Goal: Feedback & Contribution: Contribute content

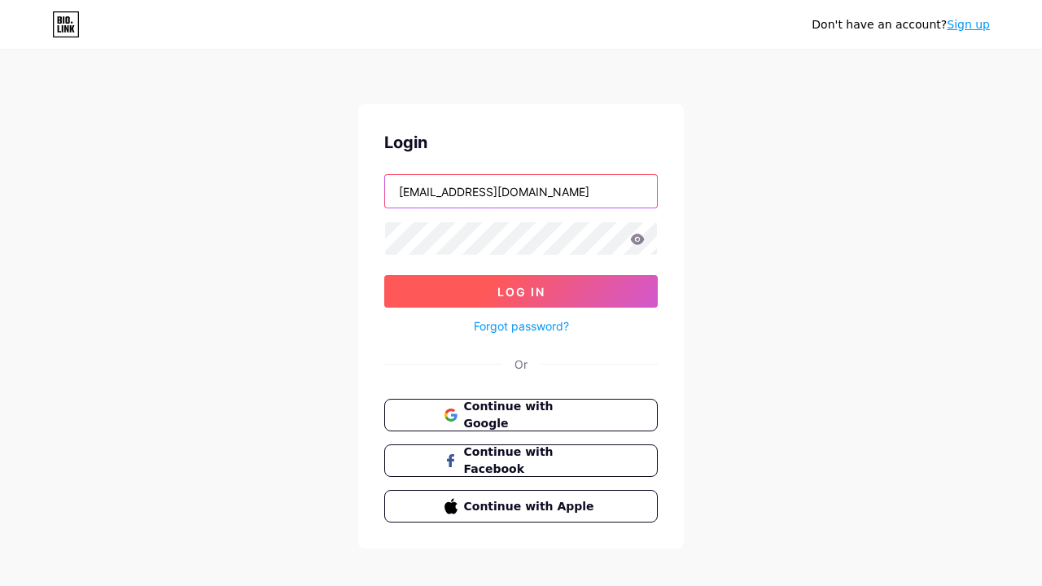
type input "[EMAIL_ADDRESS][DOMAIN_NAME]"
click at [521, 292] on span "Log In" at bounding box center [522, 292] width 48 height 14
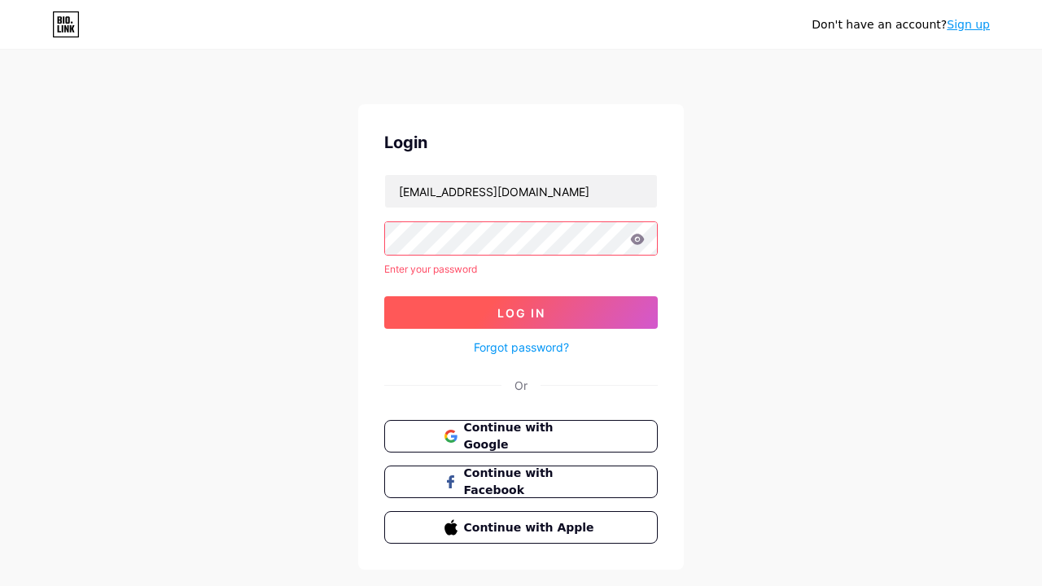
click at [521, 306] on span "Log In" at bounding box center [522, 313] width 48 height 14
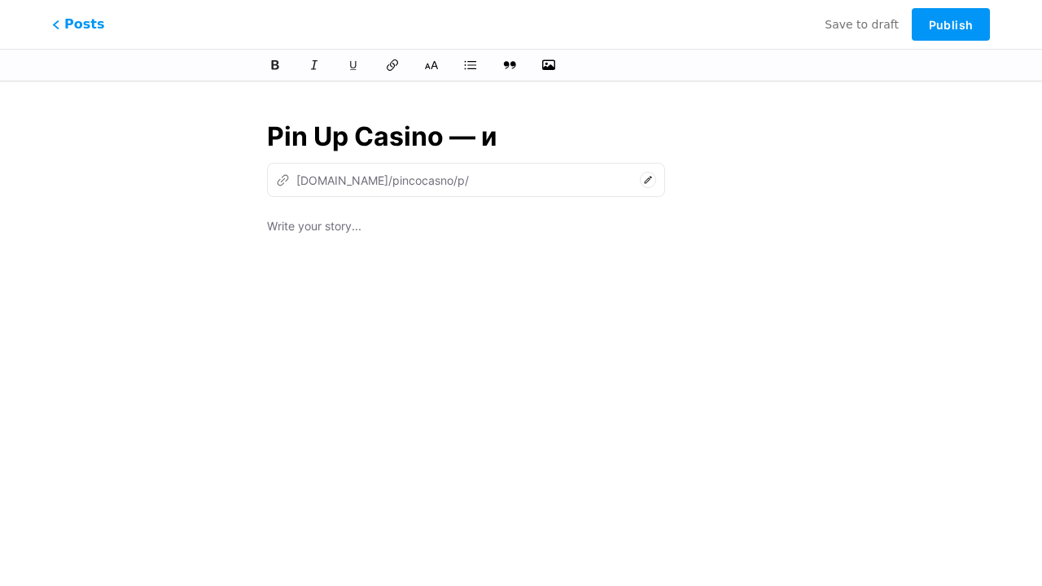
type input "Pin Up Casino — иг"
type input "pin-up-casino"
type input "Pin Up Casino — игра"
type input "pin-up-casino-ig"
type input "Pin Up Casino — играйте в лю"
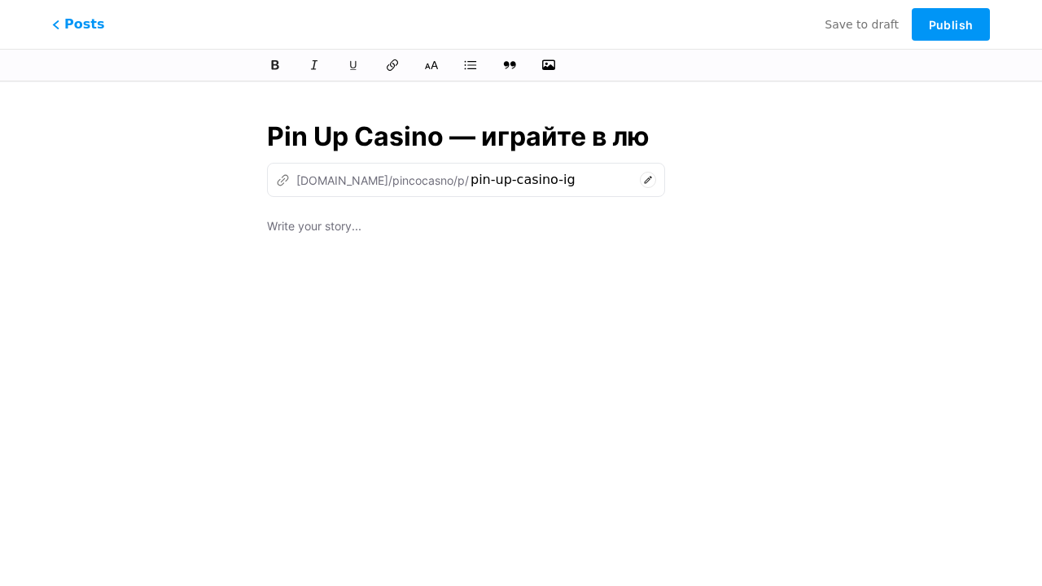
type input "pin-up-casino-igraite-v"
type input "Pin Up Casino — играйте в люби"
type input "pin-up-casino-igraite-v-lyu"
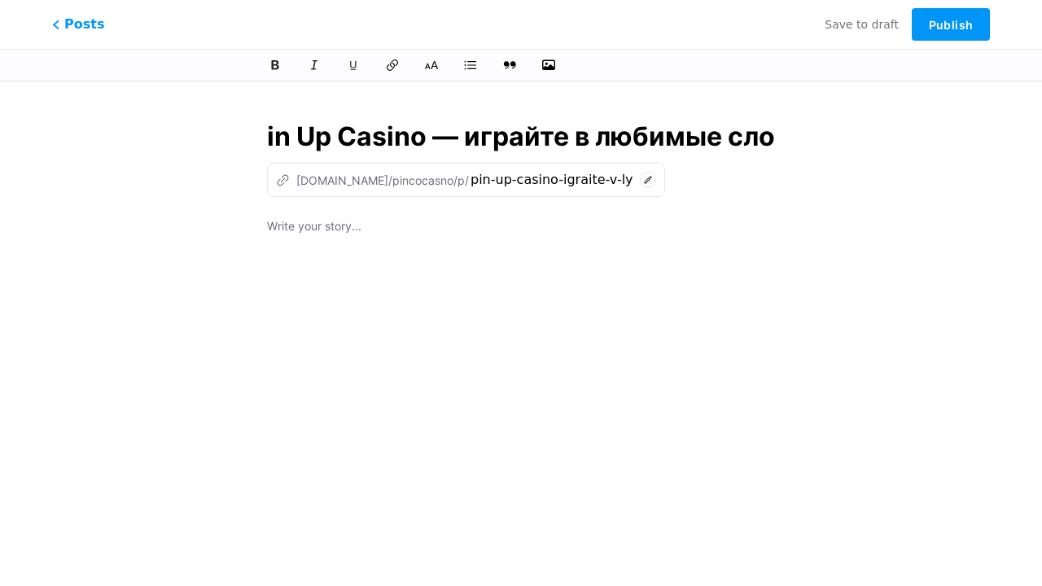
type input "Pin Up Casino — играйте в любимые слот"
type input "pin-up-casino-igraite-v-lyubimye-sl"
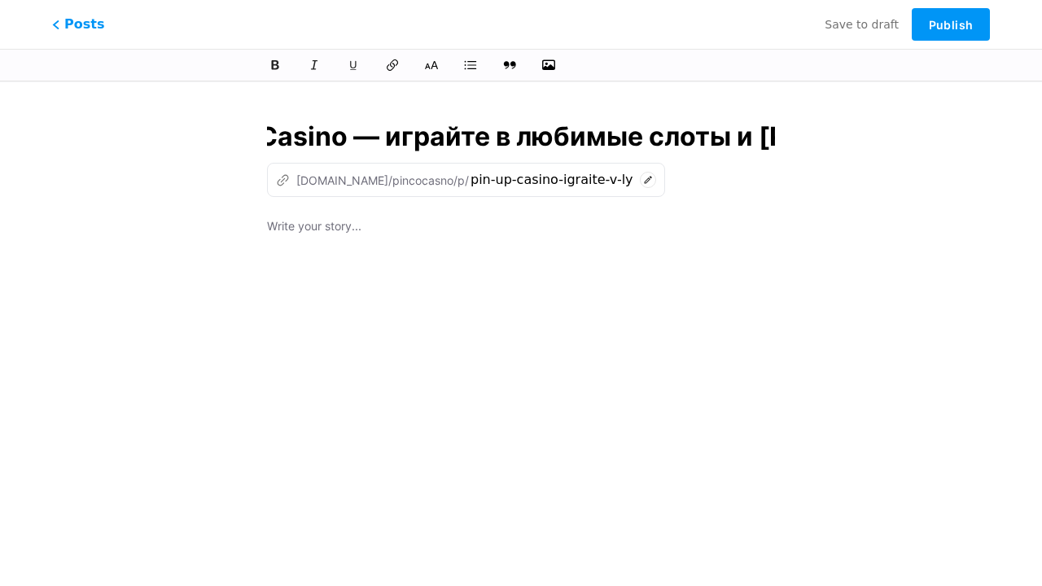
type input "Pin Up Casino — играйте в любимые слоты и на"
type input "pin-up-casino-igraite-v-lyubimye-sloty-i"
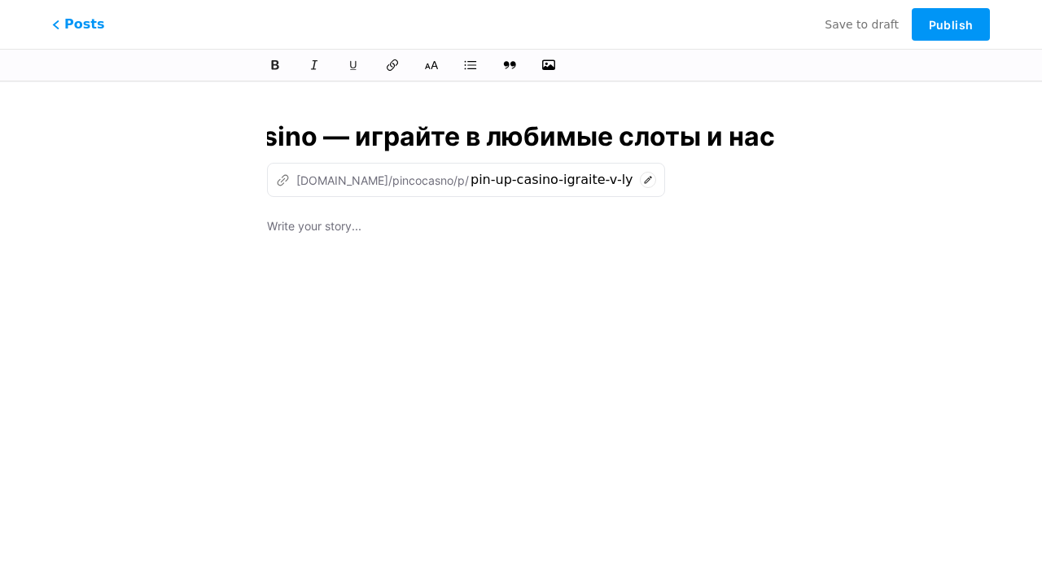
type input "Pin Up Casino — играйте в любимые слоты и наст"
type input "pin-up-casino-igraite-v-lyubimye-sloty-i-na"
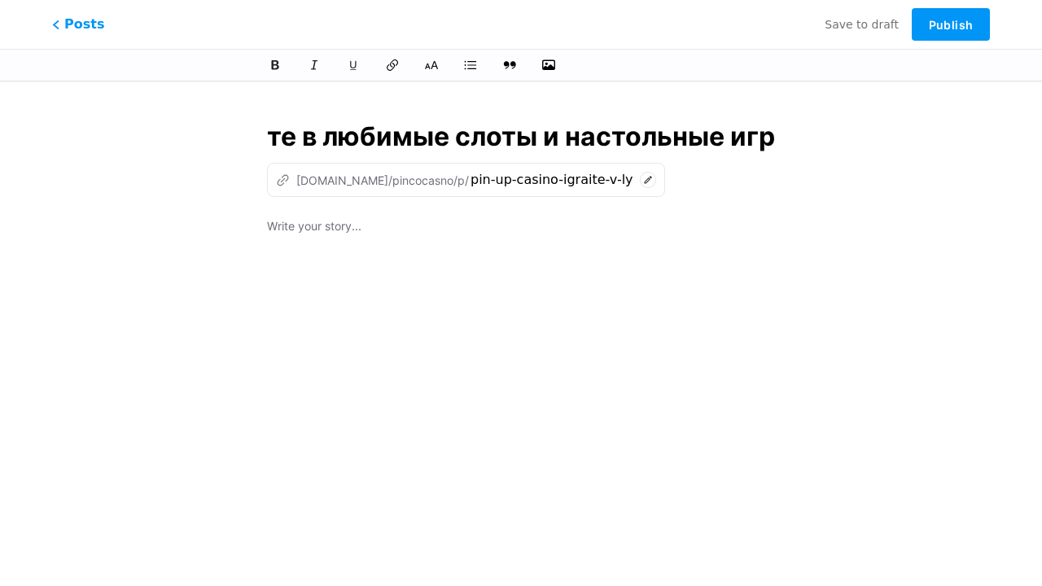
type input "Pin Up Casino — играйте в любимые слоты и настольные игры"
type input "pin-up-casino-igraite-v-lyubimye-sloty-i-nastolnye-ig"
type input "Pin Up Casino — играйте в любимые слоты и настольные игры в Пи"
type input "pin-up-casino-igraite-v-lyubimye-sloty-i-nastolnye-igry-v"
type input "Pin Up Casino — играйте в любимые слоты и настольные игры в Пин"
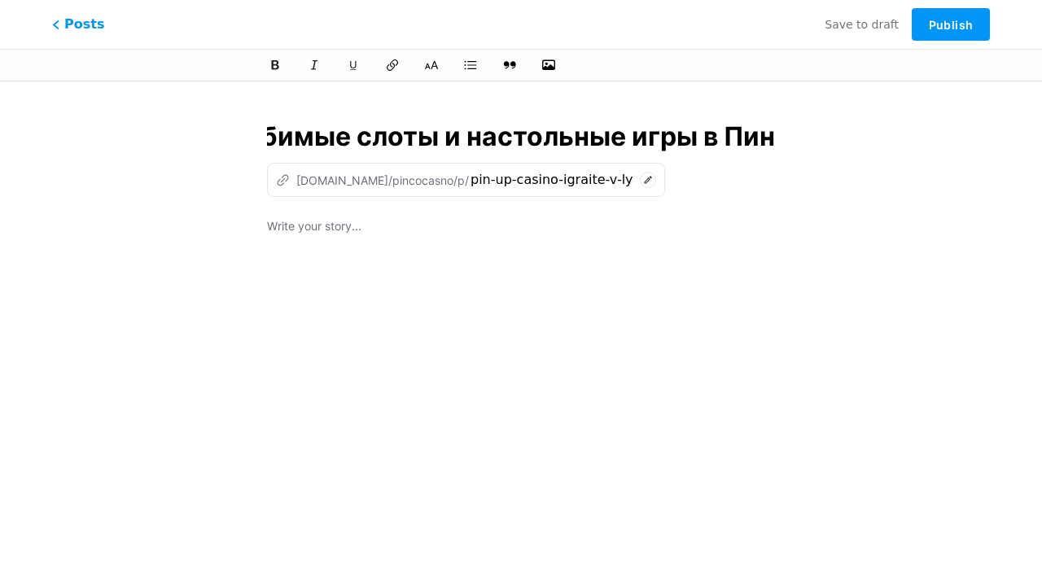
type input "pin-up-casino-igraite-v-lyubimye-sloty-i-nastolnye-igry-v-pi"
type input "Pin Up Casino — играйте в любимые слоты и настольные игры в Пин Ап К"
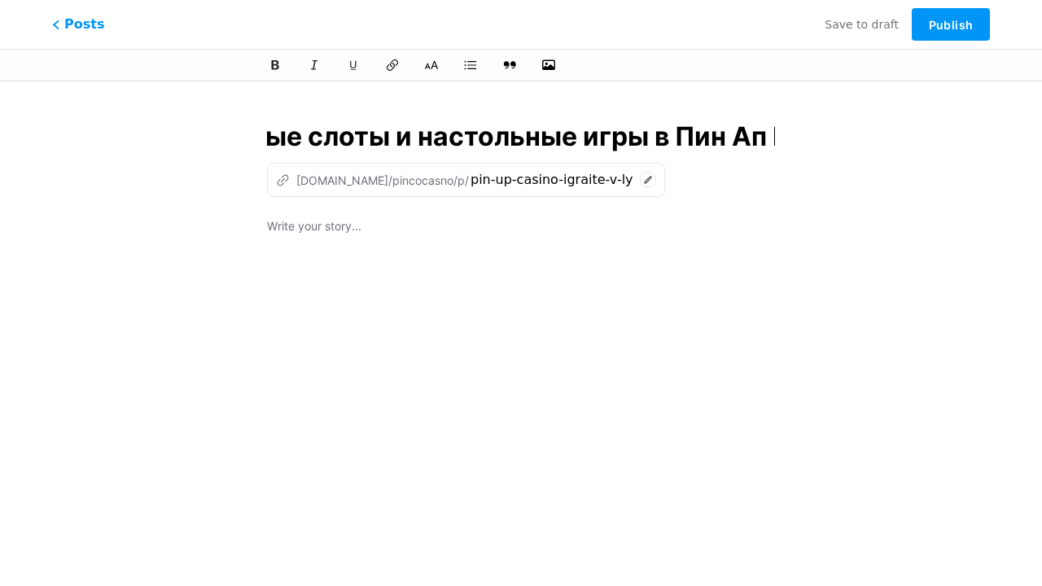
type input "pin-up-casino-igraite-v-lyubimye-sloty-i-nastolnye-igry-v-pin-ap"
type input "Pin Up Casino — играйте в любимые слоты и настольные игры в Пин Ап Кази"
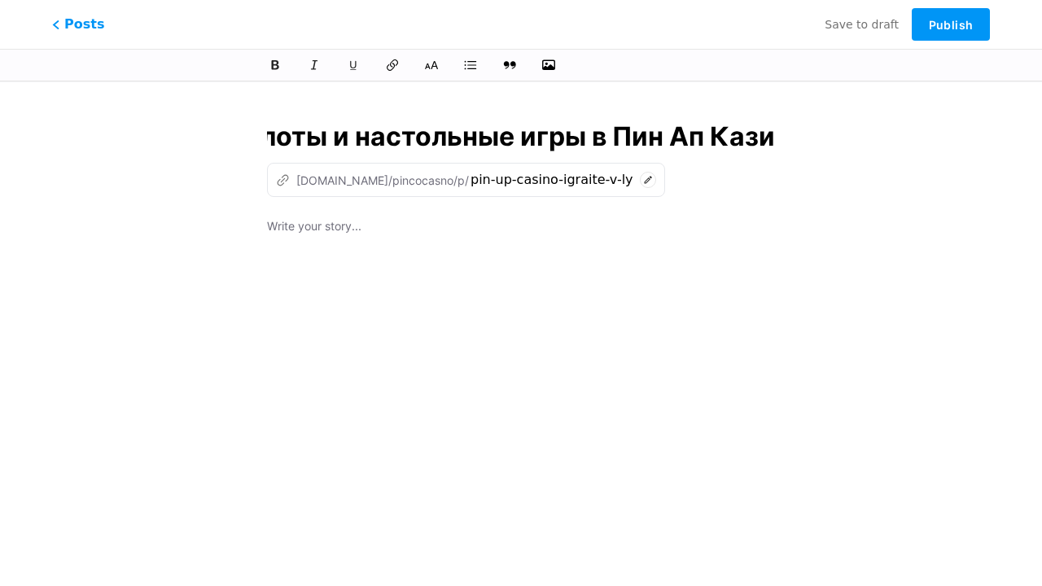
type input "pin-up-casino-igraite-v-lyubimye-sloty-i-nastolnye-igry-v-pin-ap-ka"
type input "Pin Up Casino — играйте в любимые слоты и настольные игры в Пин Ап Казино Онла"
type input "pin-up-casino-igraite-v-lyubimye-sloty-i-nastolnye-igry-v-pin-ap-kazino-on"
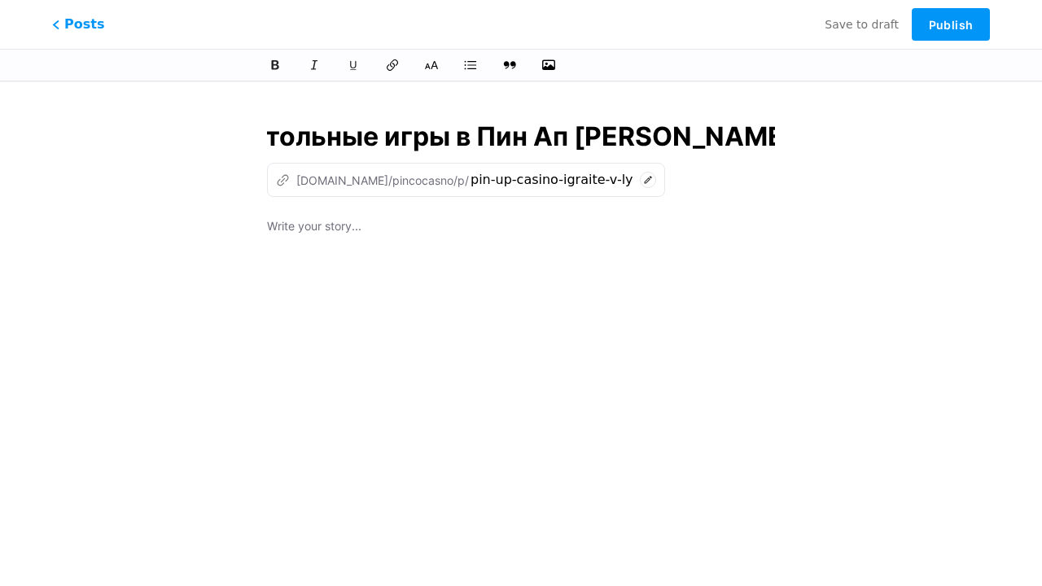
scroll to position [0, 644]
type input "Pin Up Casino — играйте в любимые слоты и настольные игры в Пин Ап [PERSON_NAME…"
click at [521, 331] on div at bounding box center [521, 420] width 508 height 407
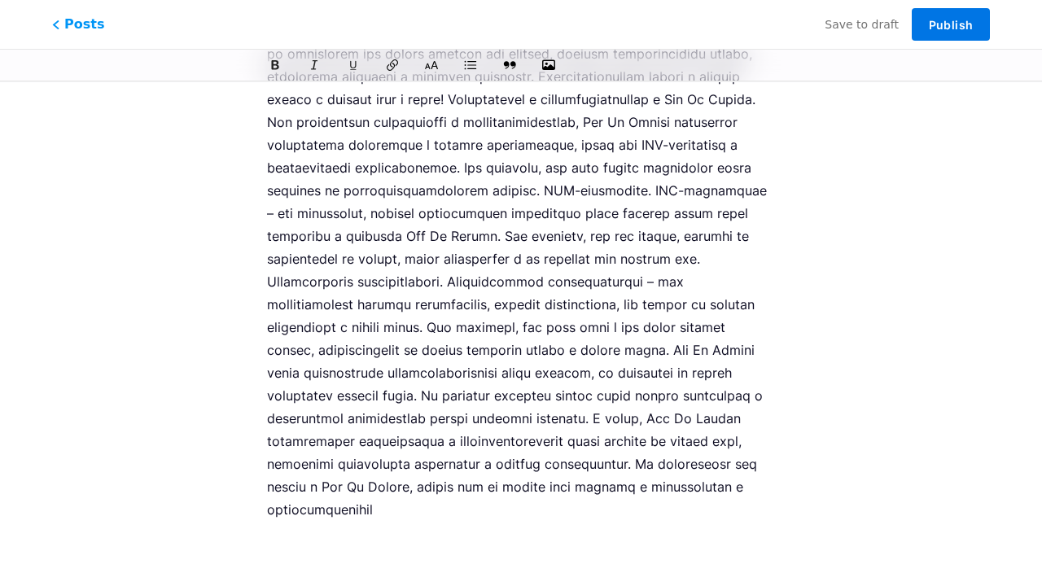
click at [951, 24] on span "Publish" at bounding box center [951, 25] width 44 height 14
type input "pin-up-casino-igraite-v-lyubimye-sloty-i-nastolnye-igry-v-pin-ap-kazino-onlain"
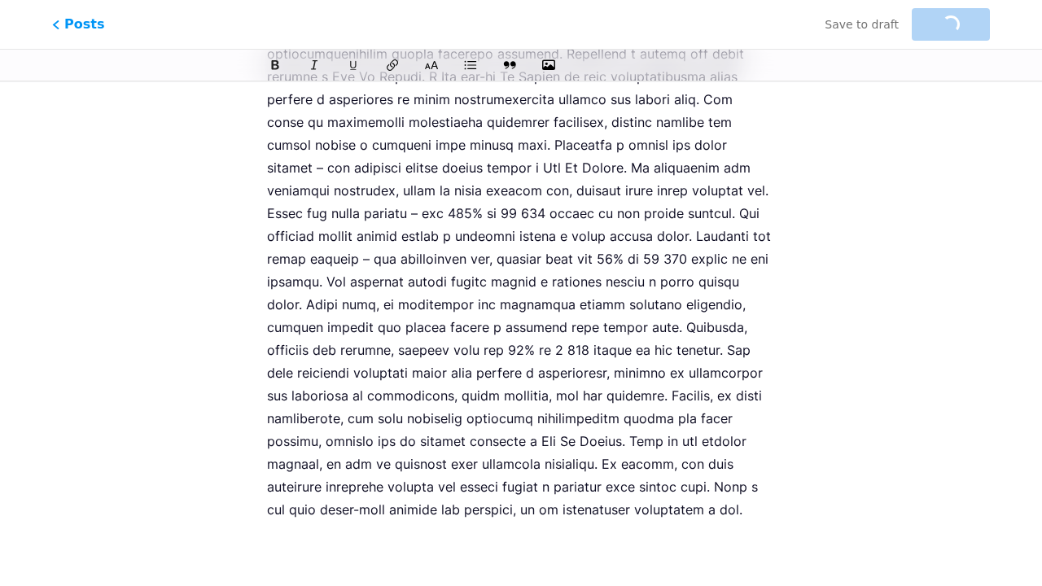
scroll to position [2827, 0]
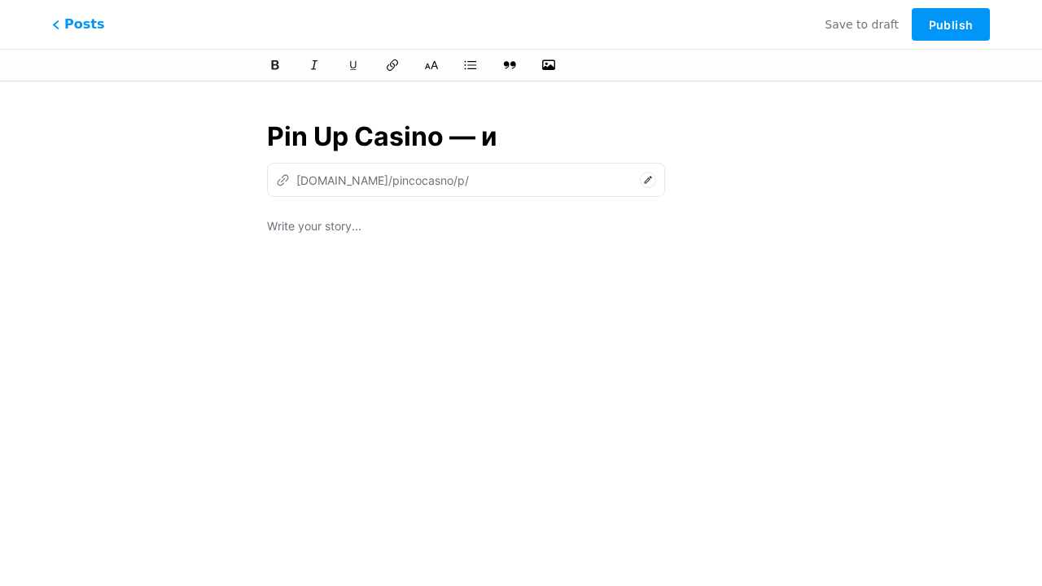
type input "Pin Up Casino — иг"
type input "pin-up-casino"
type input "Pin Up Casino — игра"
type input "pin-up-casino-ig"
type input "Pin Up Casino — играйте в лю"
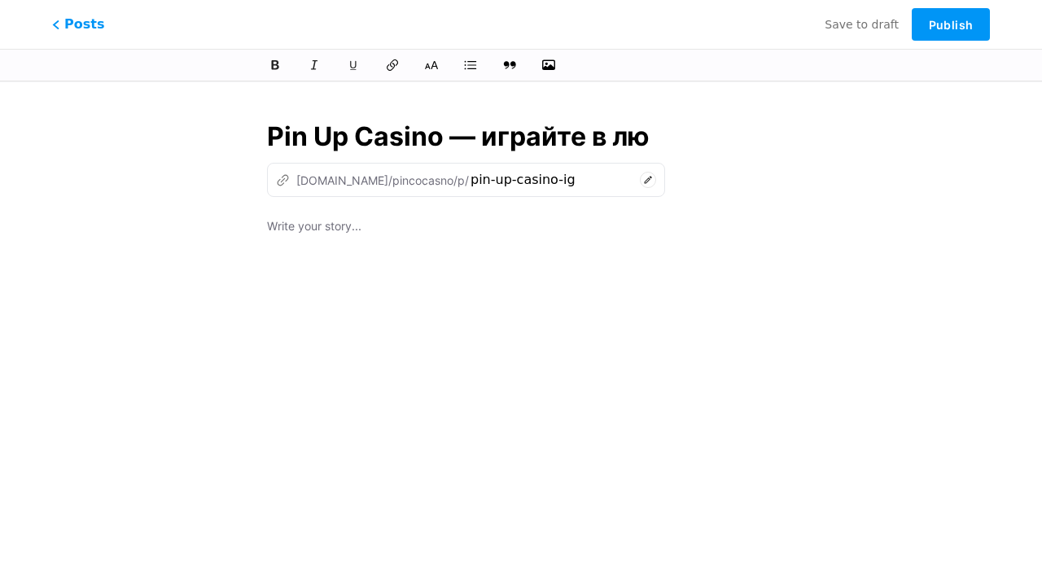
type input "pin-up-casino-igraite-v"
type input "Pin Up Casino — играйте в люби"
type input "pin-up-casino-igraite-v-lyu"
type input "Pin Up Casino — играйте в любимые слот"
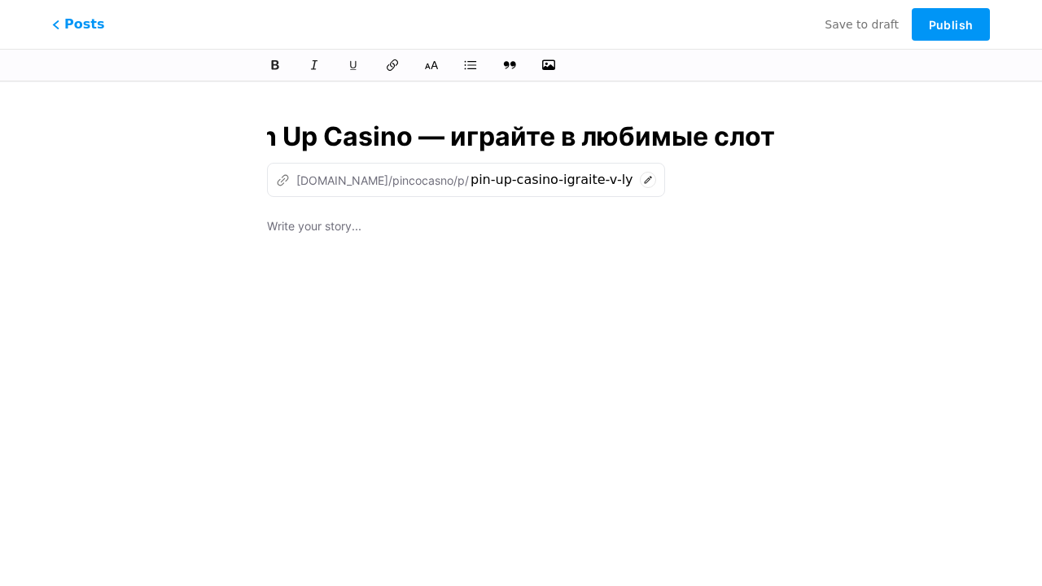
type input "pin-up-casino-igraite-v-lyubimye-sl"
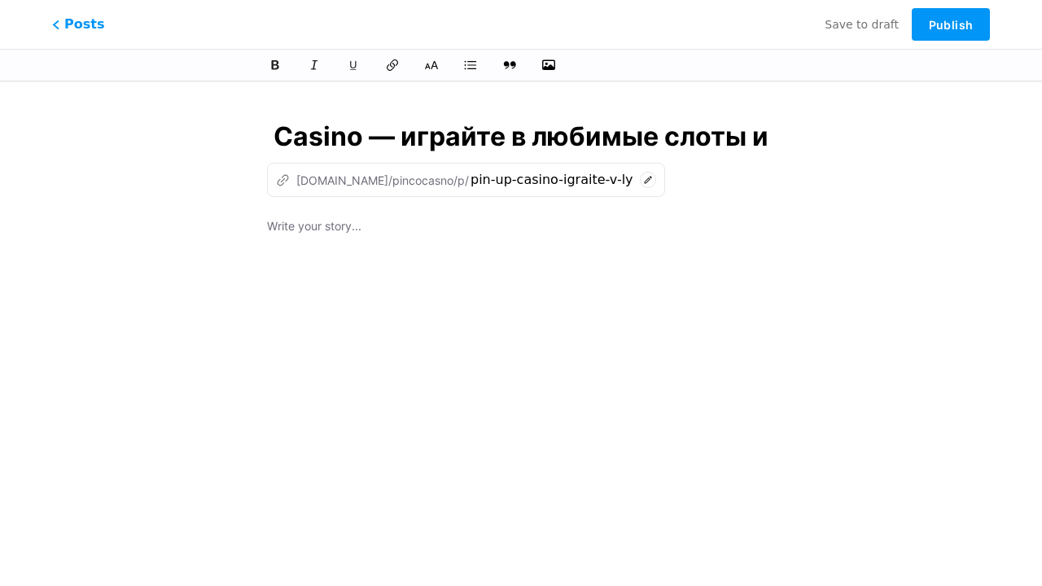
type input "Pin Up Casino — играйте в любимые слоты и на"
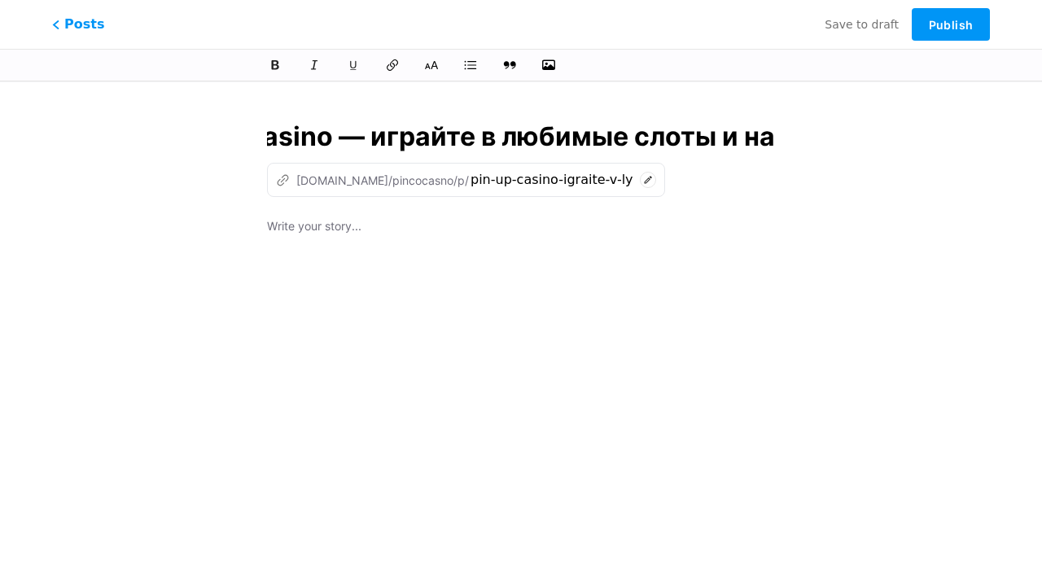
type input "pin-up-casino-igraite-v-lyubimye-sloty-i"
type input "Pin Up Casino — играйте в любимые слоты и наст"
type input "pin-up-casino-igraite-v-lyubimye-sloty-i-na"
type input "Pin Up Casino — играйте в любимые слоты и настольные игры"
type input "pin-up-casino-igraite-v-lyubimye-sloty-i-nastolnye-ig"
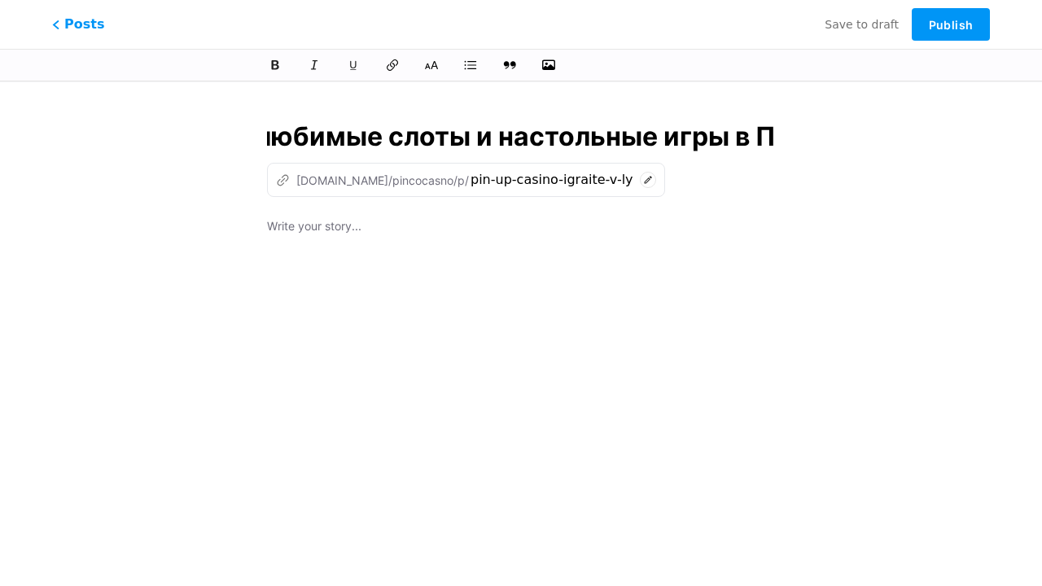
type input "Pin Up Casino — играйте в любимые слоты и настольные игры в Пи"
type input "pin-up-casino-igraite-v-lyubimye-sloty-i-nastolnye-igry-v"
type input "Pin Up Casino — играйте в любимые слоты и настольные игры в Пин"
type input "pin-up-casino-igraite-v-lyubimye-sloty-i-nastolnye-igry-v-pi"
type input "Pin Up Casino — играйте в любимые слоты и настольные игры в Пин Ап К"
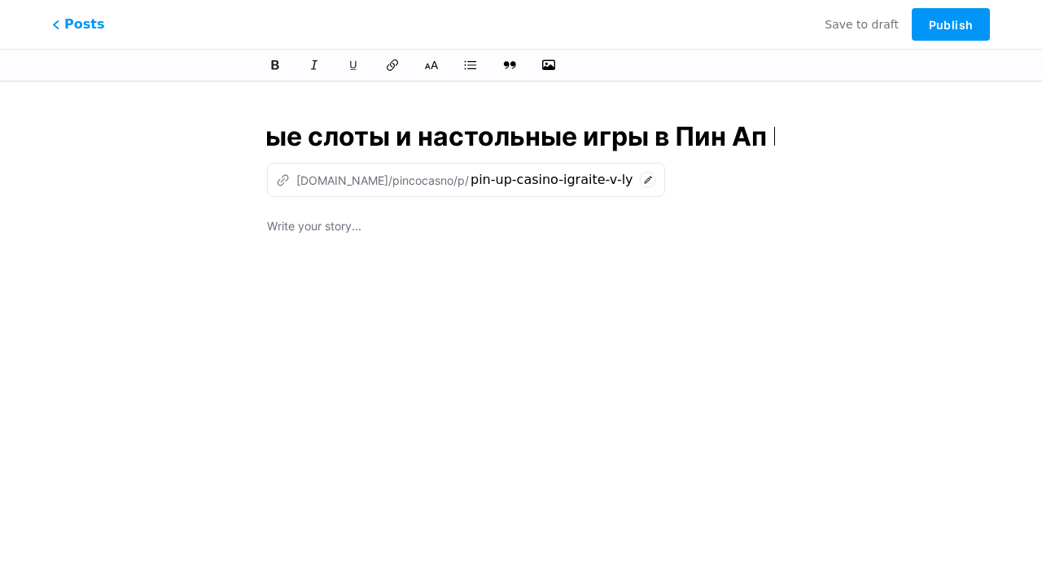
type input "pin-up-casino-igraite-v-lyubimye-sloty-i-nastolnye-igry-v-pin-ap"
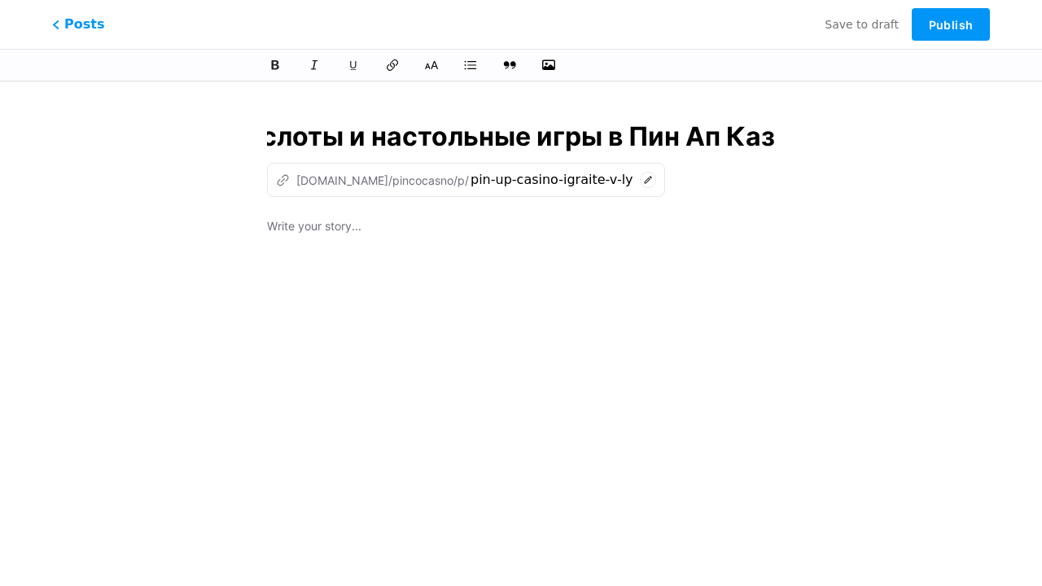
type input "Pin Up Casino — играйте в любимые слоты и настольные игры в Пин Ап Кази"
type input "pin-up-casino-igraite-v-lyubimye-sloty-i-nastolnye-igry-v-pin-ap-ka"
type input "Pin Up Casino — играйте в любимые слоты и настольные игры в Пин Ап Казино Онла"
type input "pin-up-casino-igraite-v-lyubimye-sloty-i-nastolnye-igry-v-pin-ap-kazino-on"
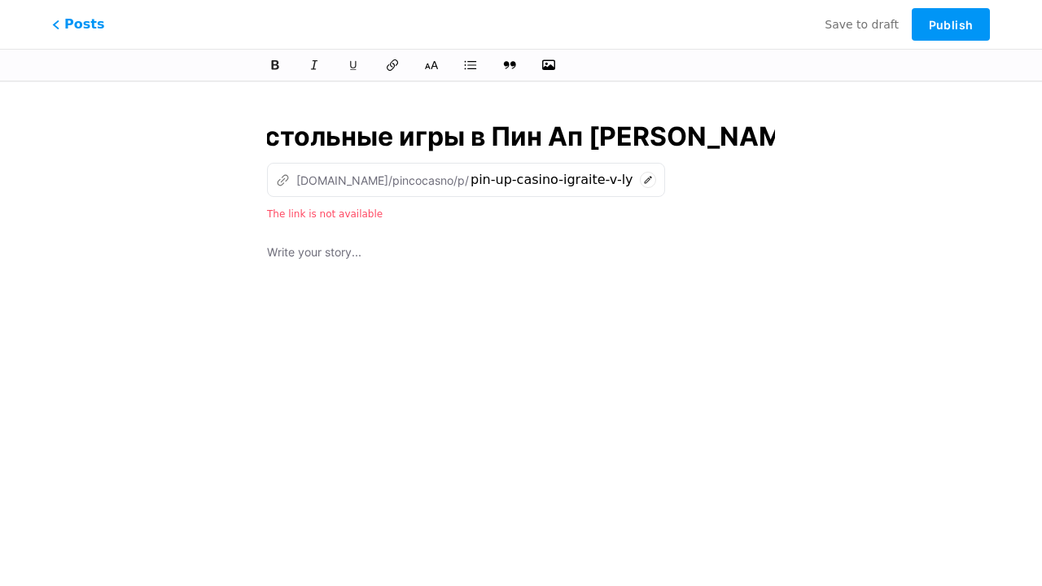
scroll to position [0, 644]
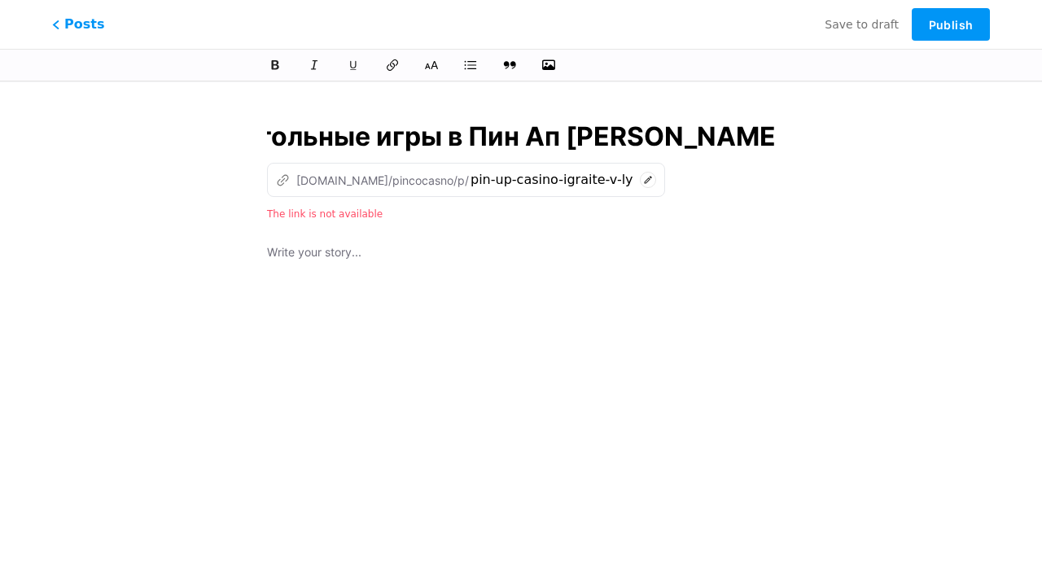
type input "Pin Up Casino — играйте в любимые слоты и настольные игры в Пин Ап [PERSON_NAME…"
click at [521, 331] on div at bounding box center [521, 446] width 508 height 407
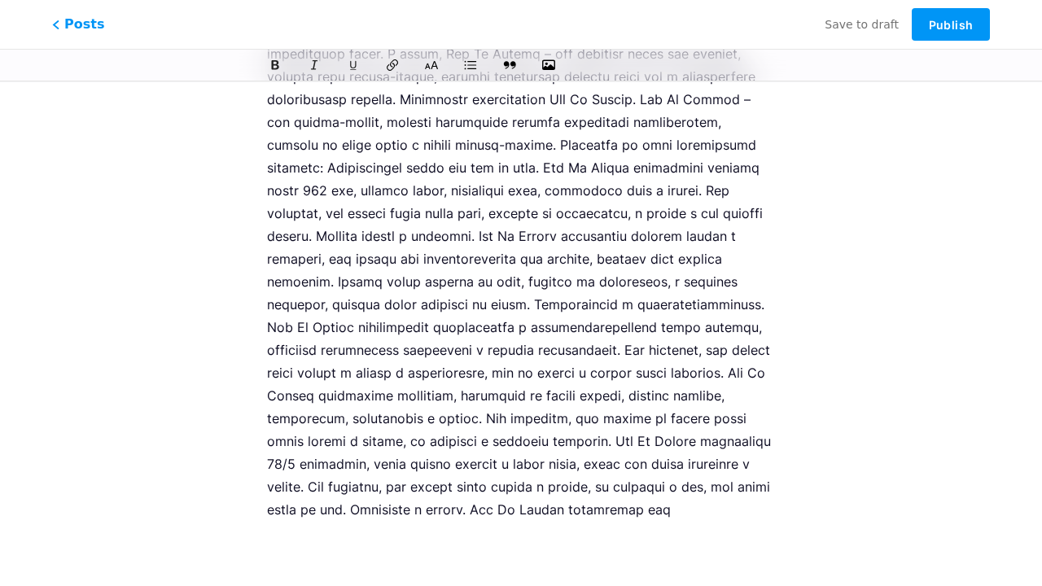
scroll to position [2029, 0]
click at [951, 24] on span "Publish" at bounding box center [951, 25] width 44 height 14
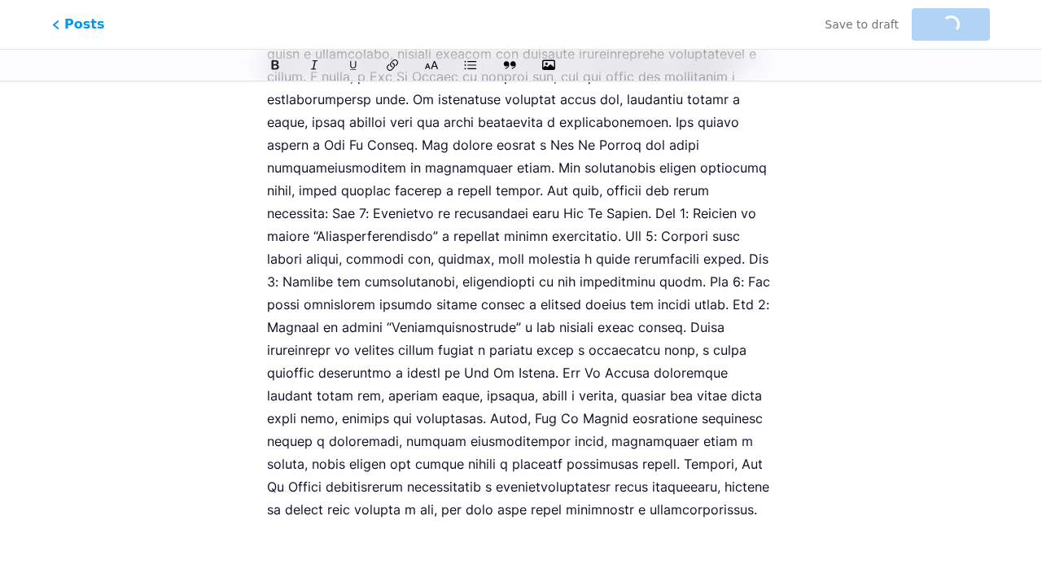
type input "pin-up-casino-igraite-v-lyubimye-sloty-i-nastolnye-igry-v-pin-ap-kazino-onlain"
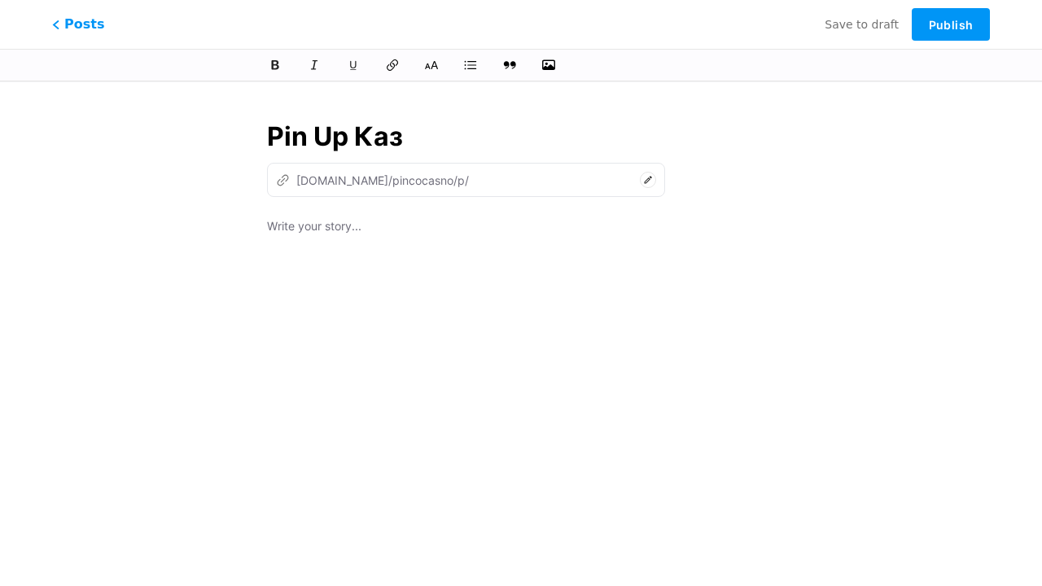
type input "Pin Up Кази"
type input "pin-up-ka"
type input "Pin Up Казино – Оф"
type input "pin-up-kazino"
type input "Pin Up Казино – Офиц"
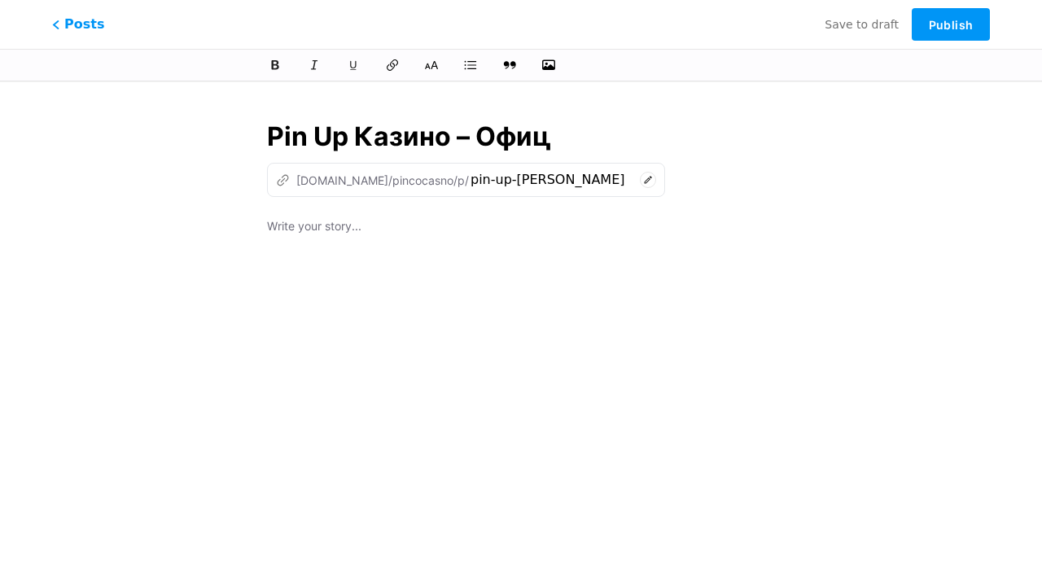
type input "pin-up-kazino-of"
type input "Pin Up Казино – Официальный."
click at [521, 331] on div at bounding box center [521, 420] width 508 height 407
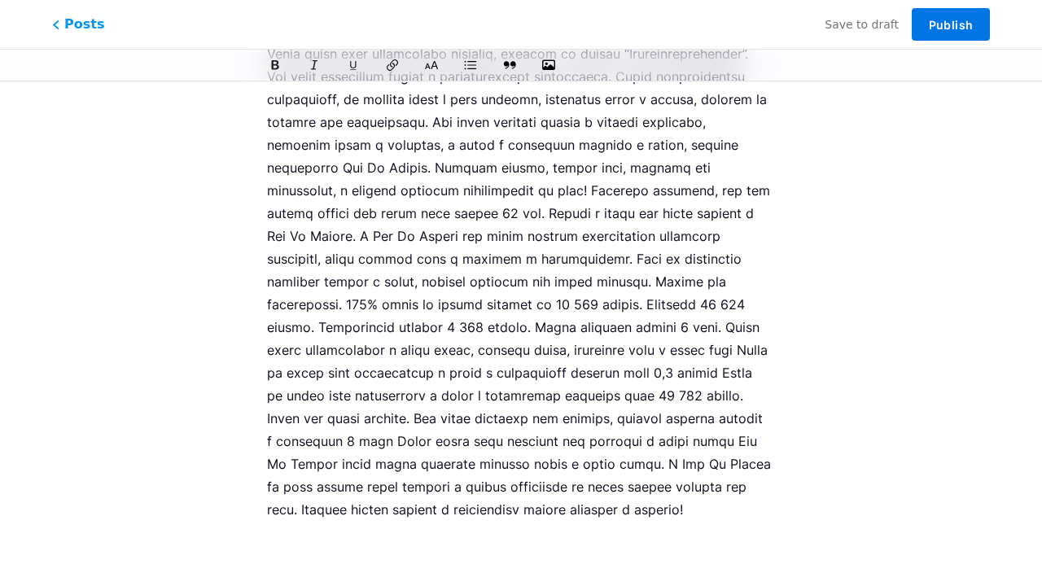
click at [951, 24] on span "Publish" at bounding box center [951, 25] width 44 height 14
type input "pin-up-kazino-oficialnyi"
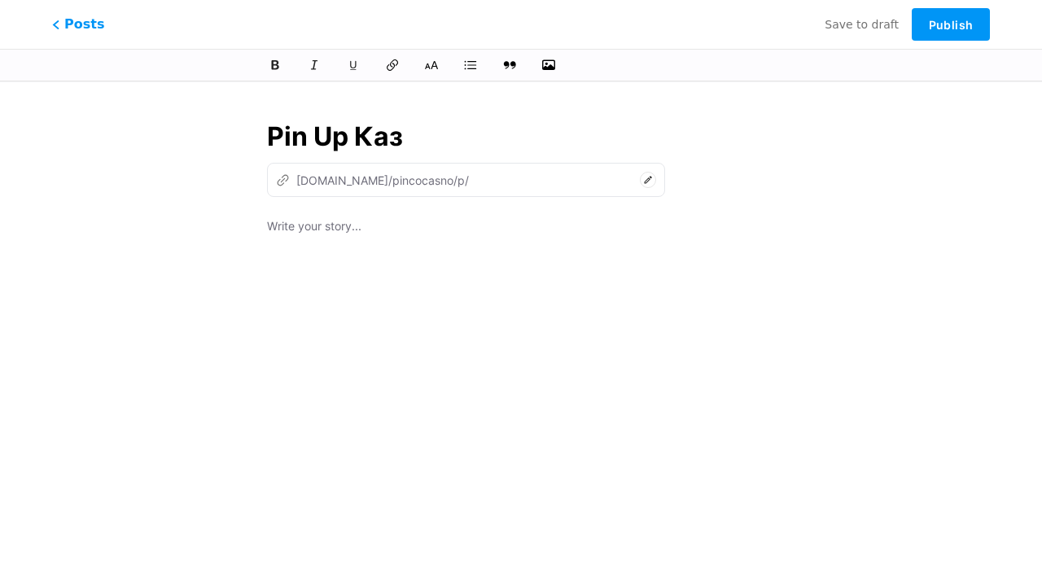
type input "Pin Up Кази"
type input "pin-up-ka"
type input "Pin Up Казино – Оф"
type input "pin-up-[PERSON_NAME]"
type input "Pin Up Казино – Офиц"
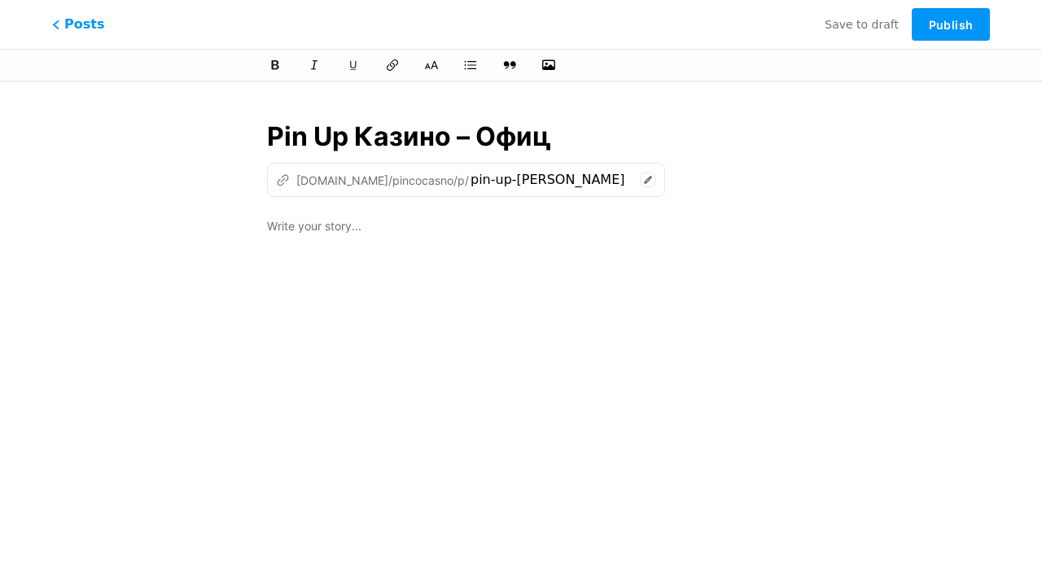
type input "pin-up-kazino-of"
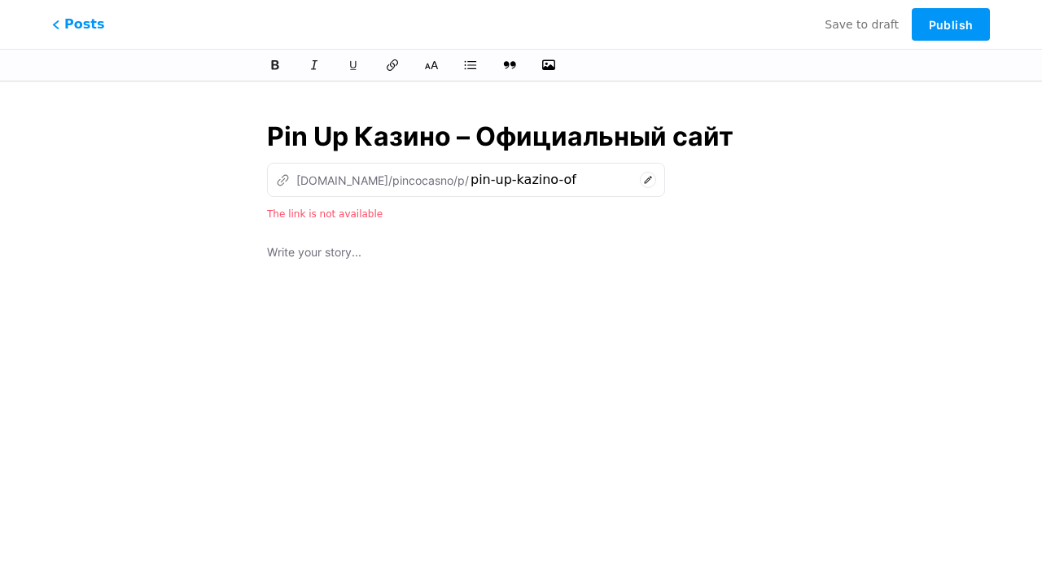
type input "Pin Up Казино – Официальный сайт"
type input "pin-up-kazino-oficialnyi-sa"
type input "Pin Up Казино – Официальный сайт Пин"
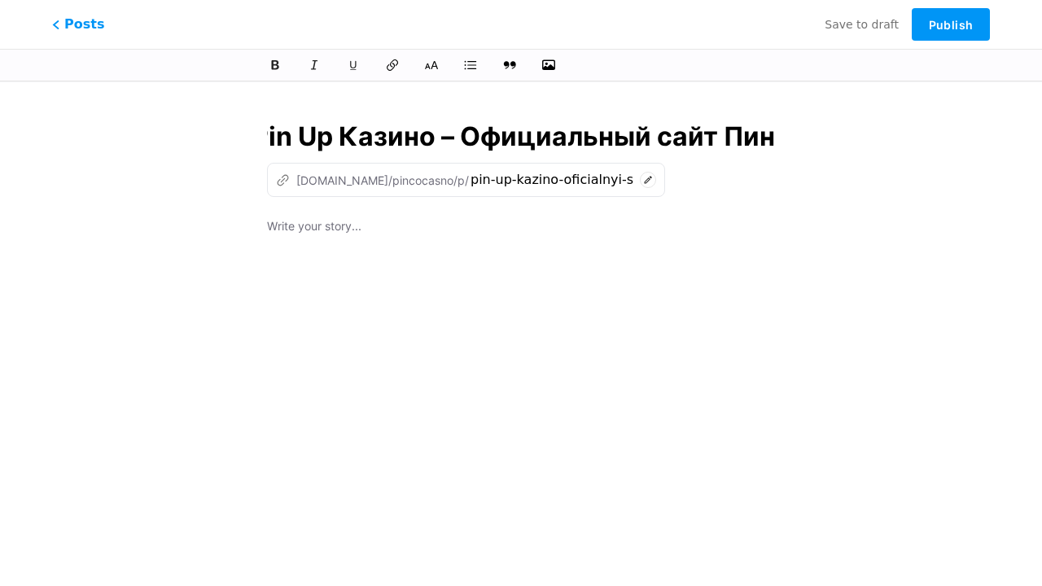
type input "pin-up-kazino-oficialnyi-sait-pi"
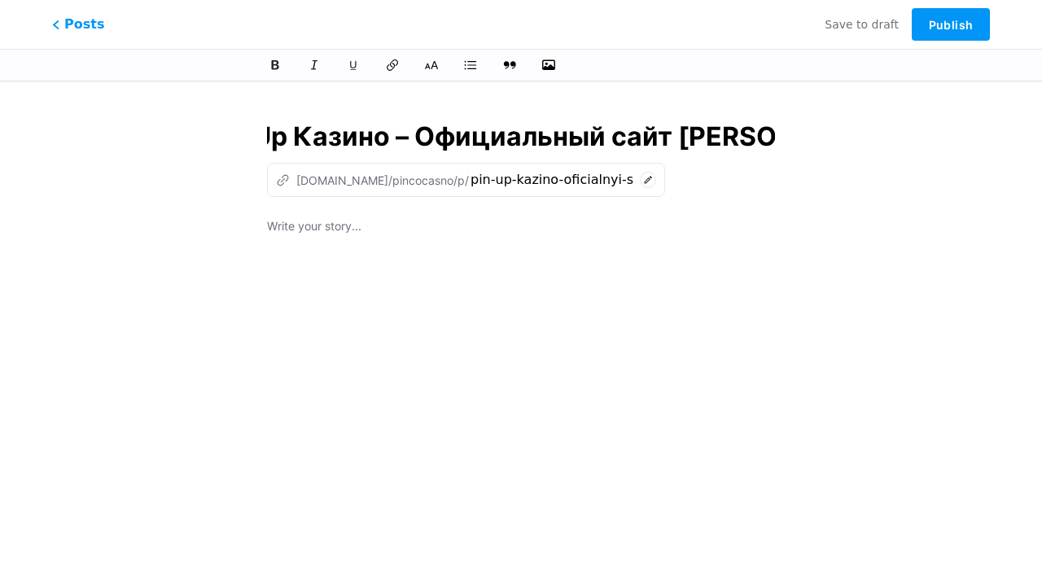
type input "Pin Up Казино – Официальный сайт Пин Ап в"
type input "pin-up-kazino-oficialnyi-sait-pin-ap"
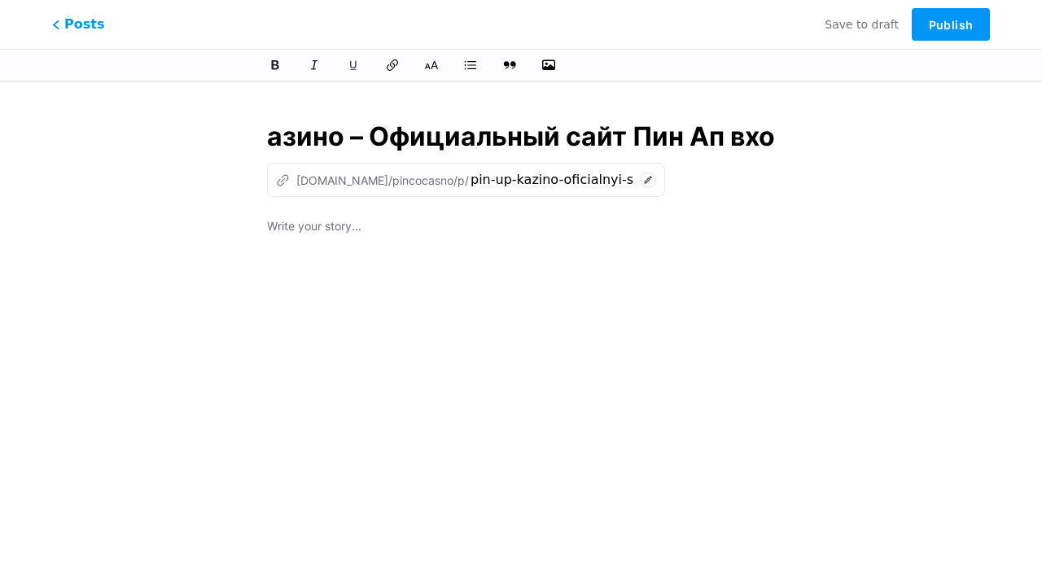
type input "Pin Up Казино – Официальный сайт Пин Ап вход"
type input "pin-up-kazino-oficialnyi-sait-pin-ap-vx"
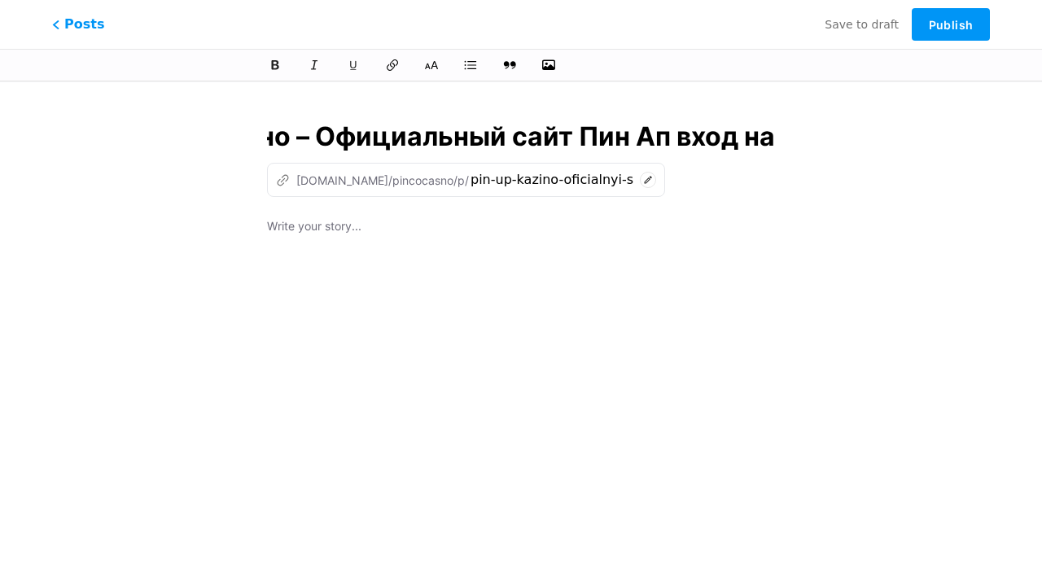
type input "Pin Up Казино – Официальный сайт Пин Ап вход на з"
type input "pin-up-kazino-oficialnyi-sait-pin-ap-vxod-na"
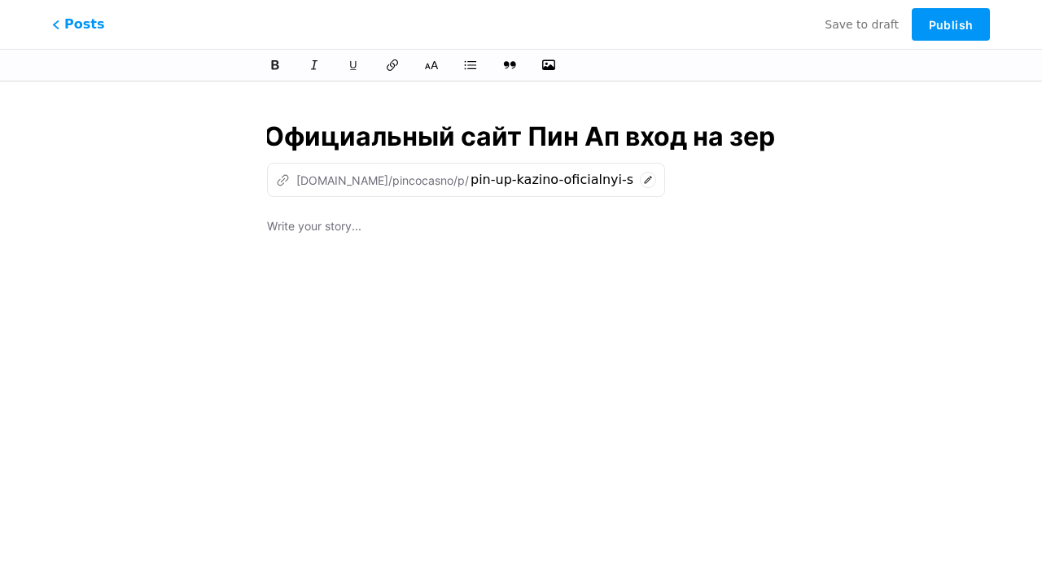
type input "Pin Up Казино – Официальный сайт Пин Ап вход на зерк"
type input "pin-up-kazino-oficialnyi-sait-pin-ap-vxod-na-ze"
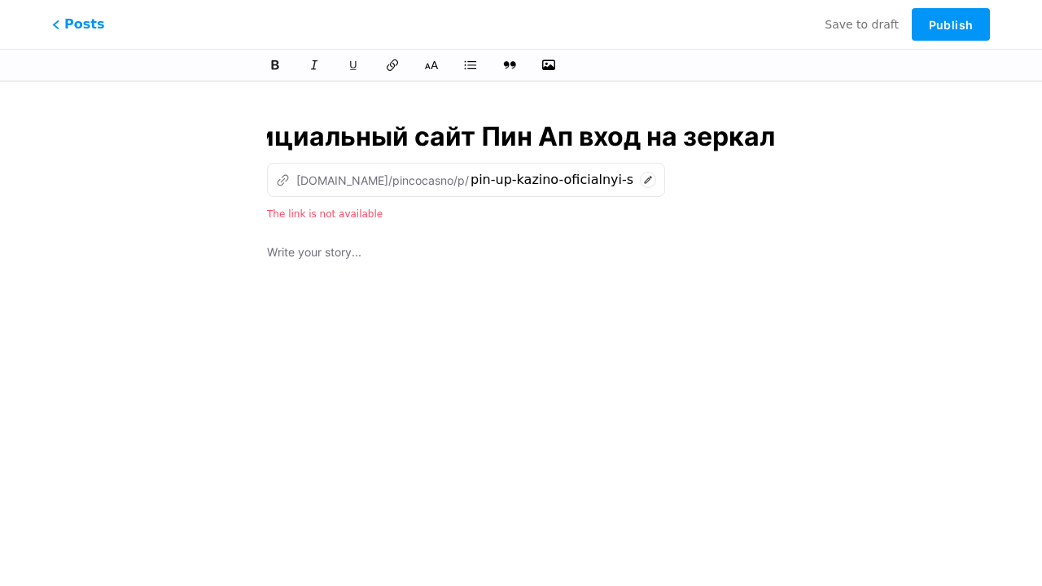
scroll to position [0, 283]
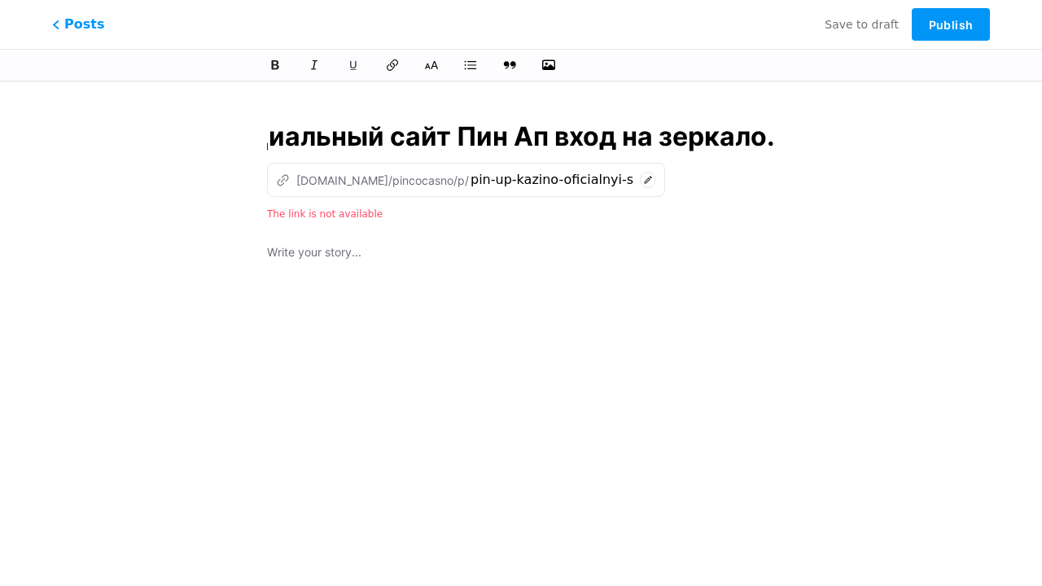
type input "Pin Up Казино – Официальный сайт Пин Ап вход на зеркало."
click at [521, 331] on div at bounding box center [521, 446] width 508 height 407
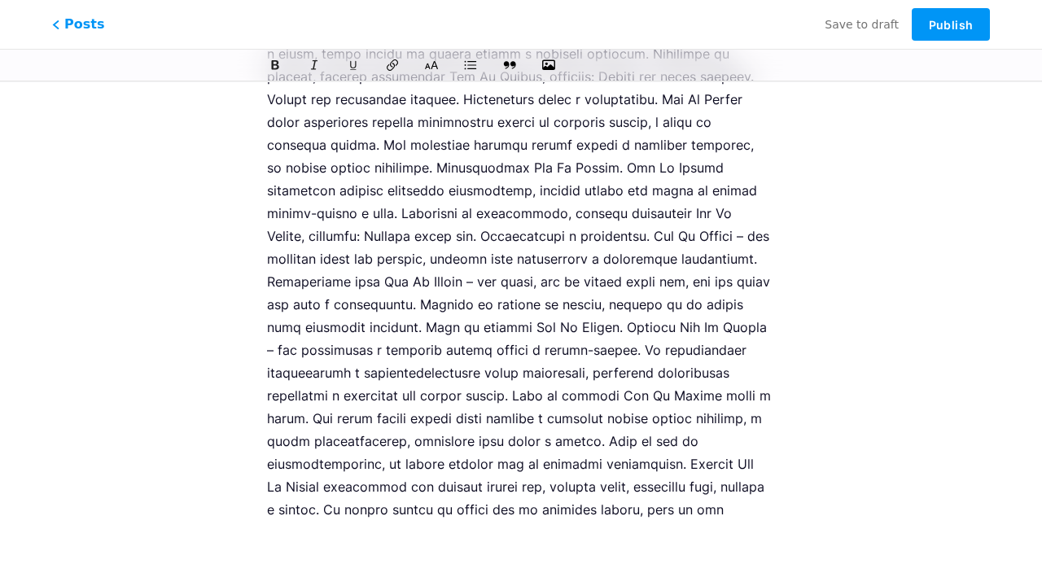
scroll to position [2097, 0]
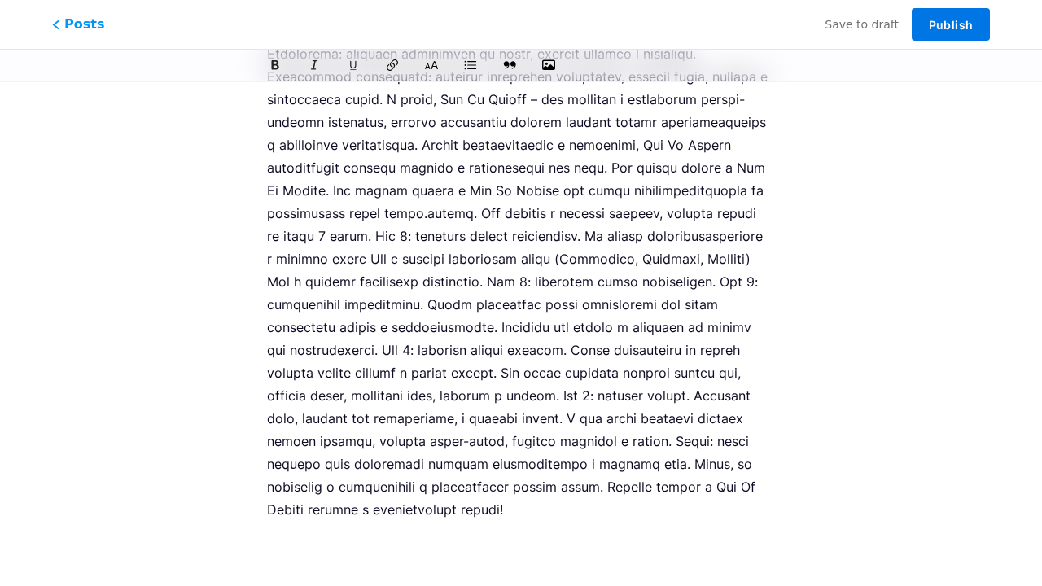
click at [951, 24] on span "Publish" at bounding box center [951, 25] width 44 height 14
type input "pin-up-kazino-oficialnyi-sait-pin-ap-vxod-na-zerkalo"
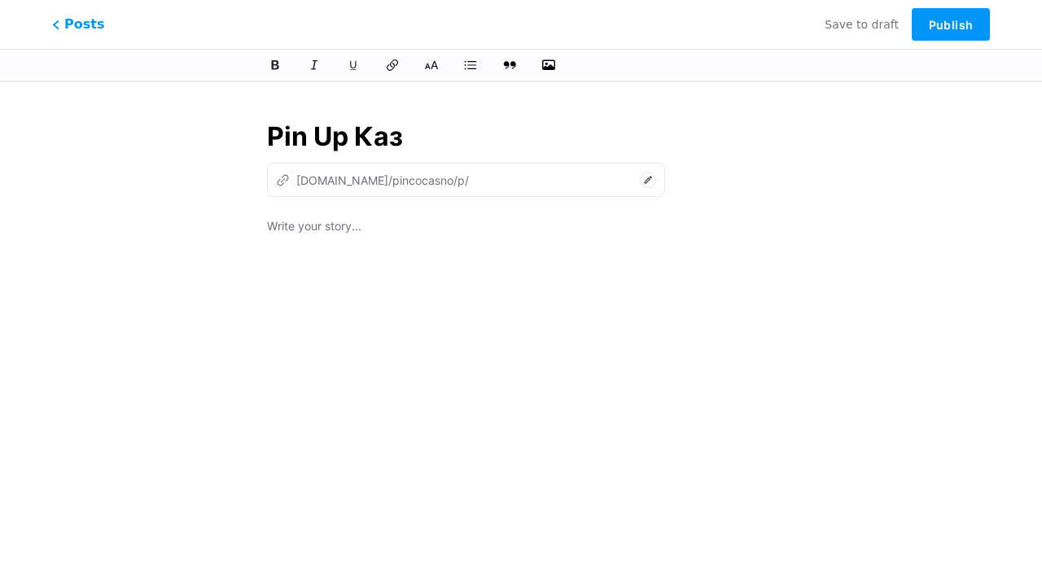
type input "Pin Up Кази"
type input "pin-up-ka"
type input "Pin Up Казино – Оф"
type input "pin-up-[PERSON_NAME]"
type input "Pin Up Казино – Офици"
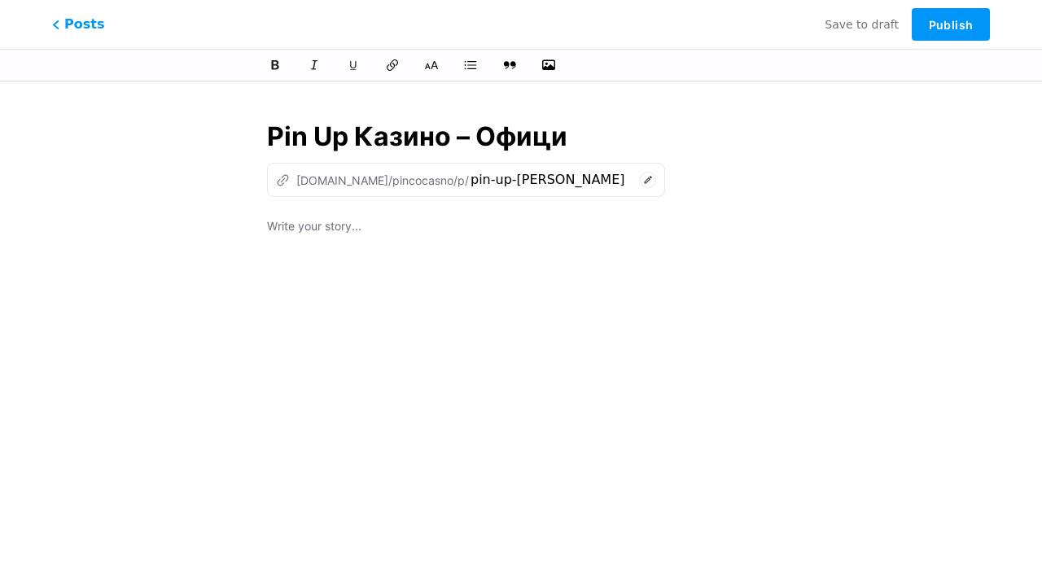
type input "pin-up-kazino-of"
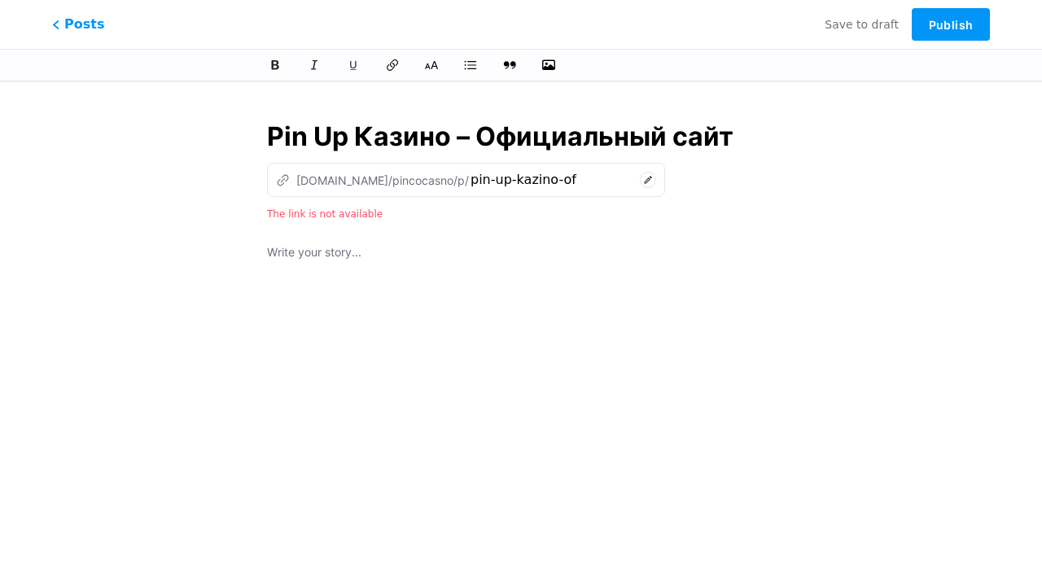
type input "Pin Up Казино – Официальный сайт"
type input "pin-up-kazino-oficialnyi-sa"
type input "Pin Up Казино – Официальный сайт Пин"
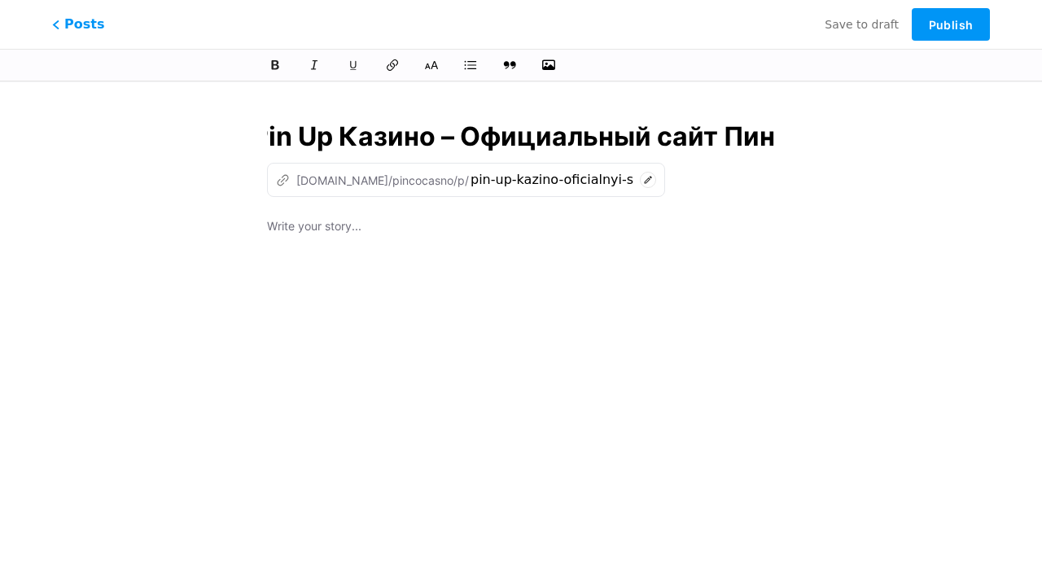
type input "pin-up-kazino-oficialnyi-sait-pi"
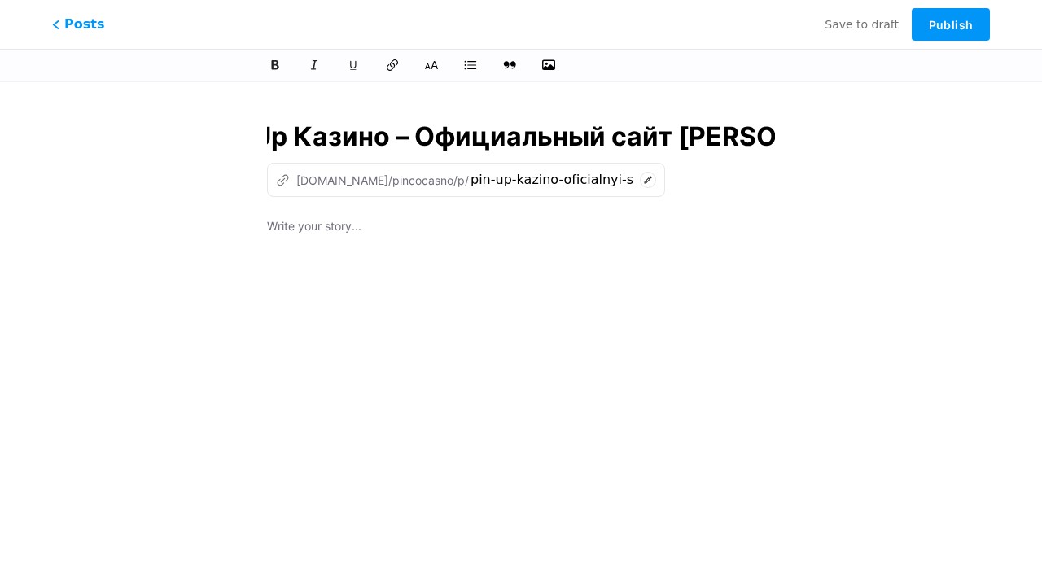
type input "Pin Up Казино – Официальный сайт Пин Ап в"
type input "pin-up-kazino-oficialnyi-sait-pin-ap"
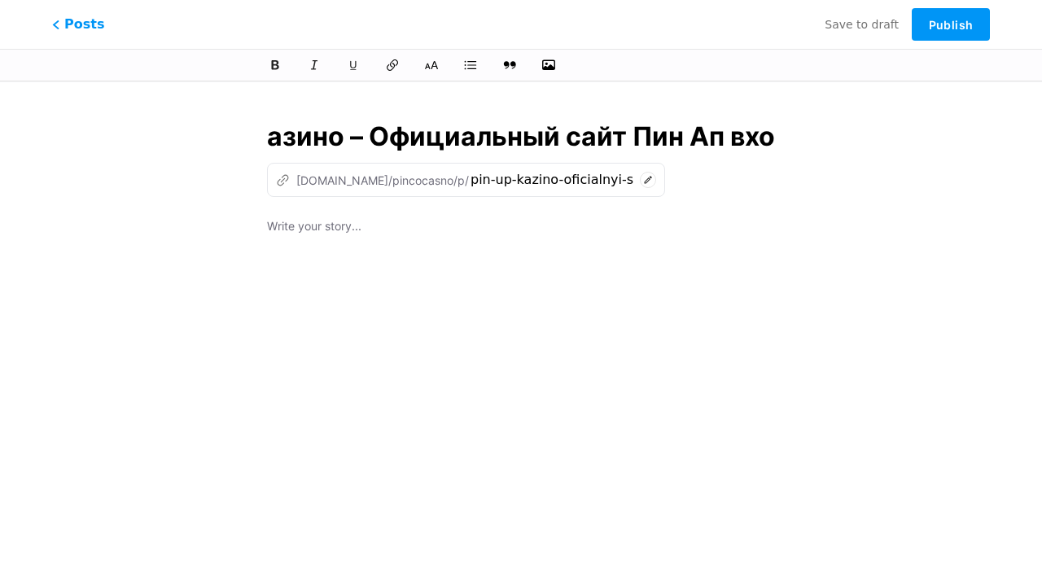
type input "Pin Up Казино – Официальный сайт Пин Ап вход"
type input "pin-up-kazino-oficialnyi-sait-pin-ap-vx"
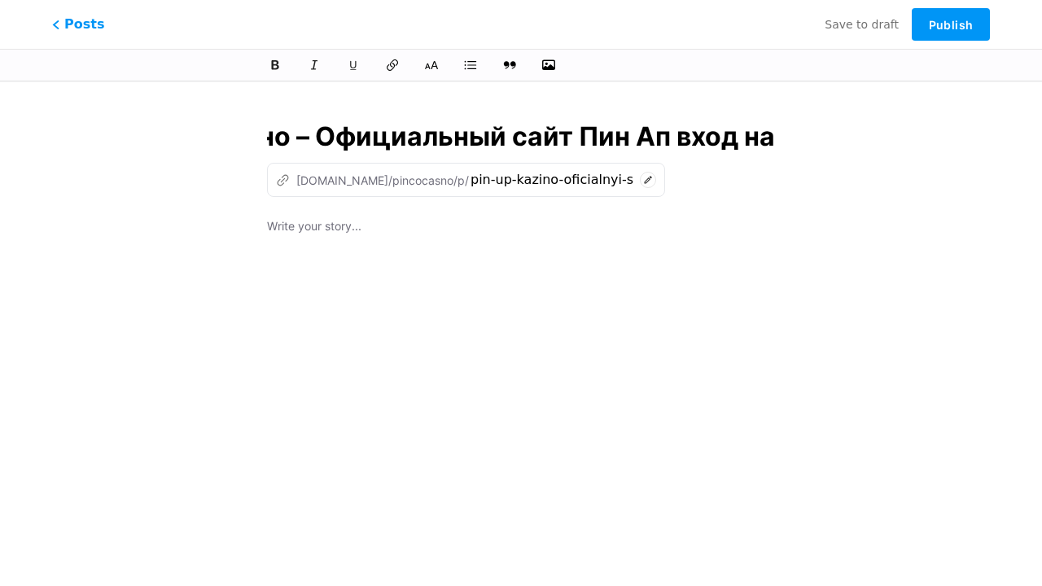
type input "Pin Up Казино – Официальный сайт Пин Ап вход на з"
type input "pin-up-kazino-oficialnyi-sait-pin-ap-vxod-na"
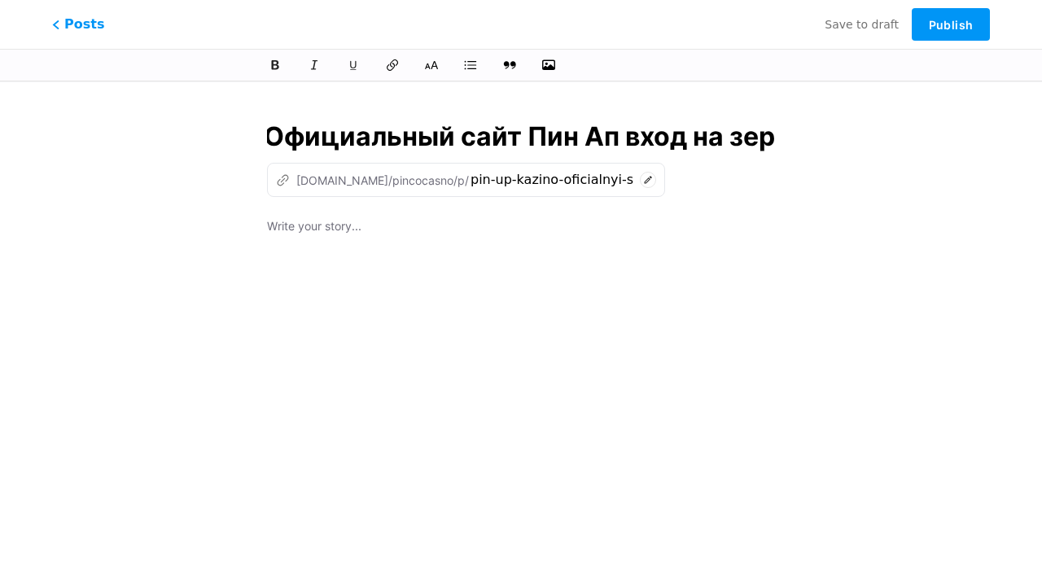
type input "Pin Up Казино – Официальный сайт Пин Ап вход на зерк"
type input "pin-up-kazino-oficialnyi-sait-pin-ap-vxod-na-ze"
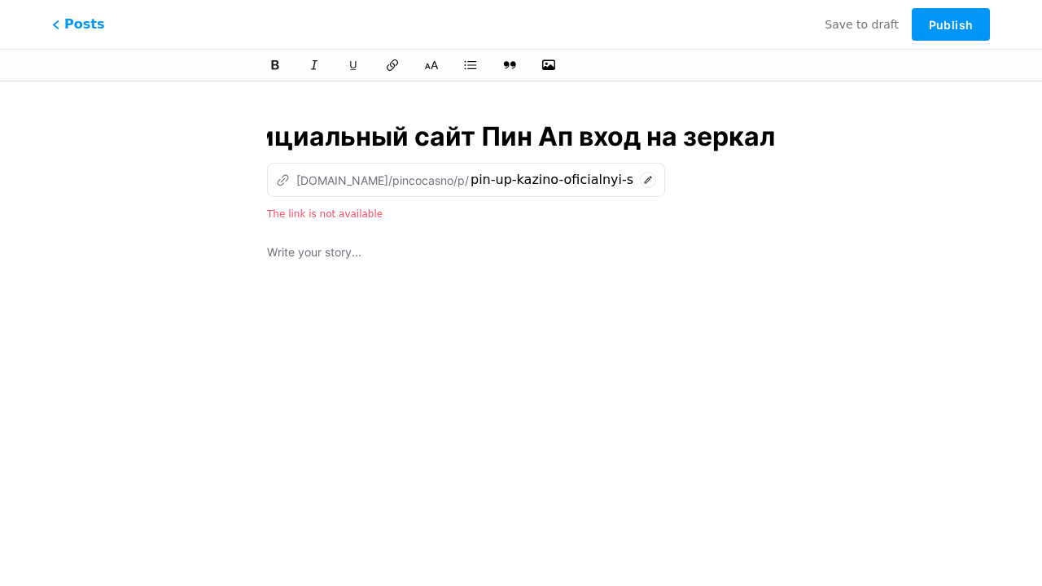
scroll to position [0, 283]
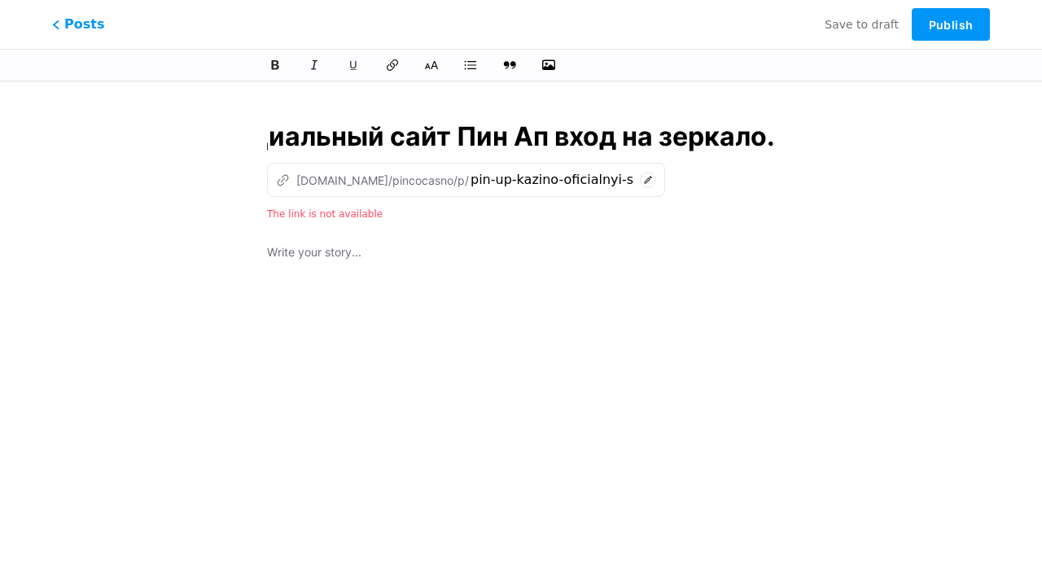
type input "Pin Up Казино – Официальный сайт Пин Ап вход на зеркало."
click at [521, 331] on div at bounding box center [521, 446] width 508 height 407
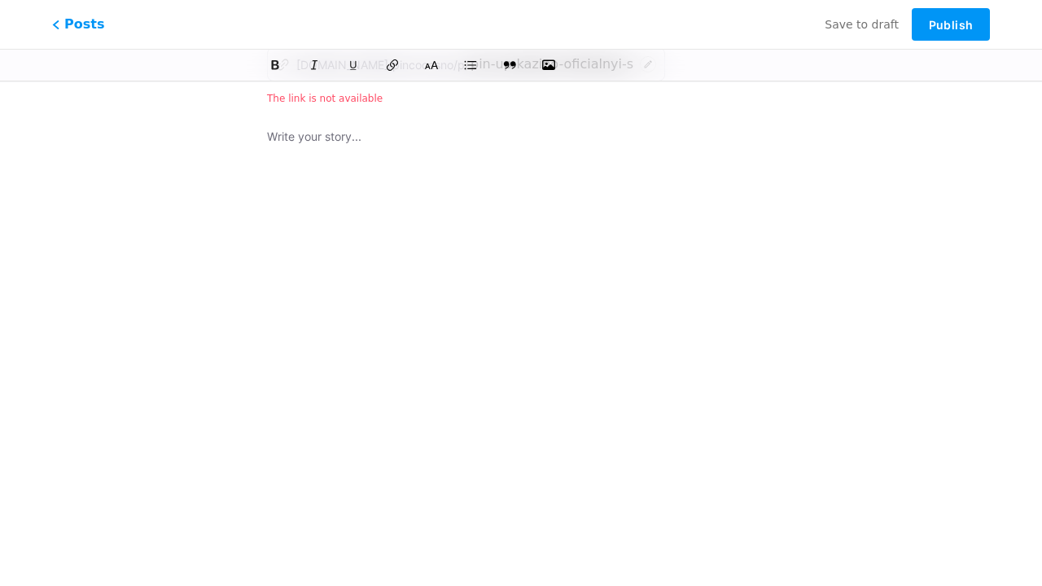
scroll to position [1230, 0]
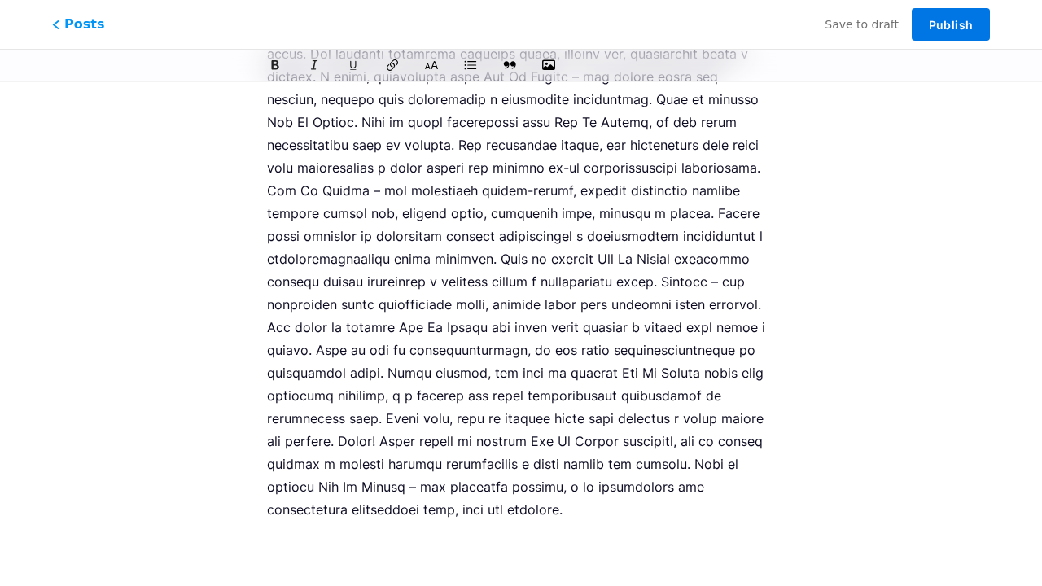
click at [951, 24] on span "Publish" at bounding box center [951, 25] width 44 height 14
type input "pin-up-kazino-oficialnyi-sait-pin-ap-vxod-na-zerkalo"
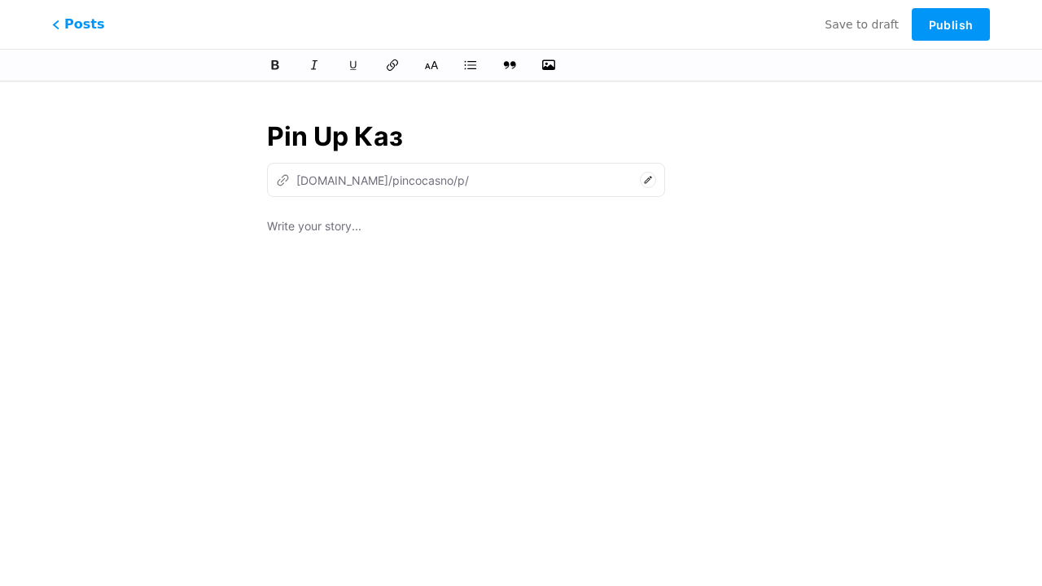
type input "Pin Up Кази"
type input "pin-up-ka"
type input "Pin Up Казино – Оф"
type input "pin-up-[PERSON_NAME]"
type input "Pin Up Казино – Офиц"
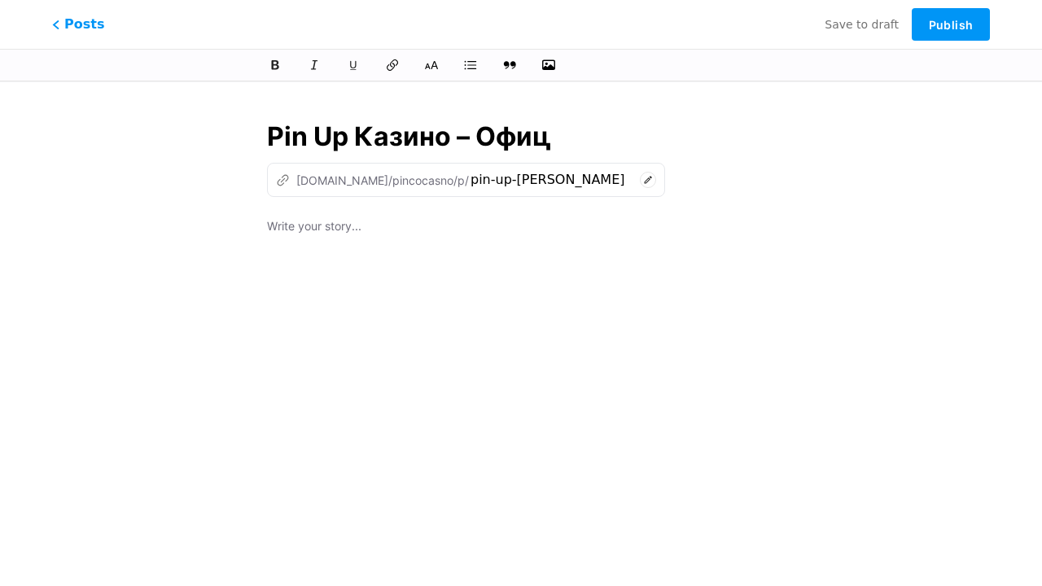
type input "pin-up-kazino-of"
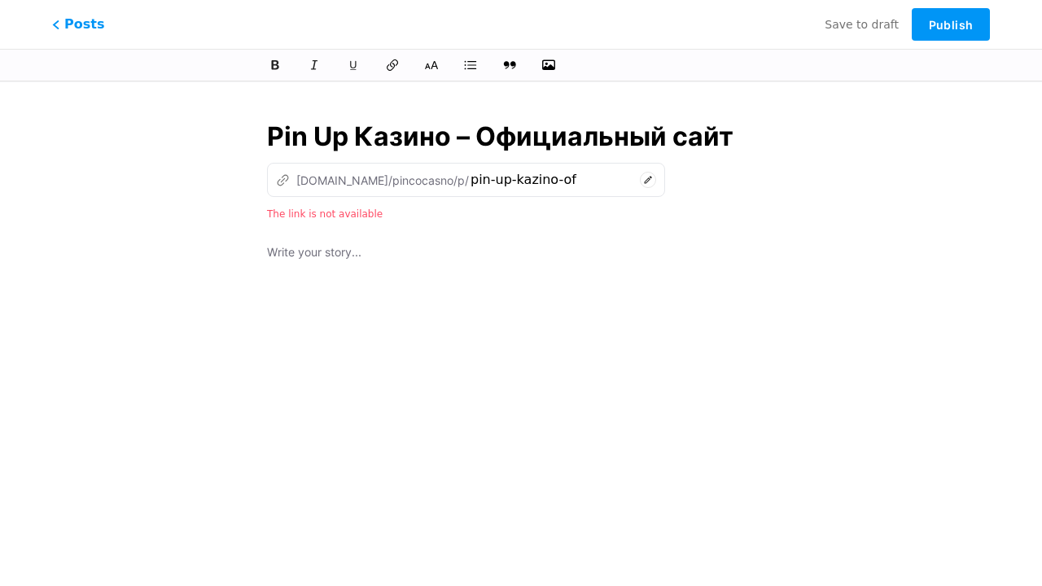
type input "Pin Up Казино – Официальный сайт"
type input "pin-up-kazino-oficialnyi-sa"
type input "Pin Up Казино – Официальный сайт Пин"
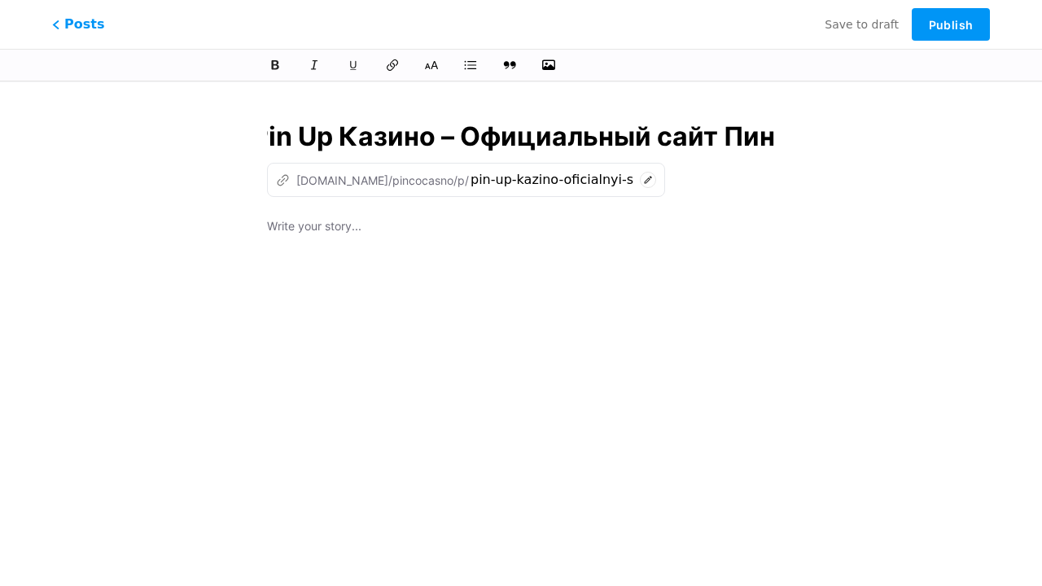
type input "pin-up-kazino-oficialnyi-sait-pi"
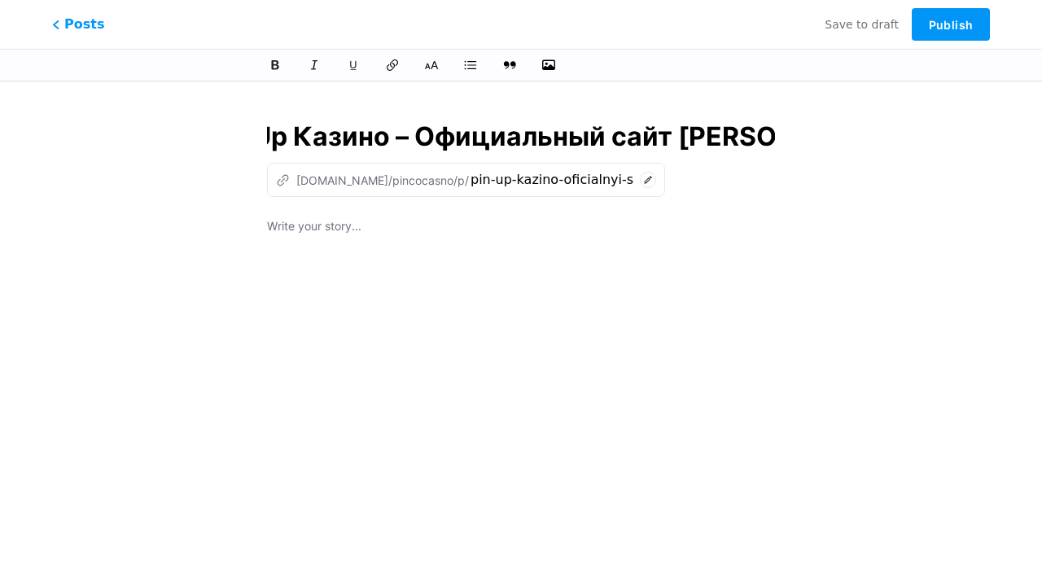
type input "Pin Up Казино – Официальный сайт Пин Ап в"
type input "pin-up-kazino-oficialnyi-sait-pin-ap"
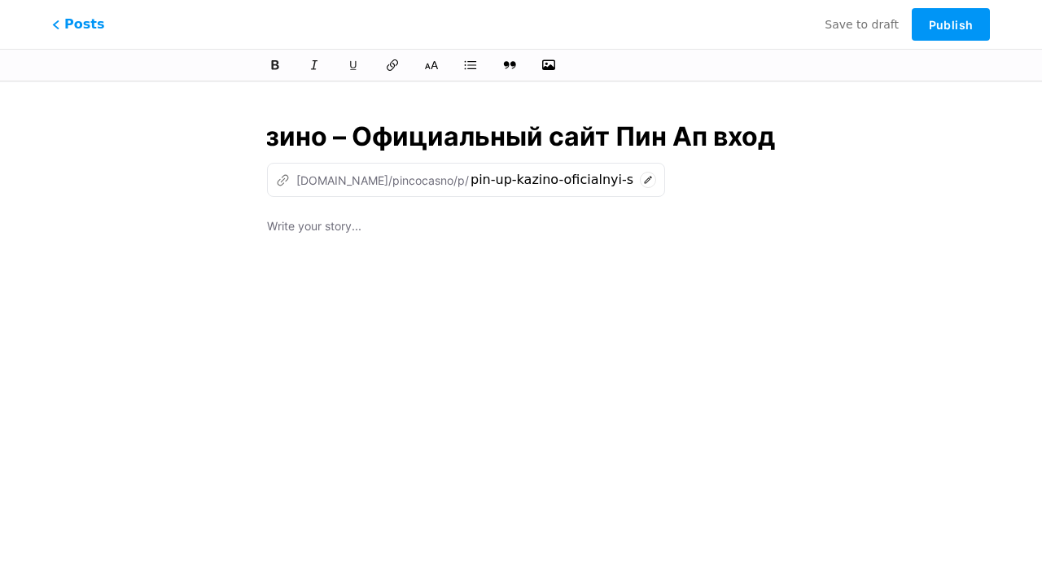
type input "Pin Up Казино – Официальный сайт Пин Ап вход"
type input "pin-up-kazino-oficialnyi-sait-pin-ap-vx"
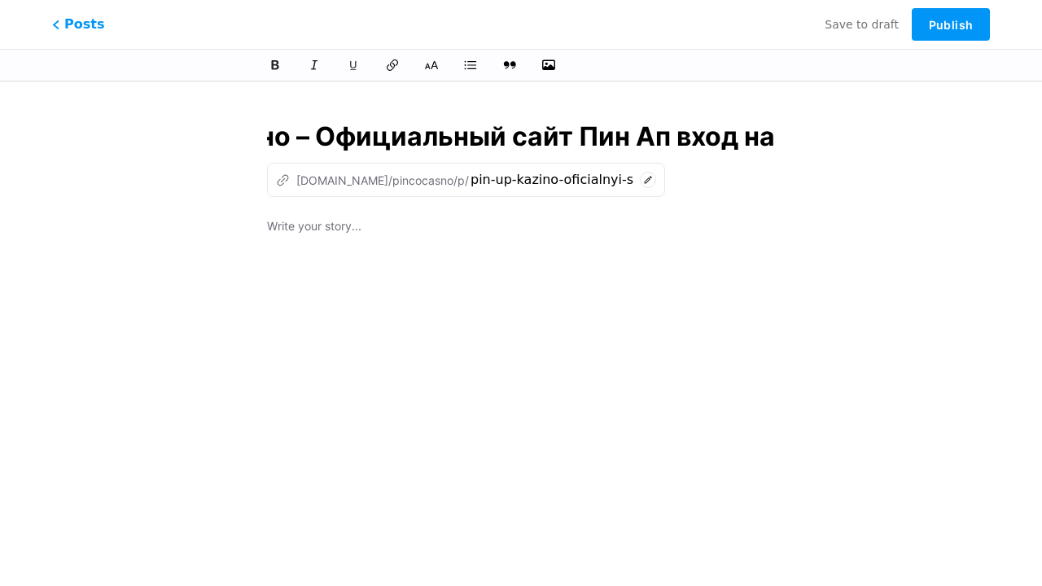
type input "Pin Up Казино – Официальный сайт Пин Ап вход на з"
type input "pin-up-kazino-oficialnyi-sait-pin-ap-vxod-na"
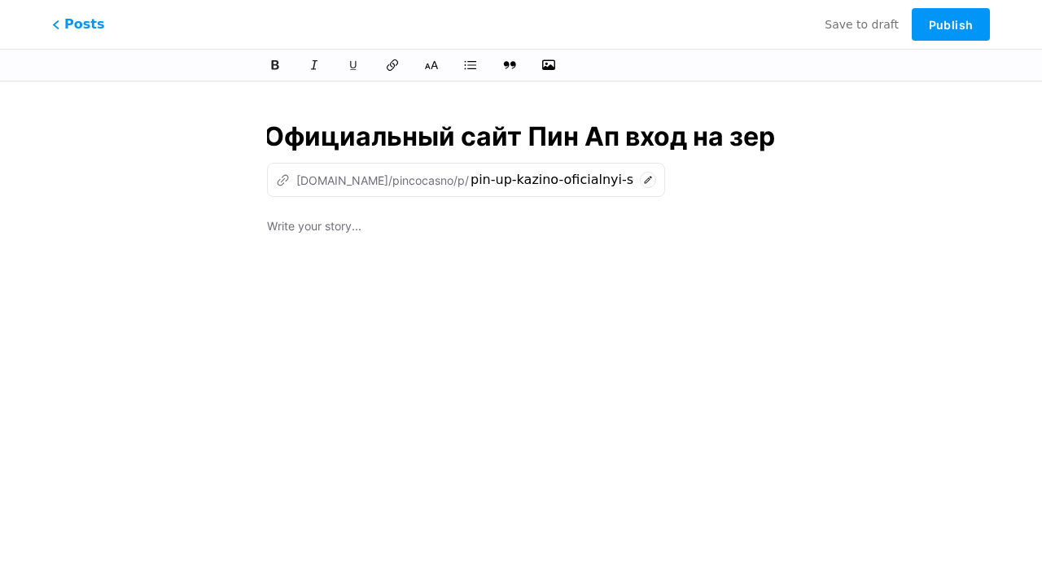
type input "Pin Up Казино – Официальный сайт Пин Ап вход на зерк"
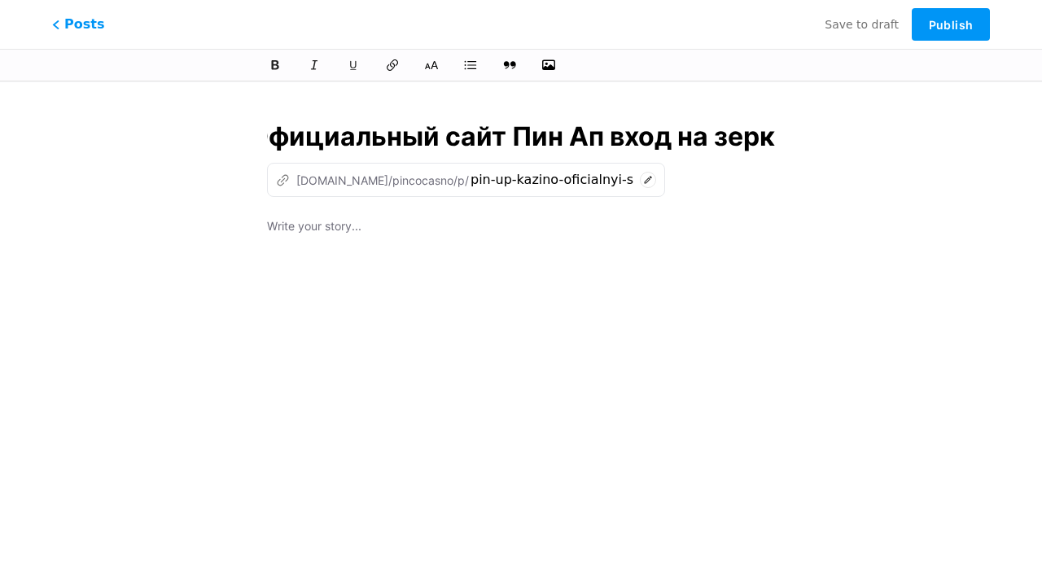
type input "pin-up-kazino-oficialnyi-sait-pin-ap-vxod-na-ze"
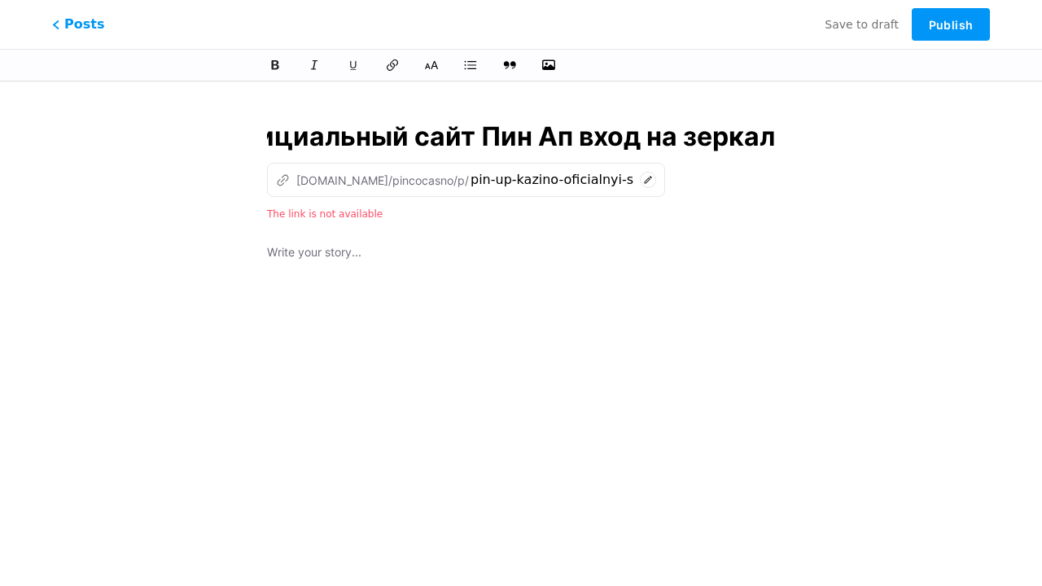
scroll to position [0, 283]
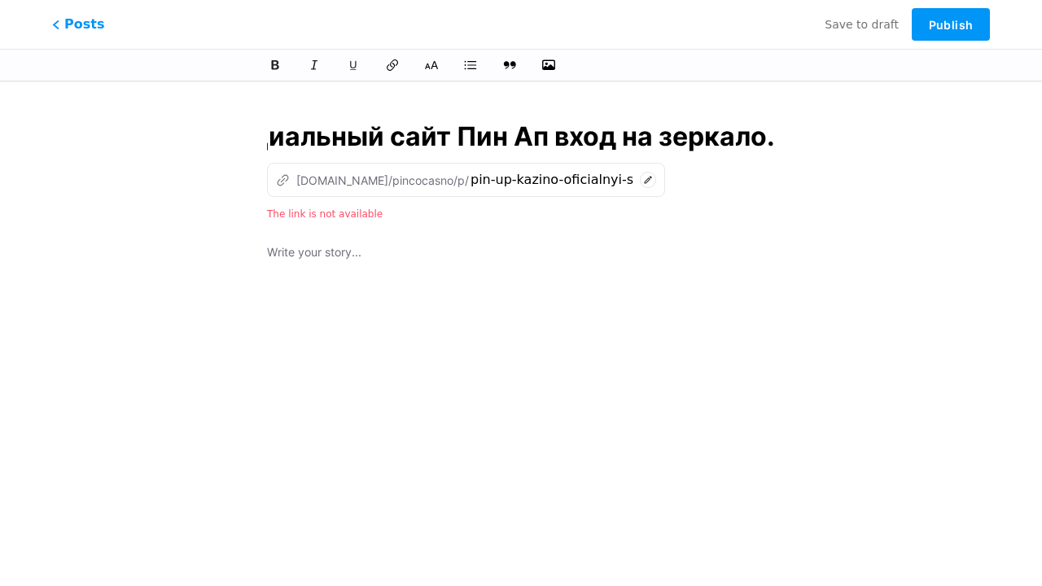
type input "Pin Up Казино – Официальный сайт Пин Ап вход на зеркало."
click at [521, 331] on div at bounding box center [521, 446] width 508 height 407
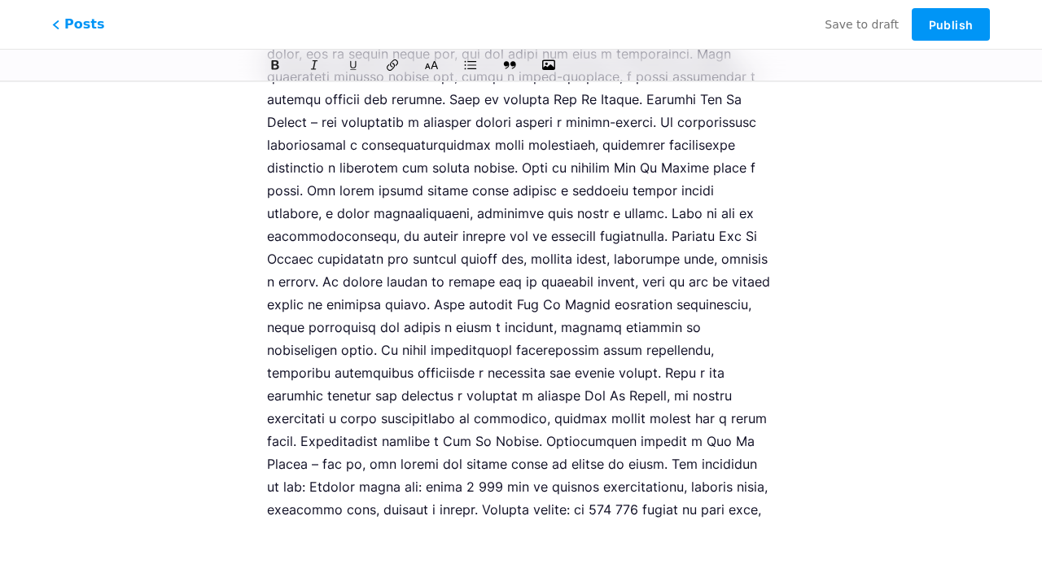
scroll to position [2302, 0]
click at [951, 24] on span "Publish" at bounding box center [951, 25] width 44 height 14
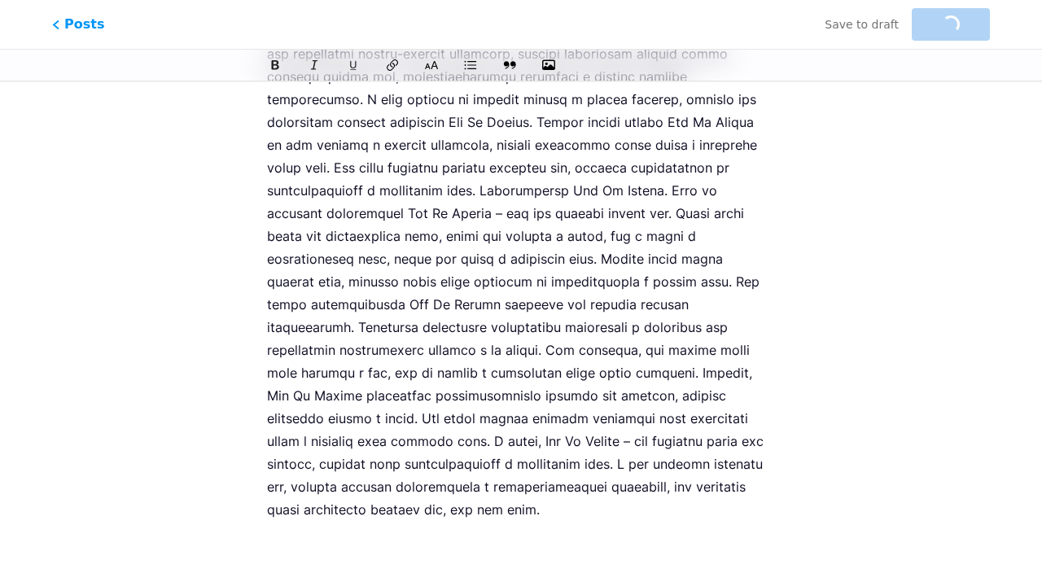
type input "pin-up-kazino-oficialnyi-sait-pin-ap-vxod-na-zerkalo"
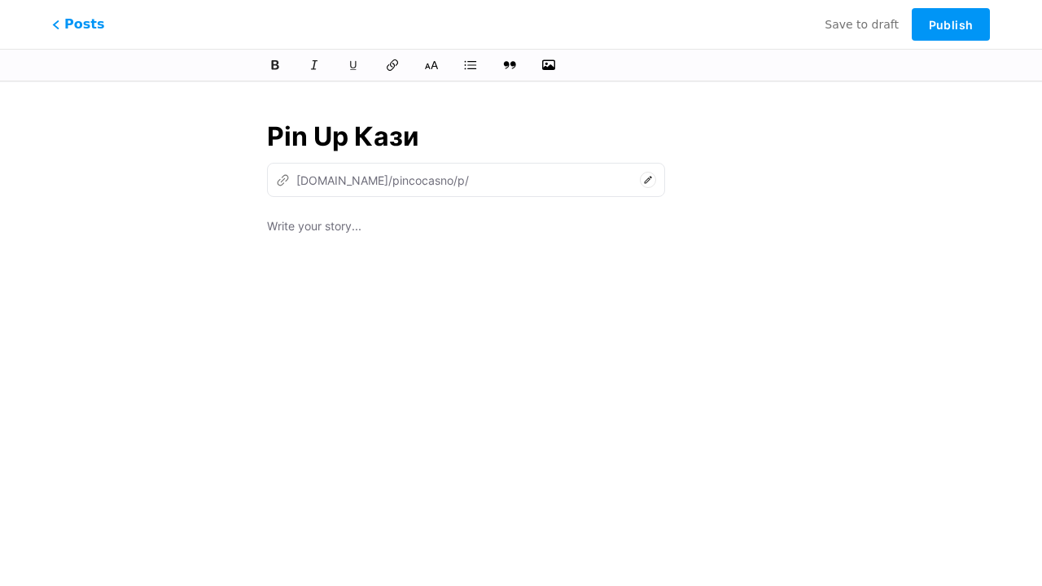
type input "Pin Up [PERSON_NAME]"
type input "pin-up-ka"
type input "Pin Up Казино – Оф"
type input "pin-up-[PERSON_NAME]"
type input "Pin Up Казино – Офиц"
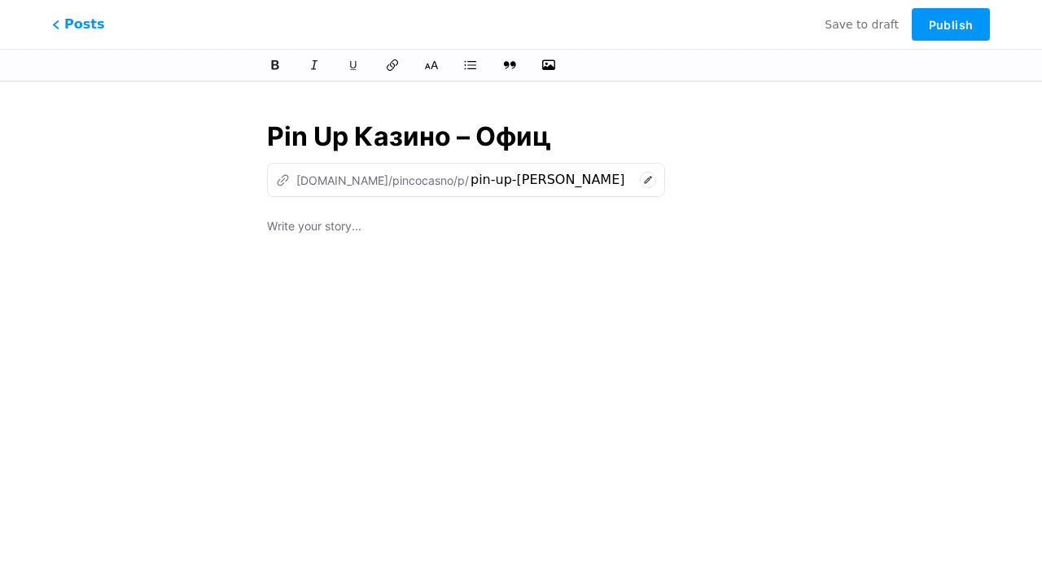
type input "pin-up-kazino-of"
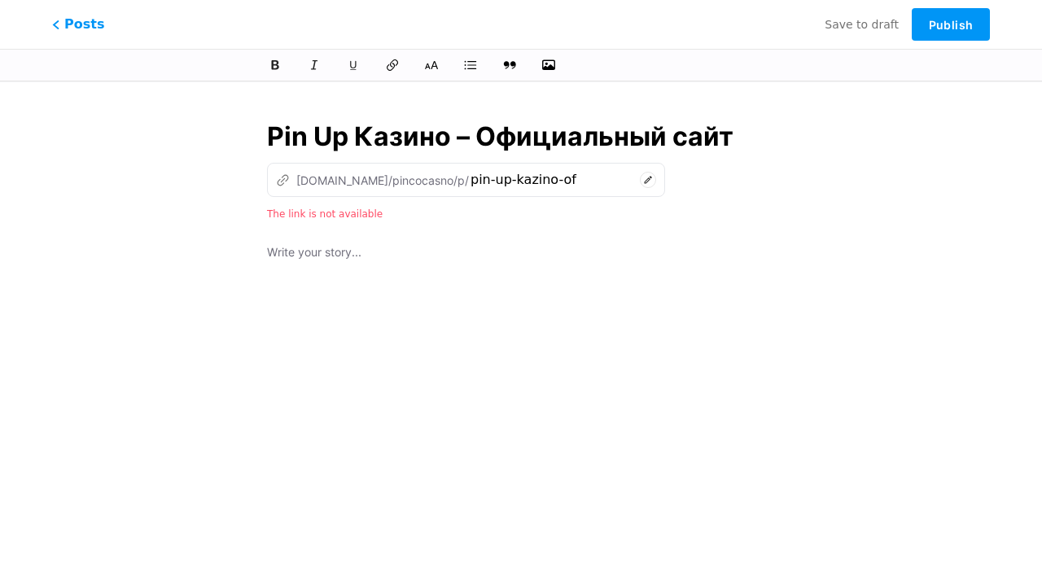
type input "Pin Up Казино – Официальный сайт"
type input "pin-up-kazino-oficialnyi-sa"
type input "Pin Up Казино – Официальный сайт Пин"
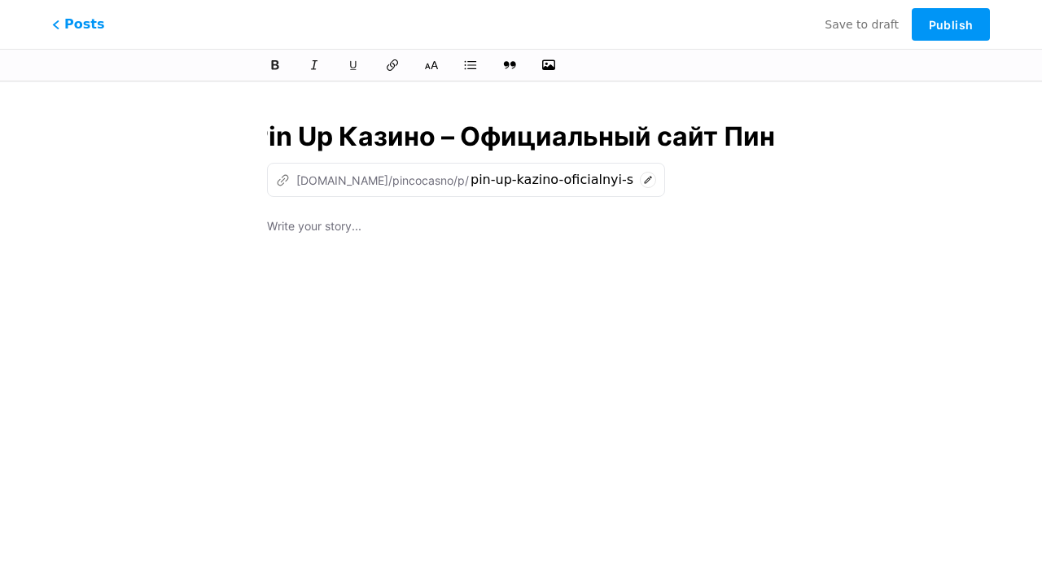
type input "pin-up-kazino-oficialnyi-sait-pi"
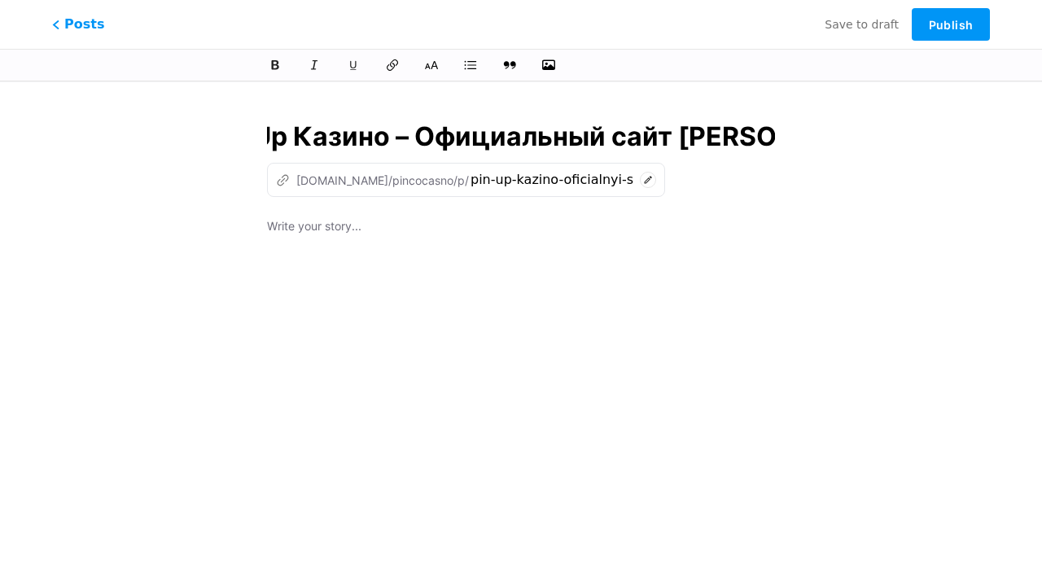
type input "Pin Up Казино – Официальный сайт Пин Ап в"
type input "pin-up-kazino-oficialnyi-sait-pin-ap"
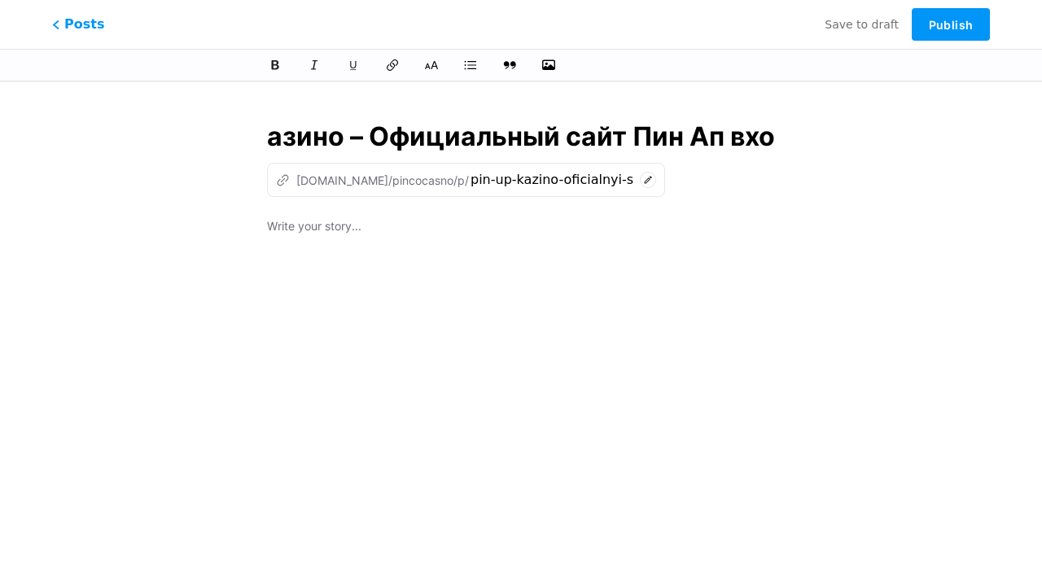
type input "Pin Up Казино – Официальный сайт Пин Ап вход"
type input "pin-up-kazino-oficialnyi-sait-pin-ap-vx"
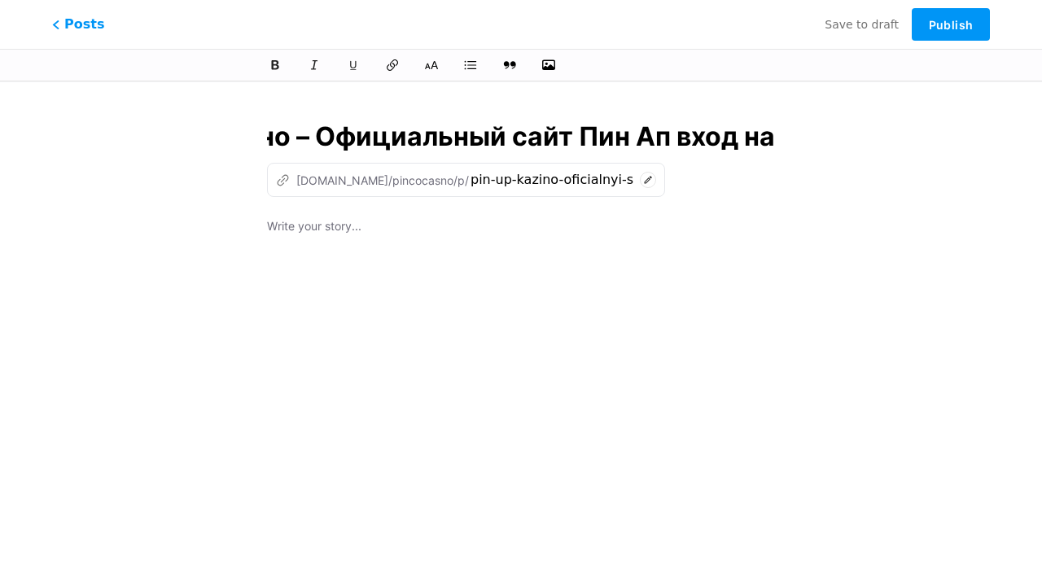
type input "Pin Up Казино – Официальный сайт Пин Ап вход на з"
type input "pin-up-kazino-oficialnyi-sait-pin-ap-vxod-na"
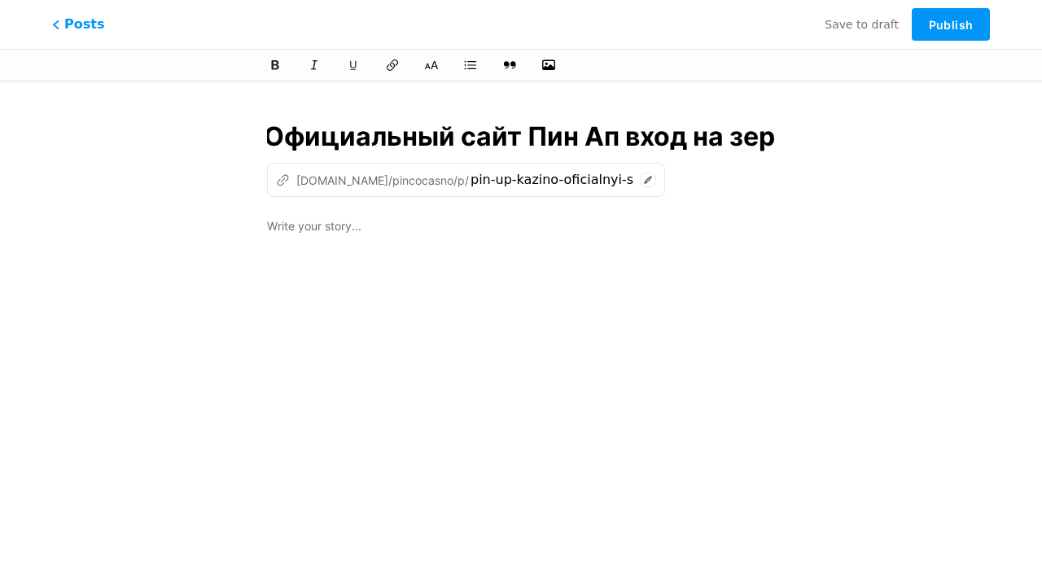
type input "Pin Up Казино – Официальный сайт Пин Ап вход на зерк"
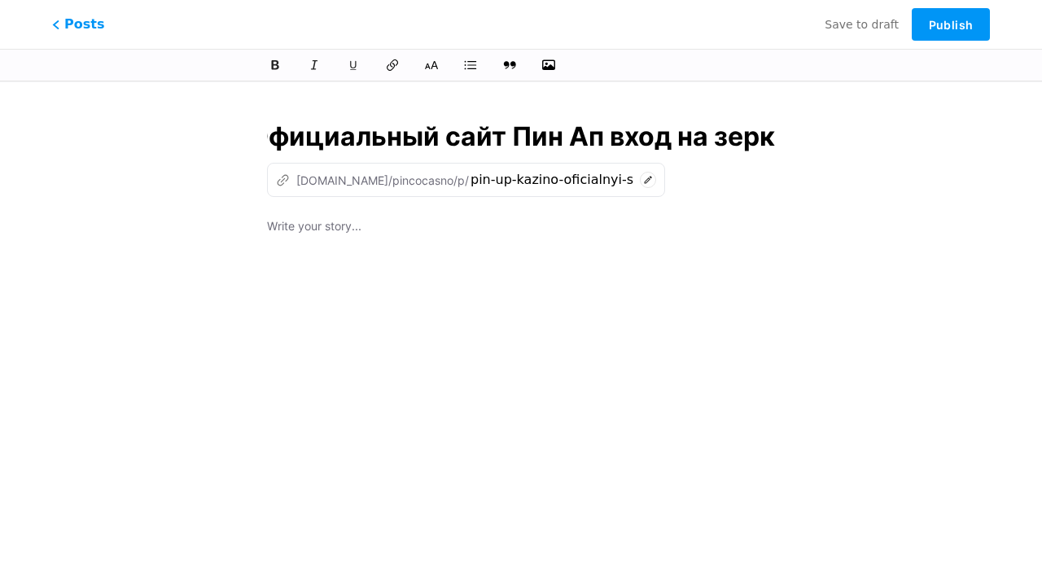
type input "pin-up-kazino-oficialnyi-sait-pin-ap-vxod-na-ze"
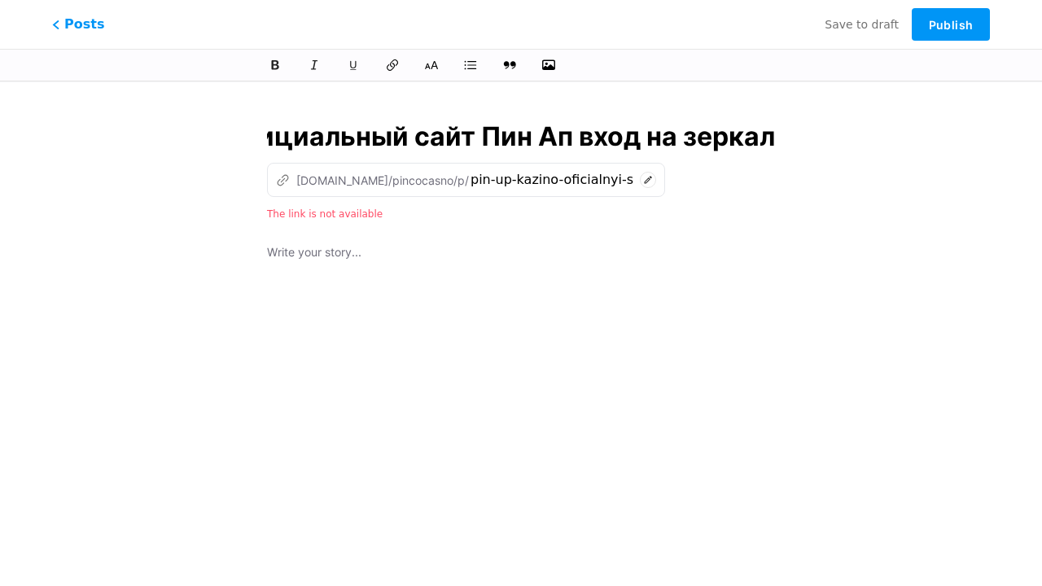
scroll to position [0, 283]
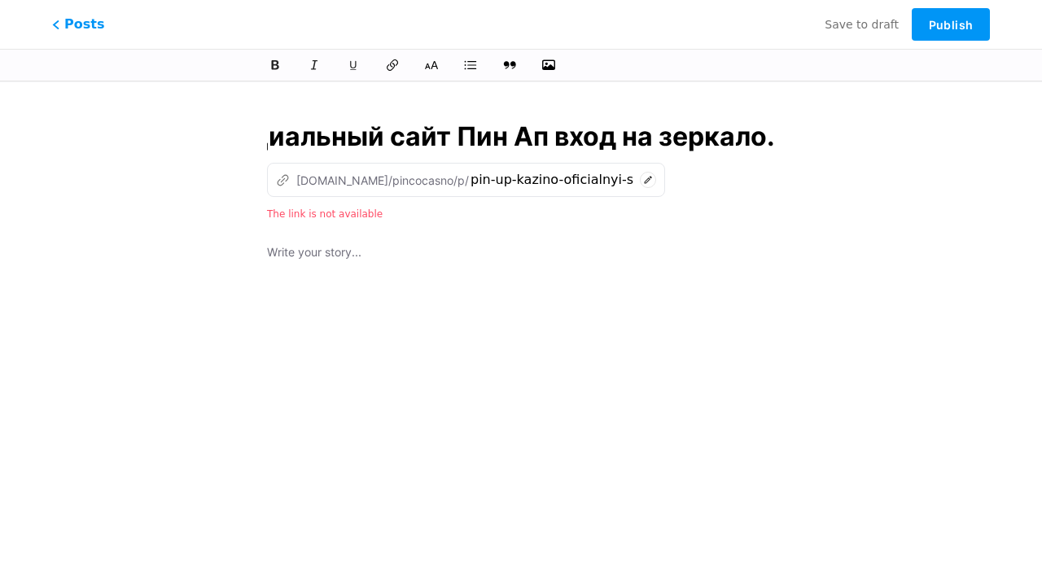
type input "Pin Up Казино – Официальный сайт Пин Ап вход на зеркало."
click at [521, 331] on div at bounding box center [521, 446] width 508 height 407
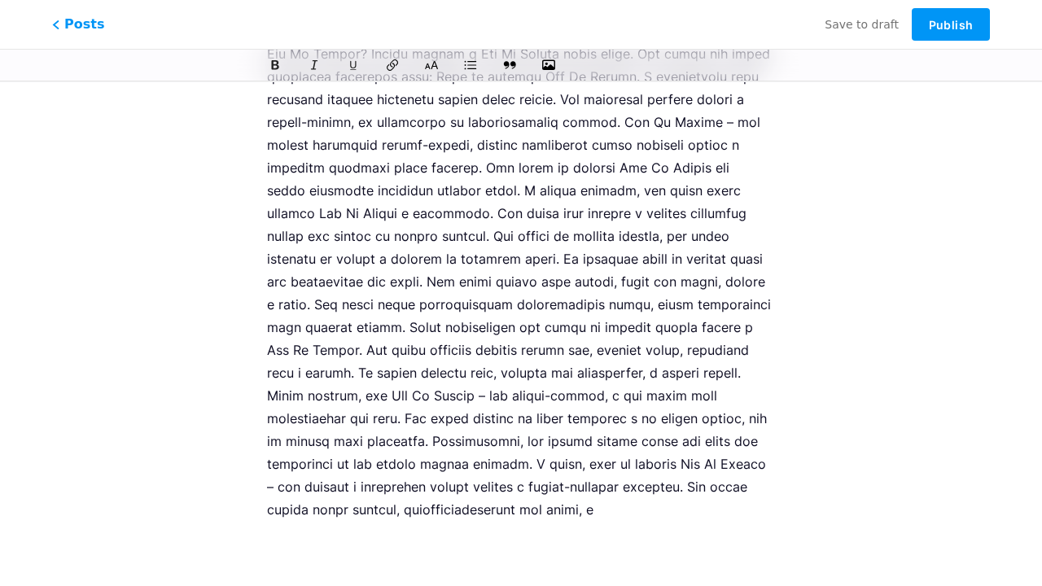
scroll to position [1755, 0]
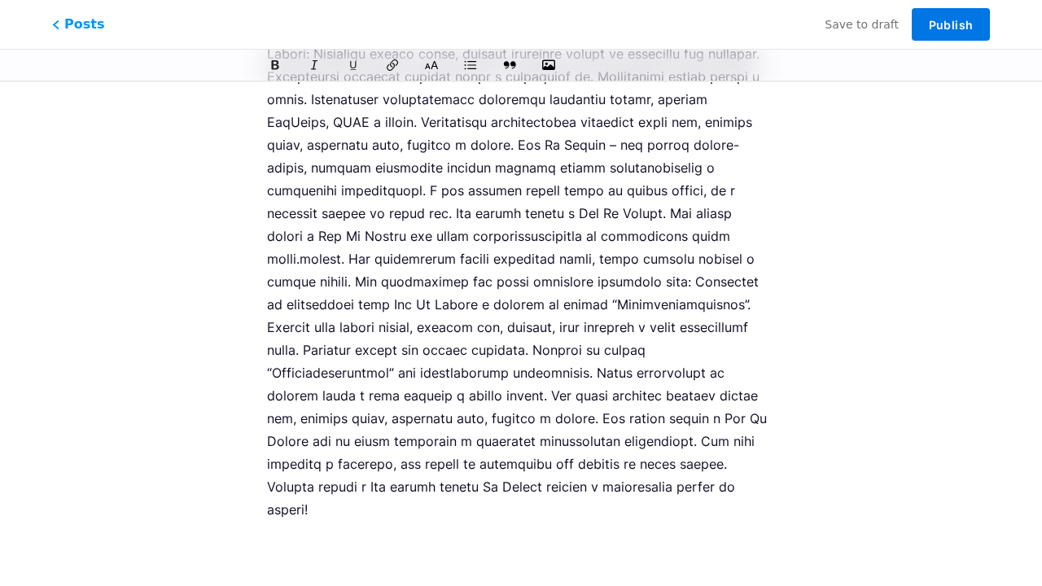
click at [951, 24] on span "Publish" at bounding box center [951, 25] width 44 height 14
type input "pin-up-kazino-oficialnyi-sait-pin-ap-vxod-na-zerkalo"
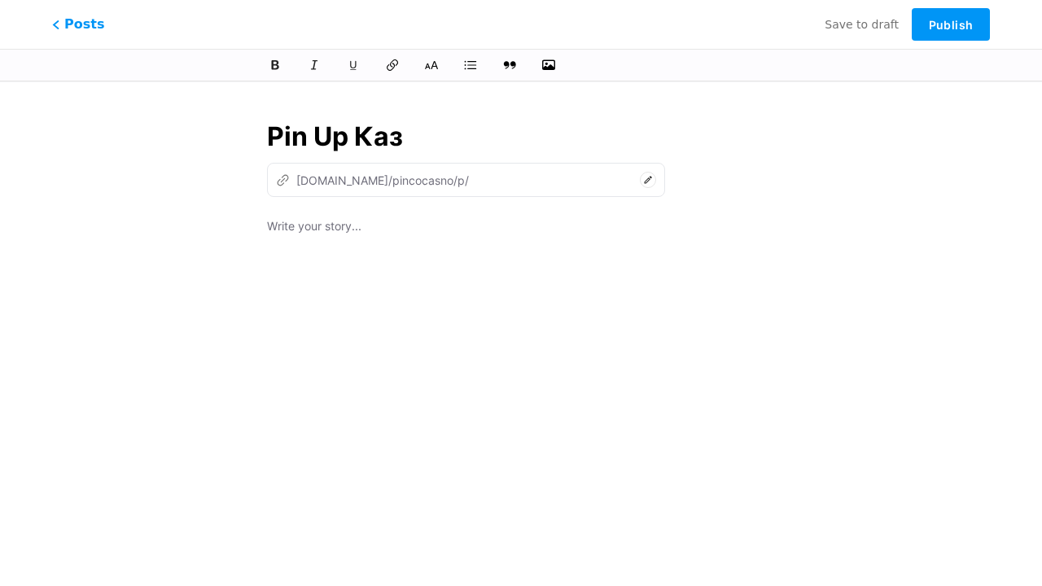
type input "Pin Up Кази"
type input "pin-up-ka"
type input "Pin Up Казино – Оф"
type input "pin-up-[PERSON_NAME]"
type input "Pin Up Казино – Офиц"
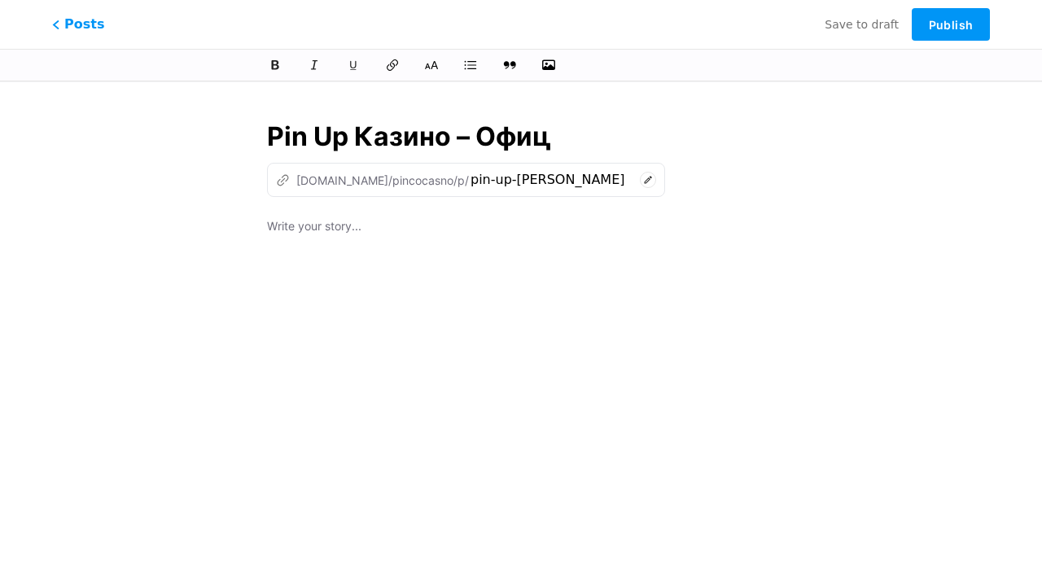
type input "pin-up-kazino-of"
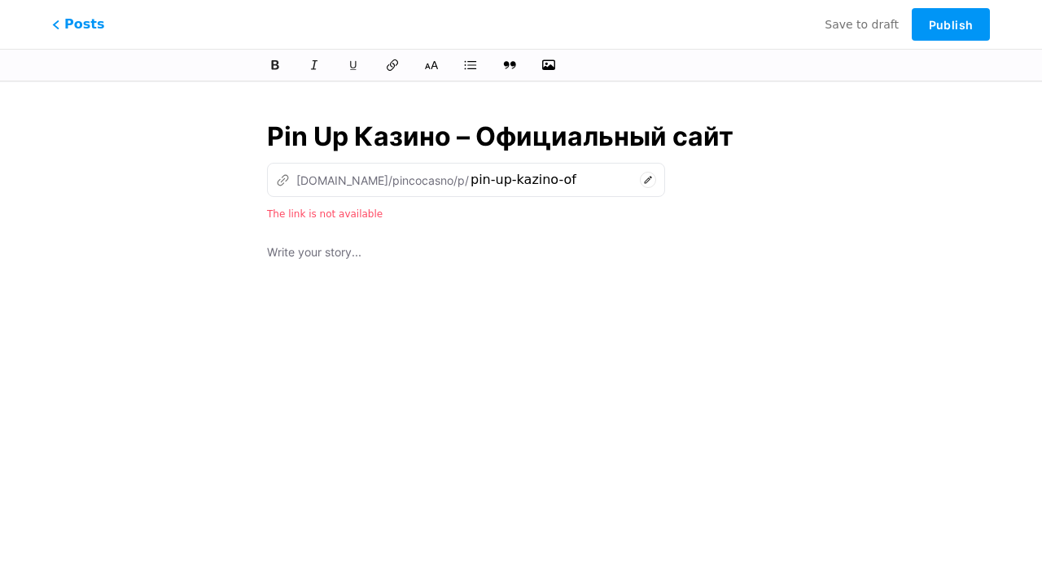
type input "Pin Up Казино – Официальный сайт"
type input "pin-up-kazino-oficialnyi-sa"
type input "Pin Up Казино – Официальный сайт Пин"
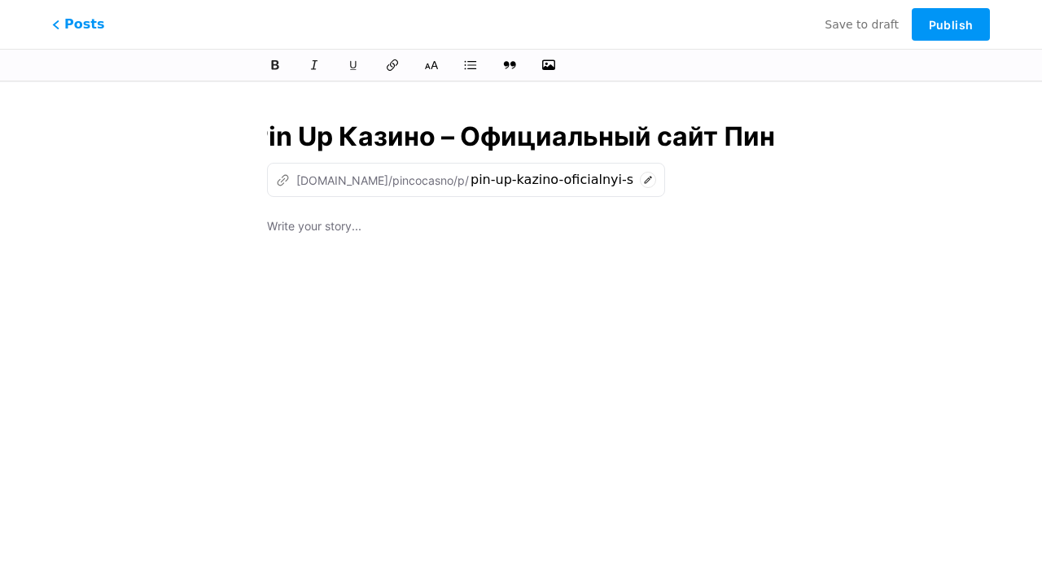
type input "pin-up-kazino-oficialnyi-sait-pi"
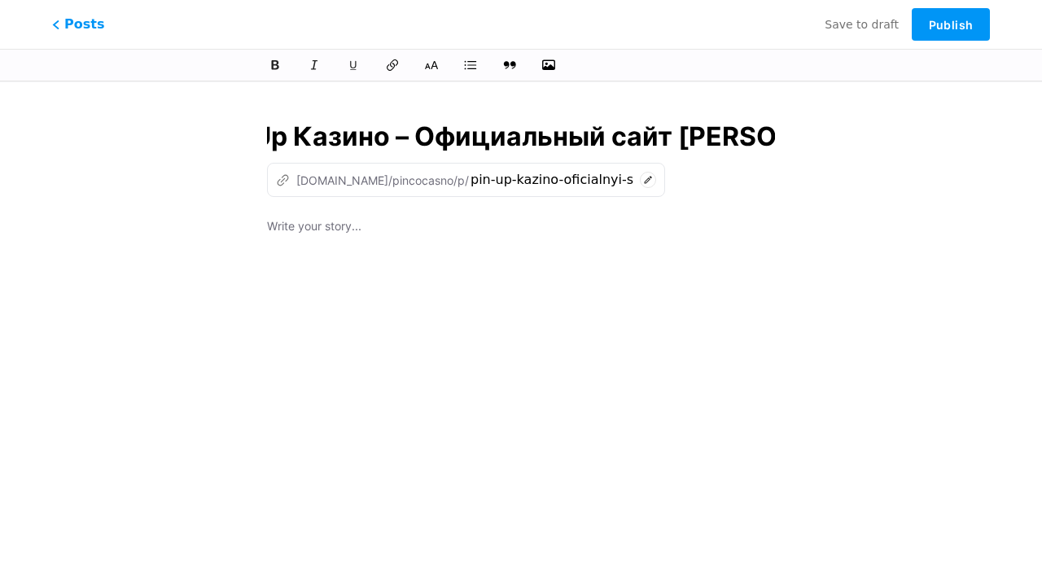
type input "Pin Up Казино – Официальный сайт Пин Ап в"
type input "pin-up-kazino-oficialnyi-sait-pin-ap"
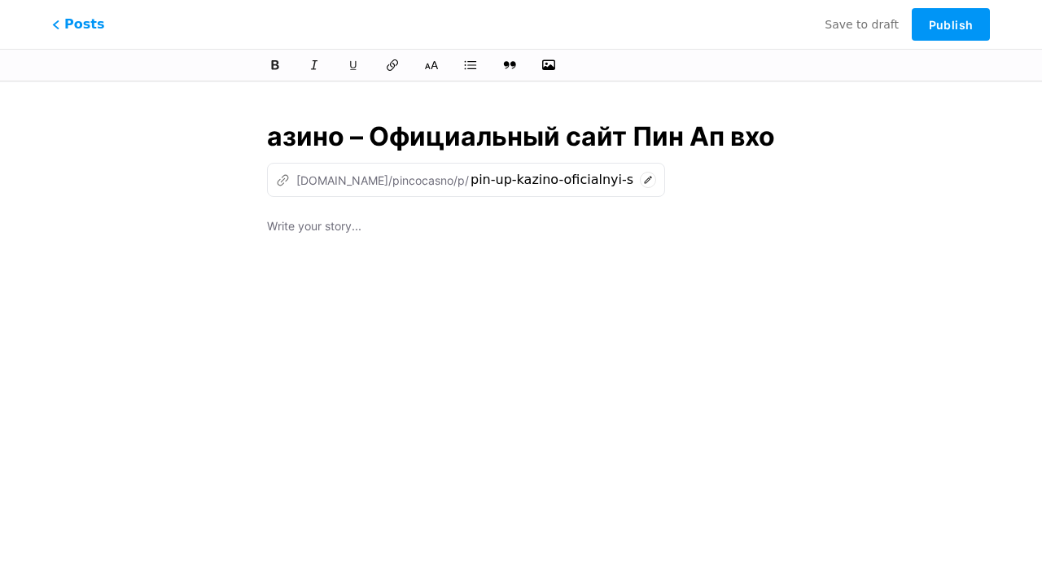
type input "Pin Up Казино – Официальный сайт Пин Ап вход"
type input "pin-up-kazino-oficialnyi-sait-pin-ap-vx"
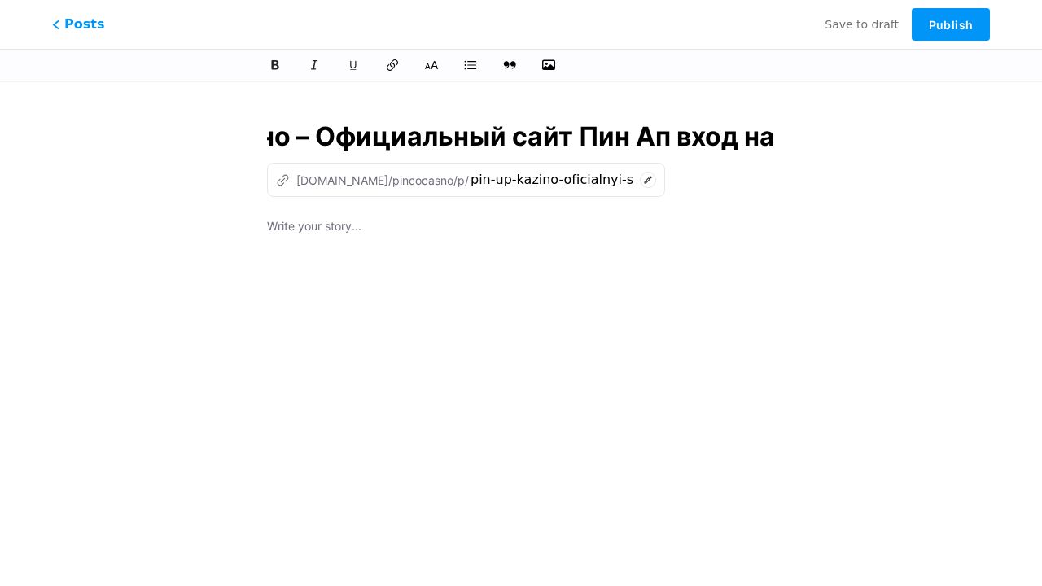
type input "Pin Up Казино – Официальный сайт Пин Ап вход на з"
type input "pin-up-kazino-oficialnyi-sait-pin-ap-vxod-na"
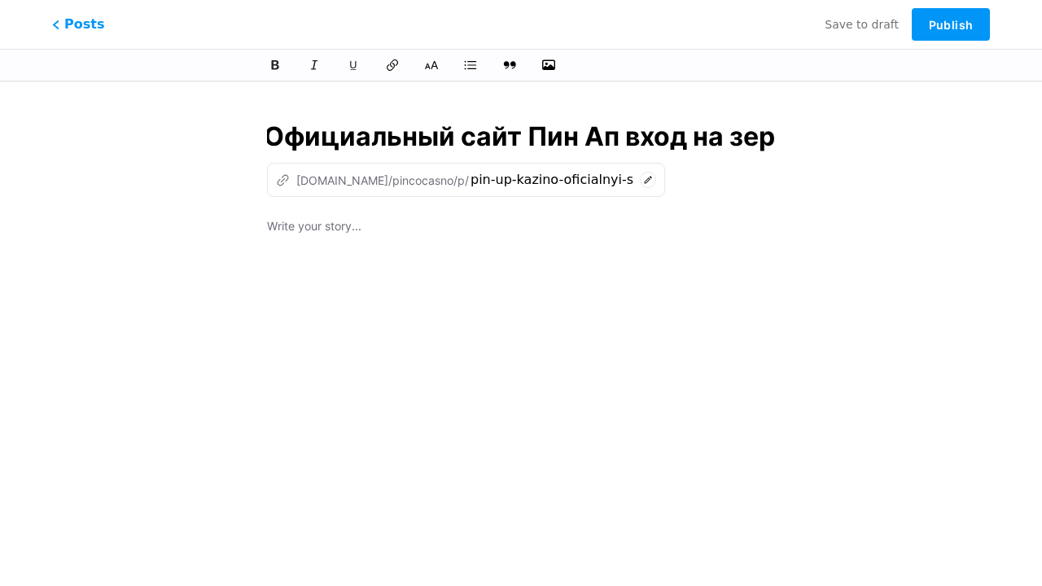
type input "Pin Up Казино – Официальный сайт Пин Ап вход на зерк"
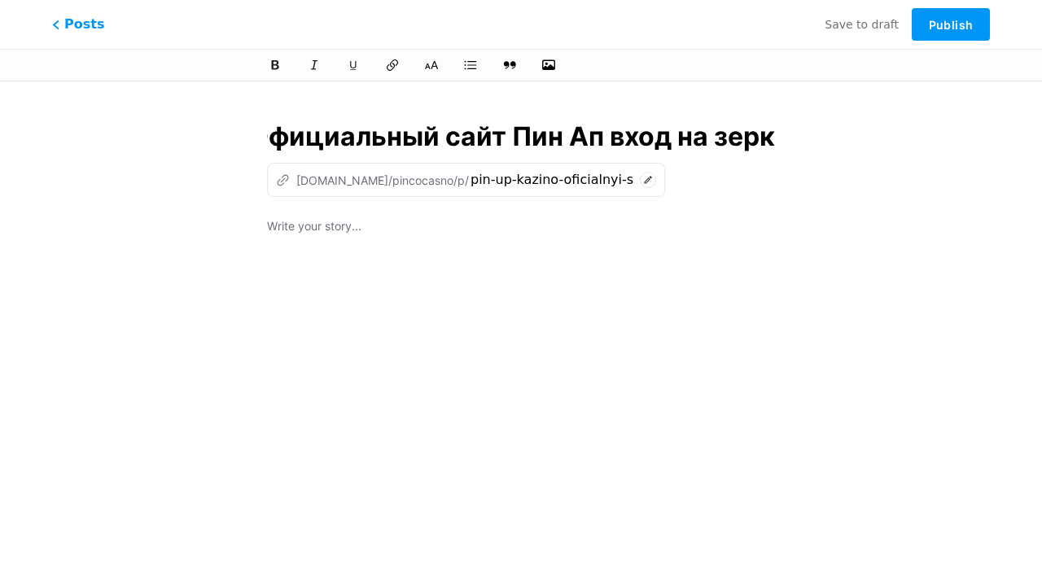
type input "pin-up-kazino-oficialnyi-sait-pin-ap-vxod-na-ze"
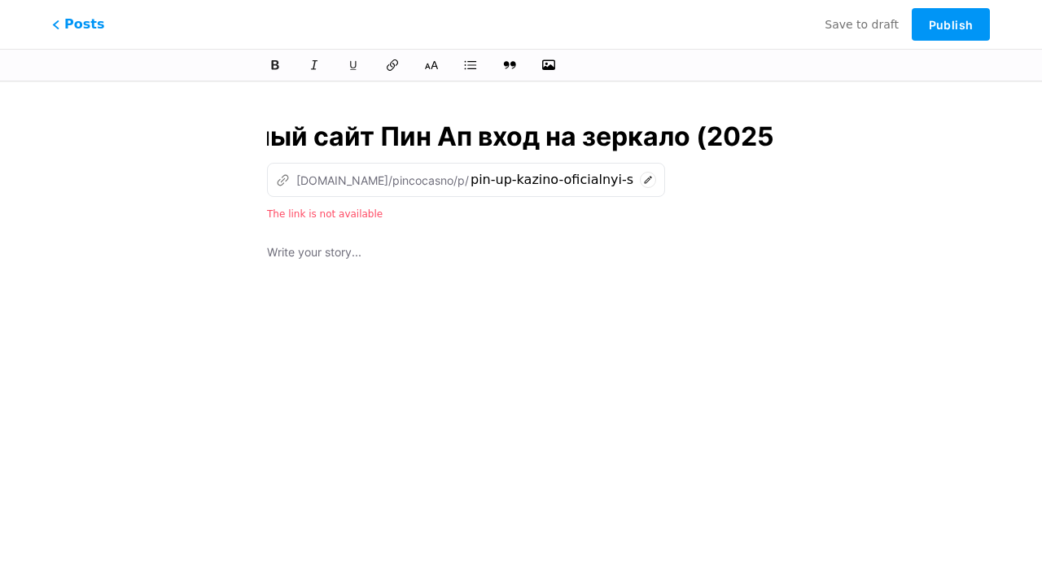
scroll to position [0, 370]
type input "Pin Up Казино – Официальный сайт Пин Ап вход на зеркало (2025)"
click at [521, 331] on div at bounding box center [521, 446] width 508 height 407
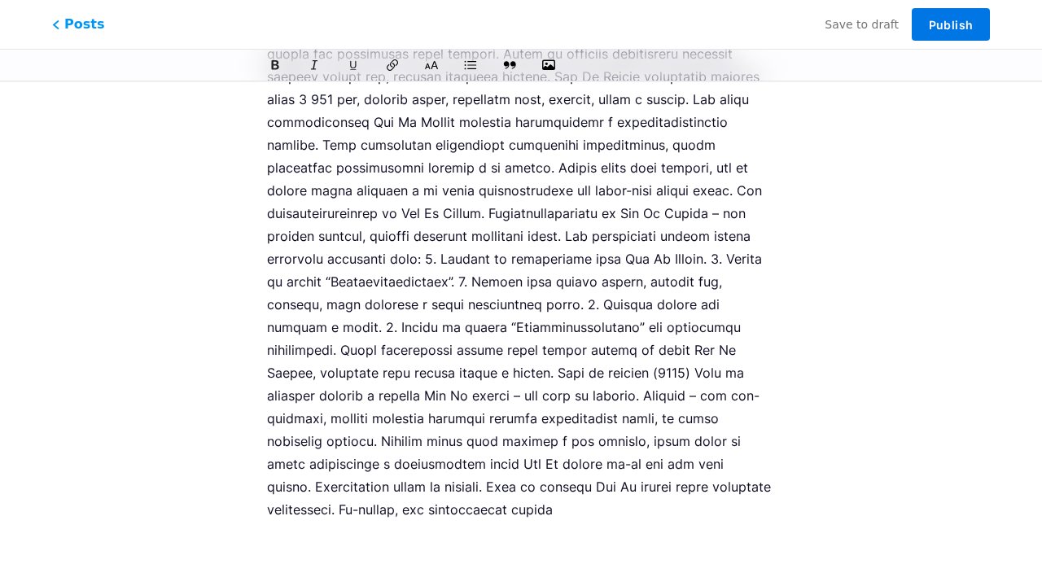
click at [951, 24] on span "Publish" at bounding box center [951, 25] width 44 height 14
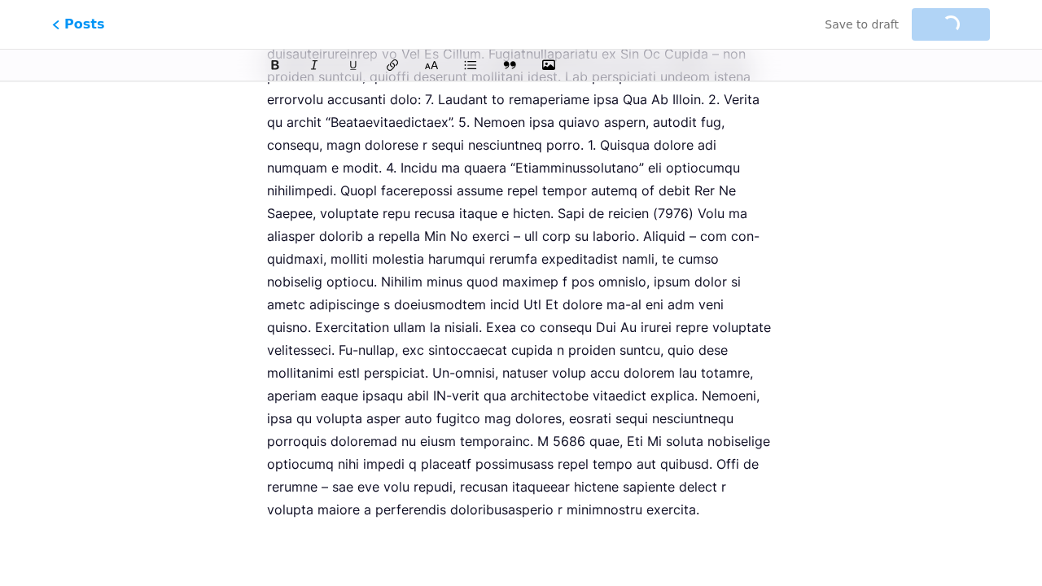
type input "pin-up-kazino-oficialnyi-sait-pin-ap-vxod-na-zerkalo-2025"
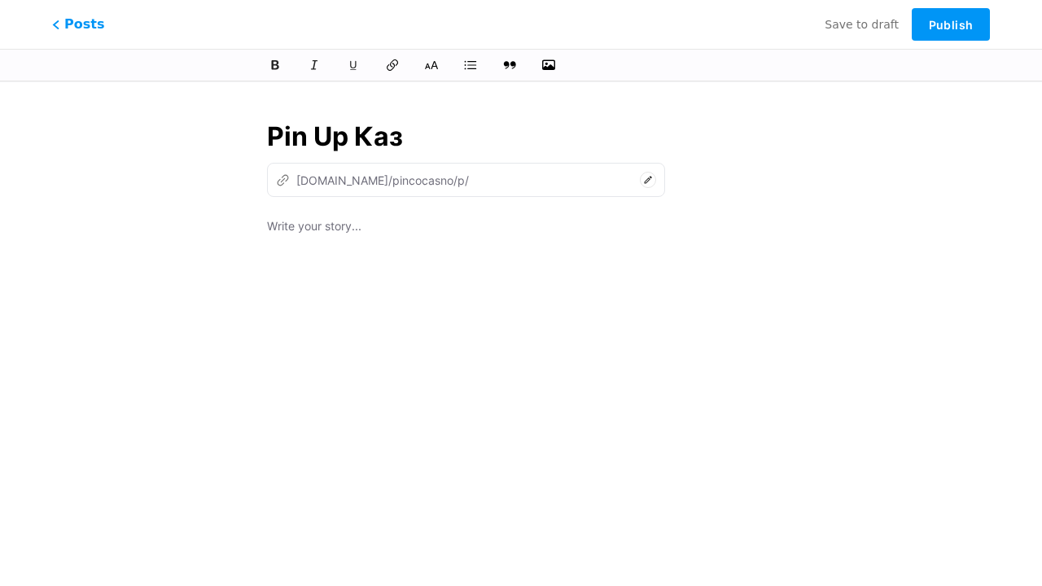
type input "Pin Up Кази"
type input "pin-up-ka"
type input "Pin Up Казино – Оф"
type input "pin-up-[PERSON_NAME]"
type input "Pin Up Казино – Офиц"
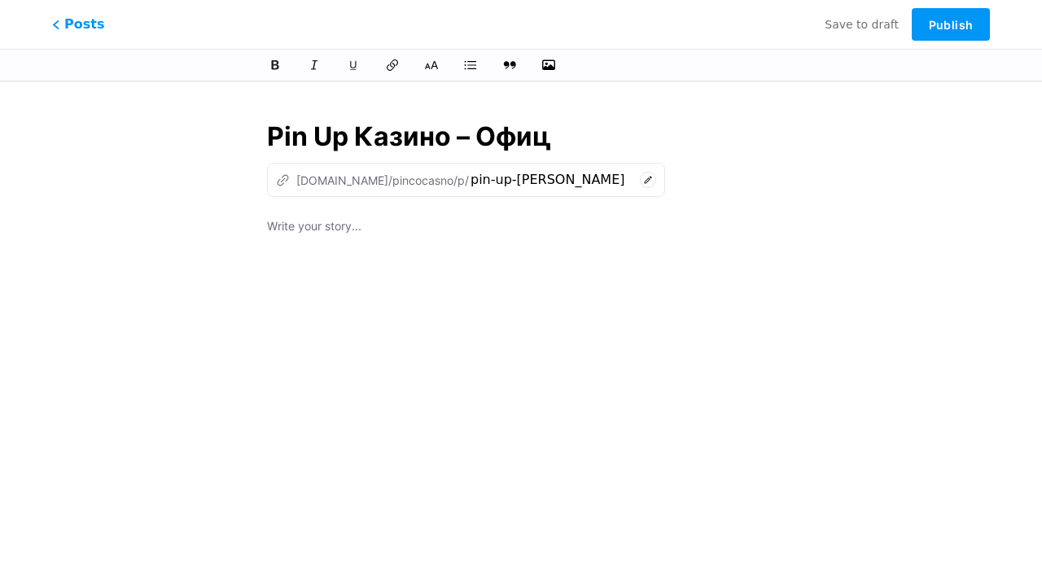
type input "pin-up-kazino-of"
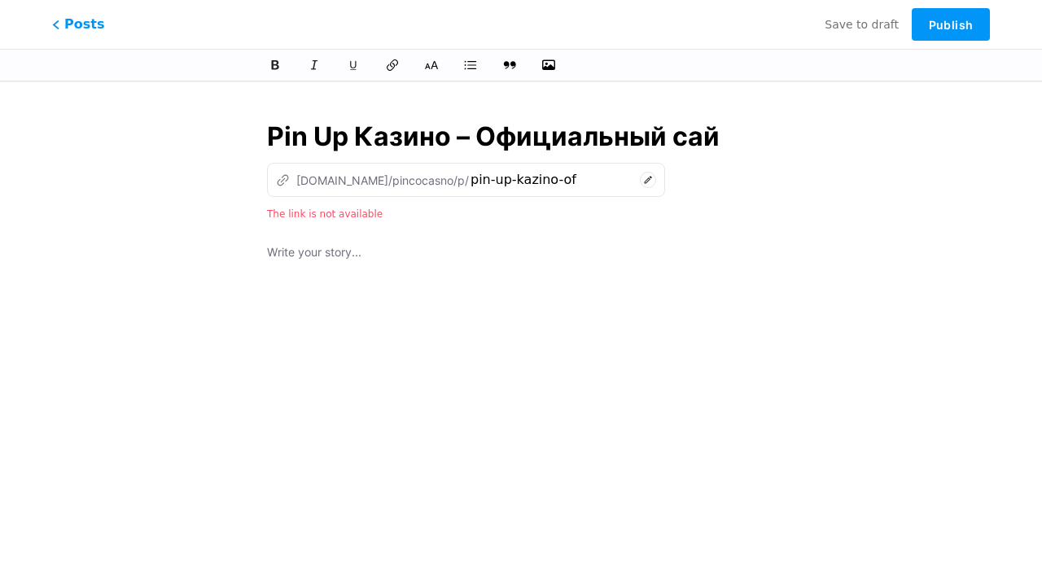
type input "Pin Up Казино – Официальный сайт"
type input "pin-up-kazino-oficialnyi-sa"
type input "Pin Up Казино – Официальный сайт Пин"
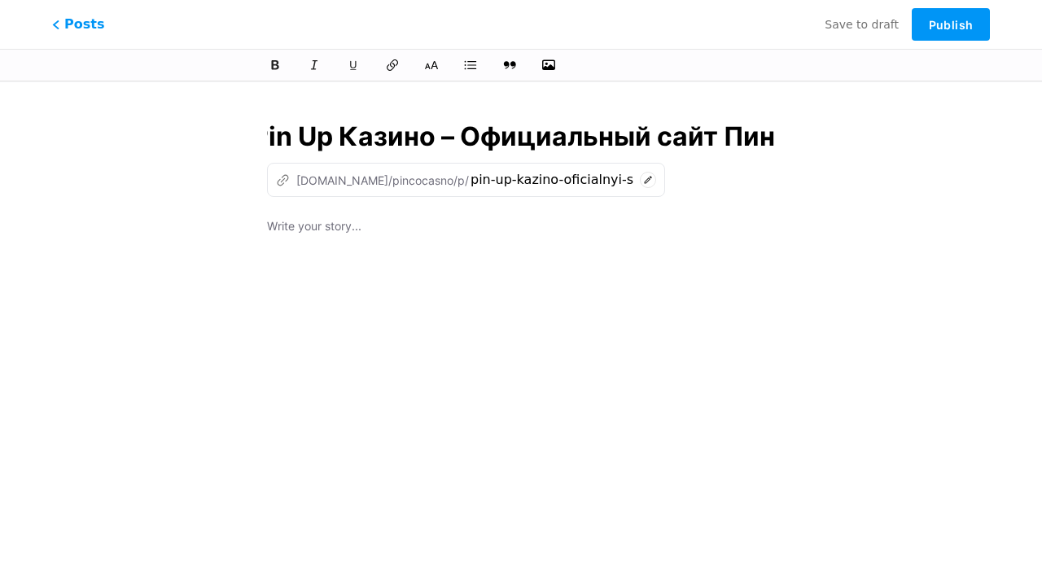
type input "pin-up-kazino-oficialnyi-sait-pi"
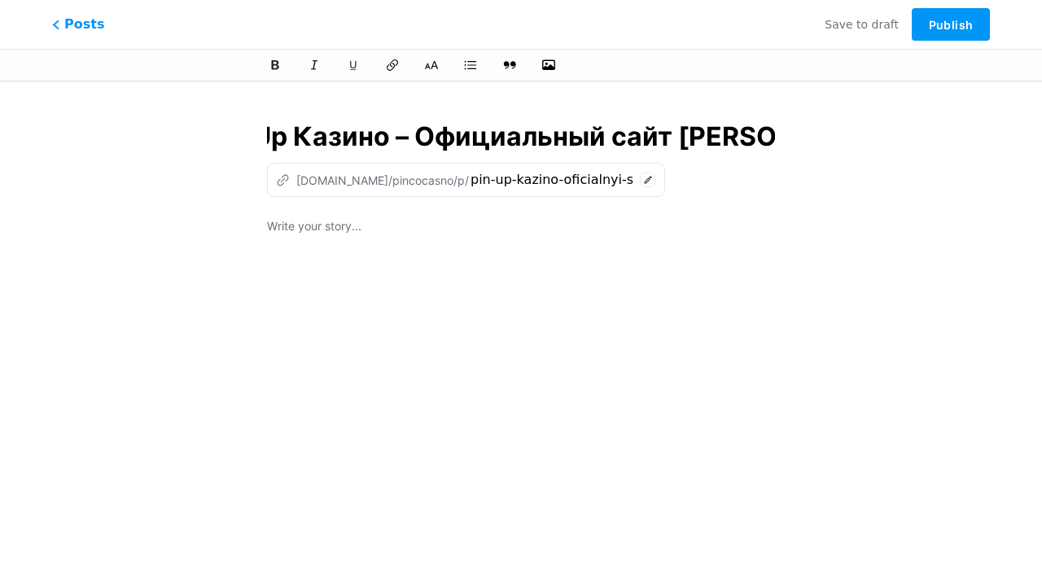
type input "Pin Up Казино – Официальный сайт Пин Ап в"
type input "pin-up-kazino-oficialnyi-sait-pin-ap"
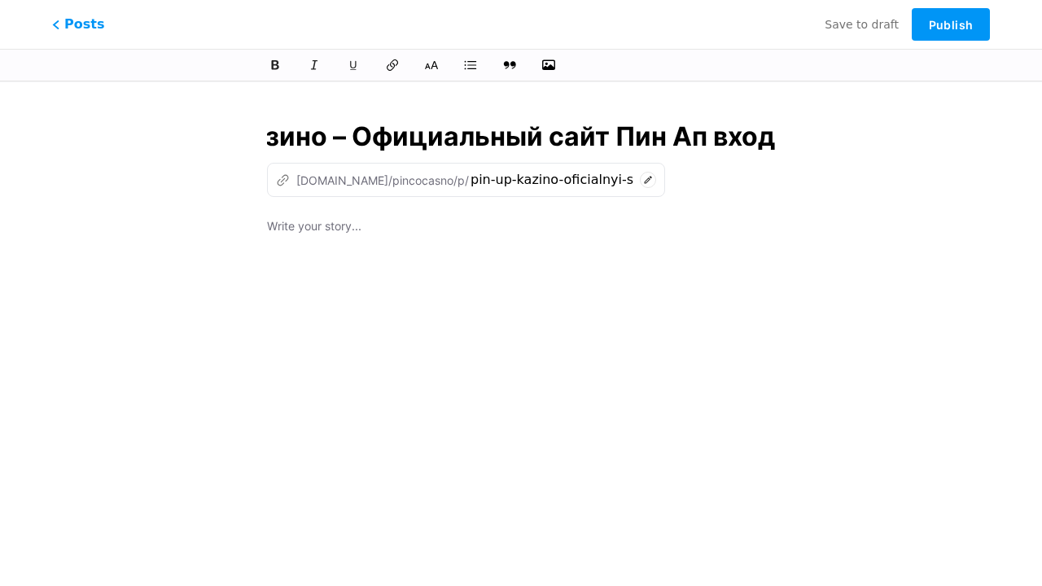
type input "Pin Up Казино – Официальный сайт Пин Ап вход"
type input "pin-up-kazino-oficialnyi-sait-pin-ap-vx"
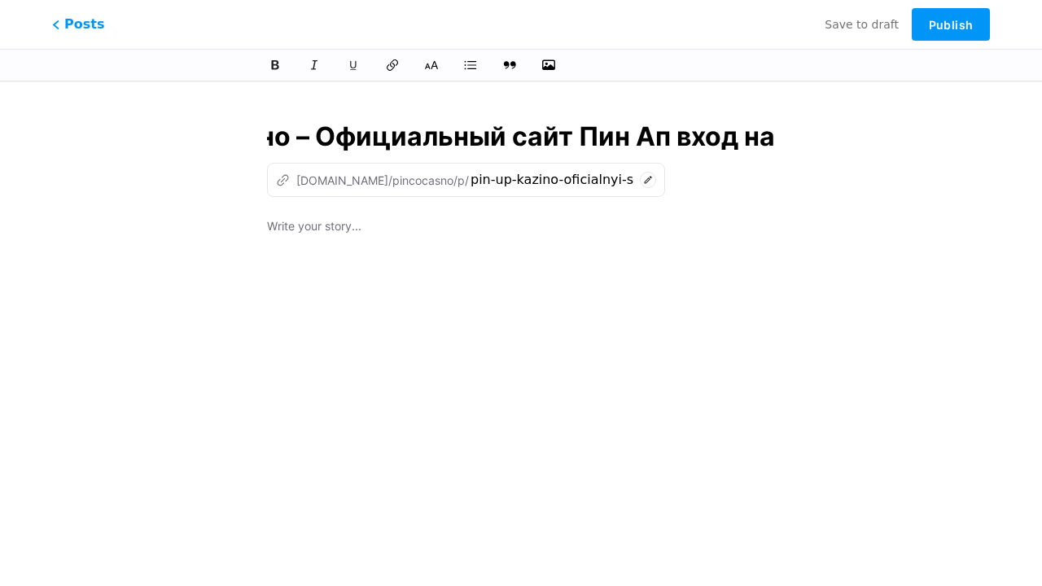
type input "Pin Up Казино – Официальный сайт Пин Ап вход на з"
type input "pin-up-kazino-oficialnyi-sait-pin-ap-vxod-na"
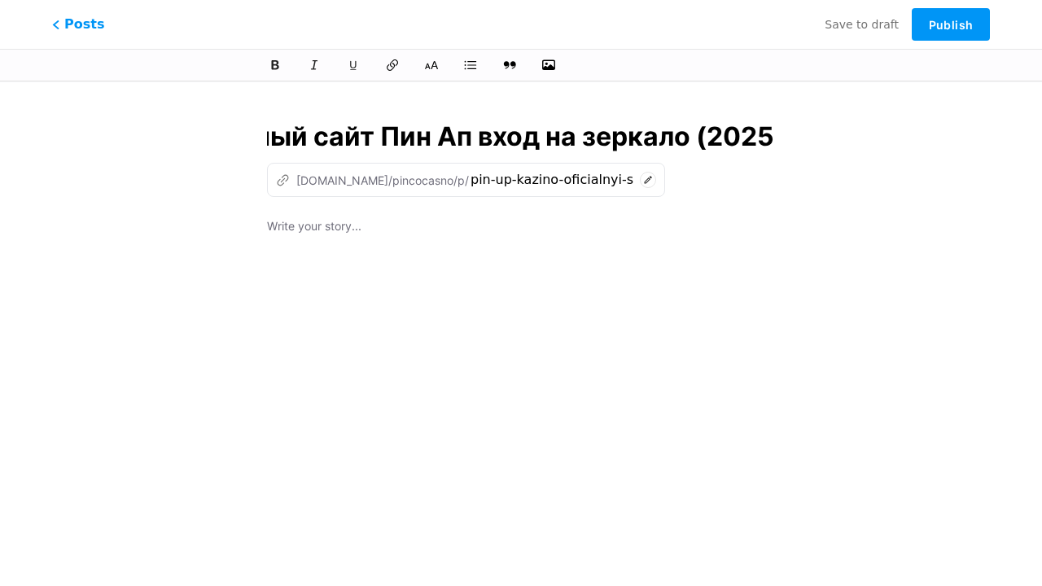
scroll to position [0, 370]
type input "Pin Up Казино – Официальный сайт Пин Ап вход на зеркало (2025)"
click at [521, 331] on div at bounding box center [521, 420] width 508 height 407
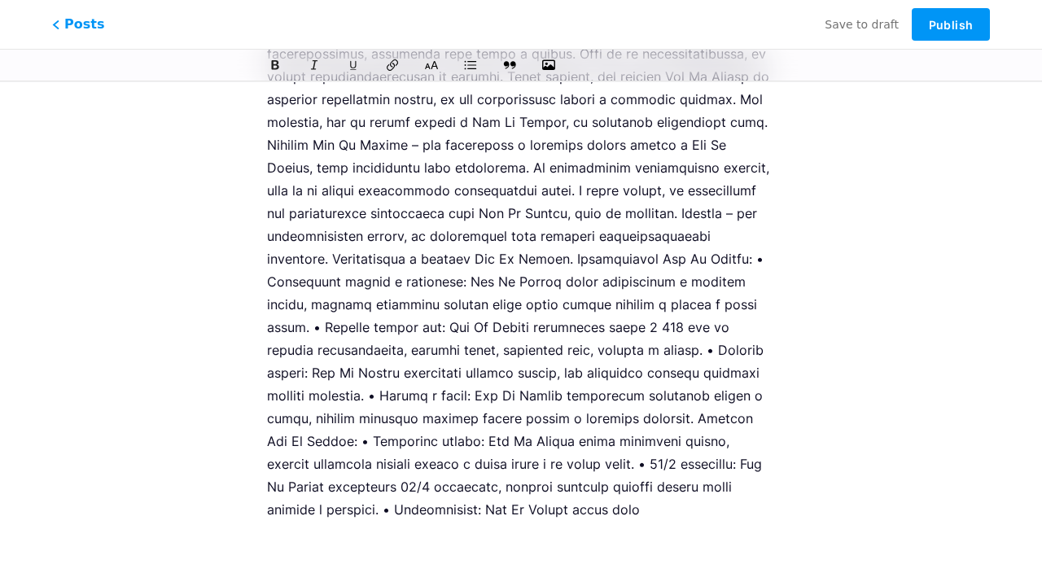
scroll to position [1022, 0]
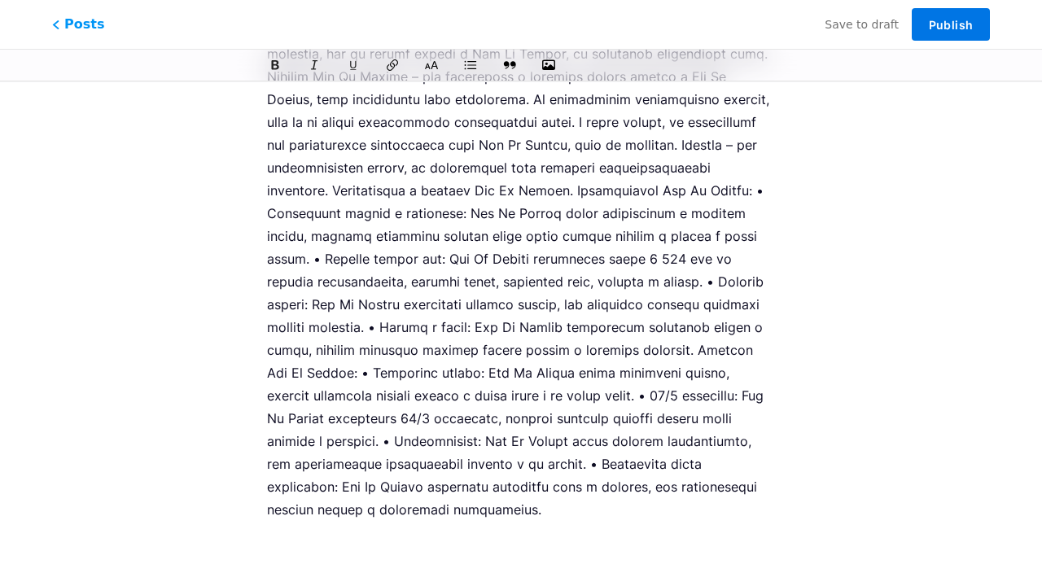
click at [951, 24] on span "Publish" at bounding box center [951, 25] width 44 height 14
type input "pin-up-kazino-oficialnyi-sait-pin-ap-vxod-na-zerkalo-2025"
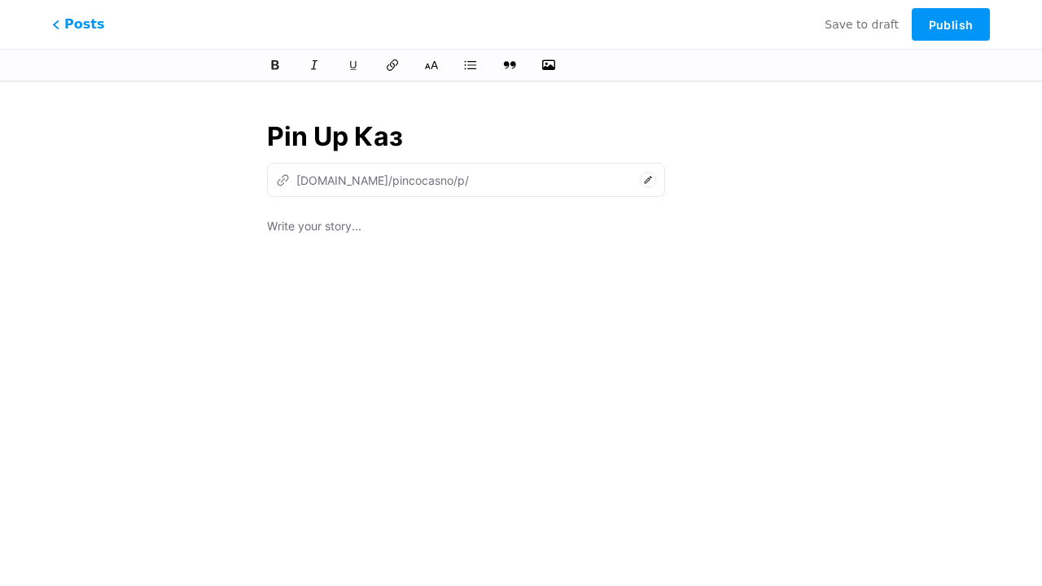
type input "Pin Up Кази"
type input "pin-up-ka"
type input "Pin Up Казино – Оф"
type input "pin-up-[PERSON_NAME]"
type input "Pin Up Казино – Офиц"
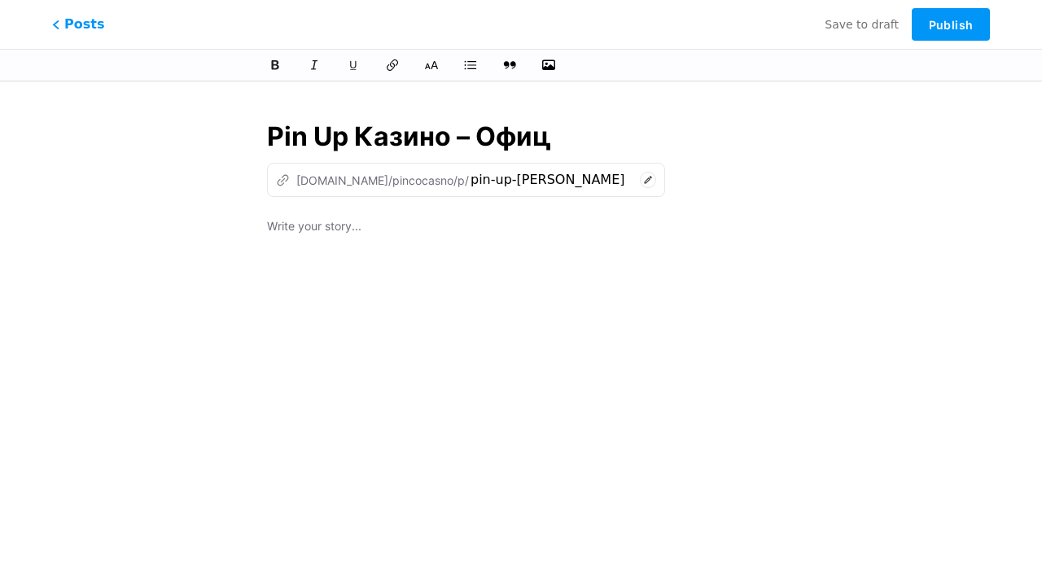
type input "pin-up-kazino-of"
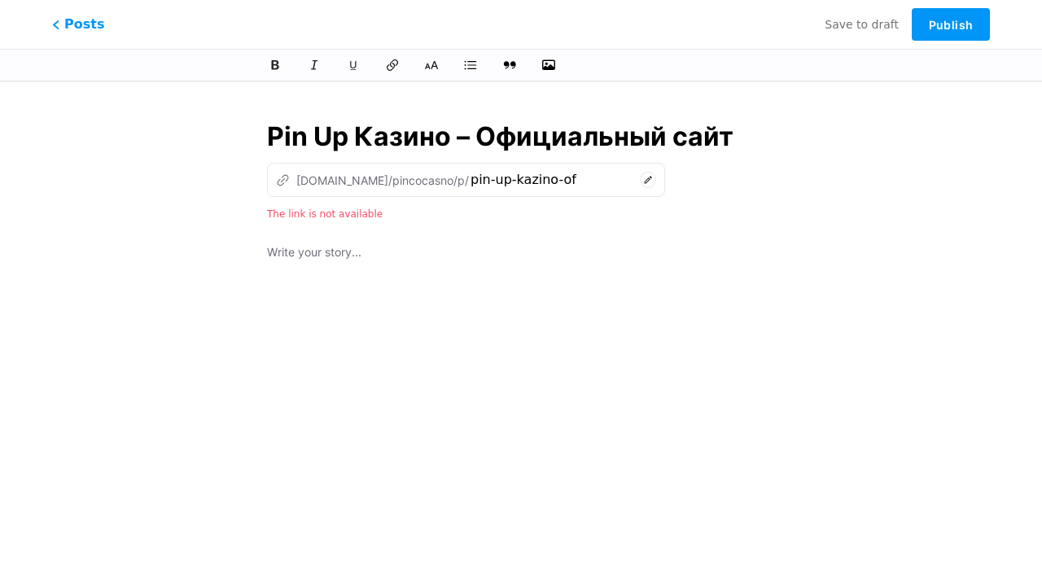
type input "Pin Up Казино – Официальный сайт"
type input "pin-up-kazino-oficialnyi-sa"
type input "Pin Up Казино – Официальный сайт Пин"
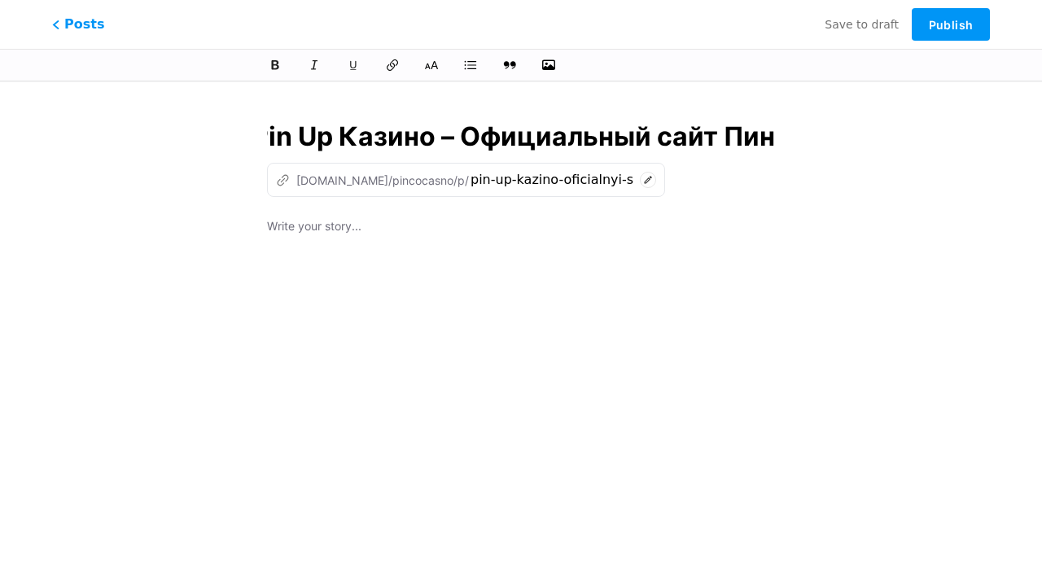
type input "pin-up-kazino-oficialnyi-sait-pi"
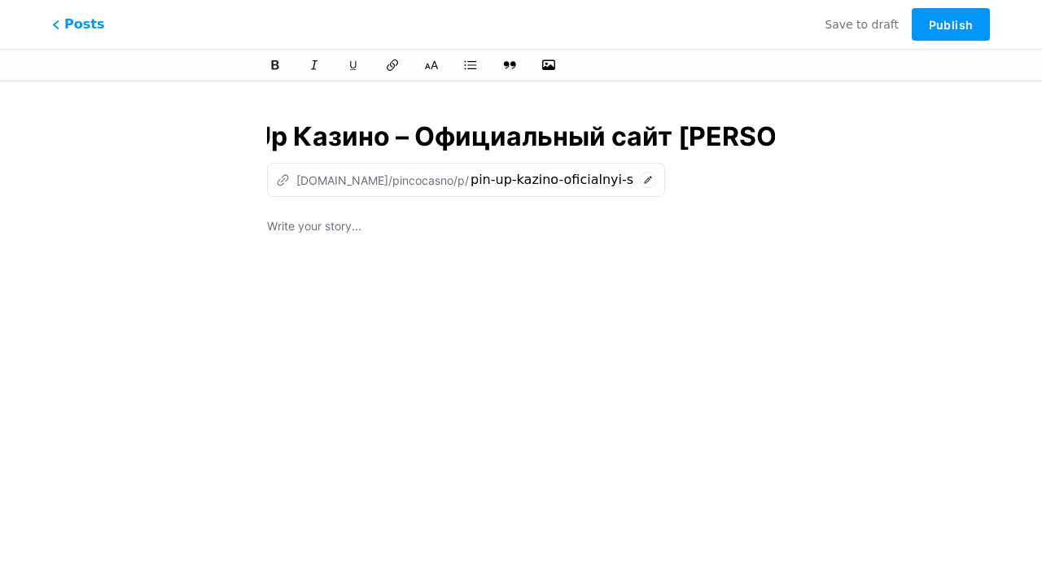
type input "Pin Up Казино – Официальный сайт Пин Ап в"
type input "pin-up-kazino-oficialnyi-sait-pin-ap"
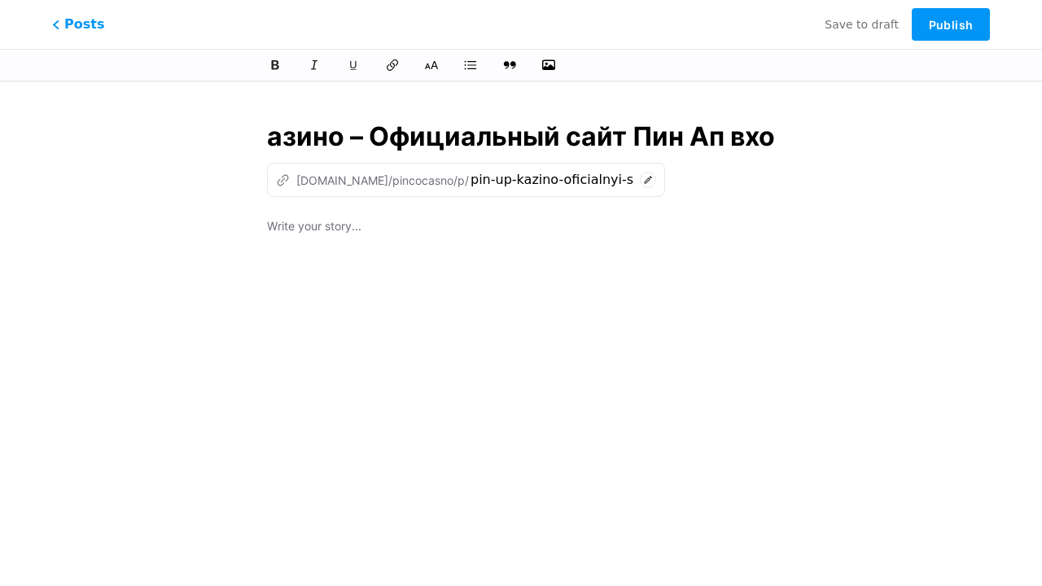
type input "Pin Up Казино – Официальный сайт Пин Ап вход"
type input "pin-up-kazino-oficialnyi-sait-pin-ap-vx"
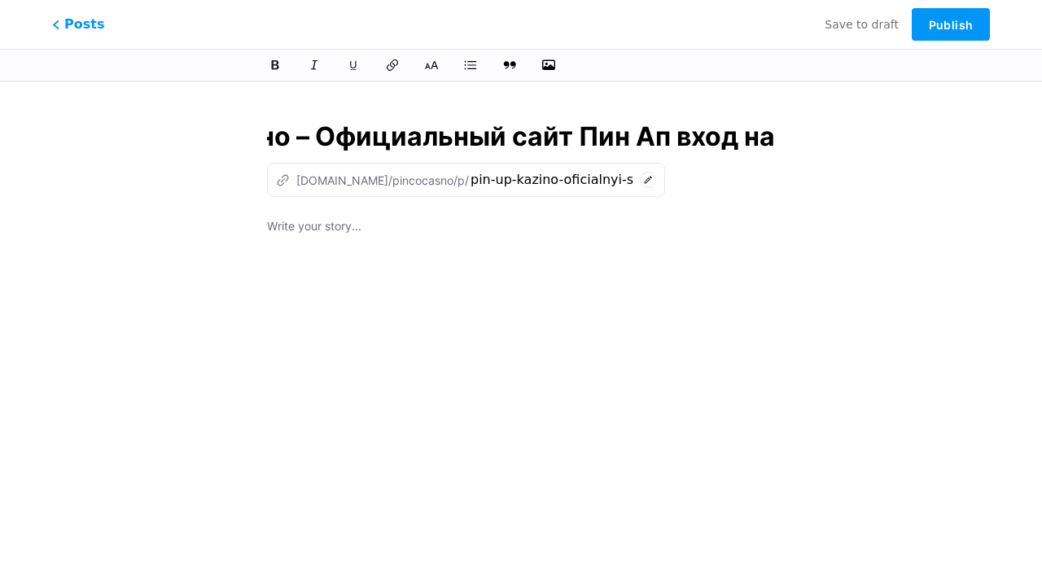
type input "Pin Up Казино – Официальный сайт Пин Ап вход на з"
type input "pin-up-kazino-oficialnyi-sait-pin-ap-vxod-na"
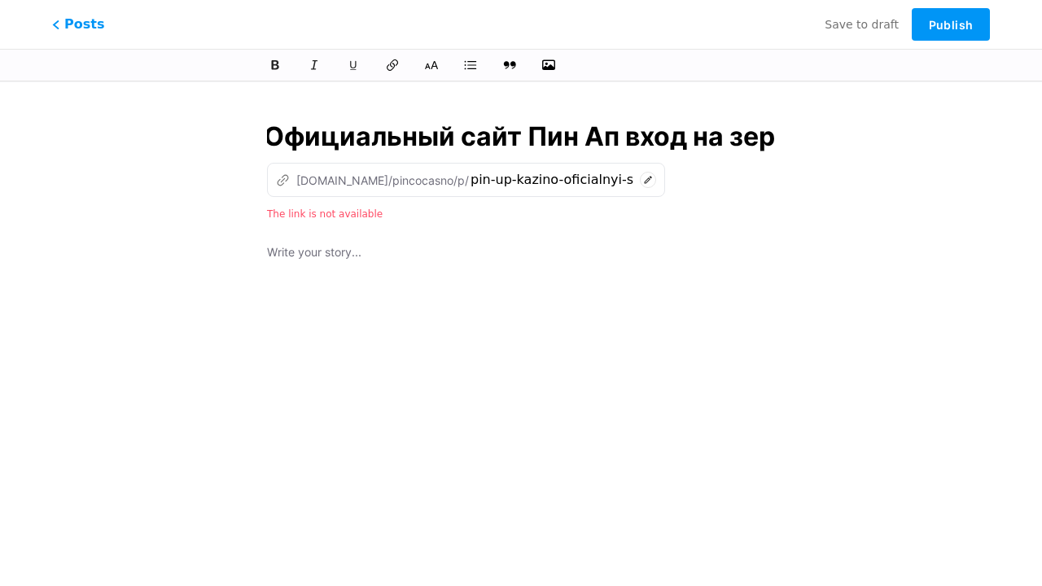
type input "Pin Up Казино – Официальный сайт Пин Ап вход на зерк"
type input "pin-up-kazino-oficialnyi-sait-pin-ap-vxod-na-ze"
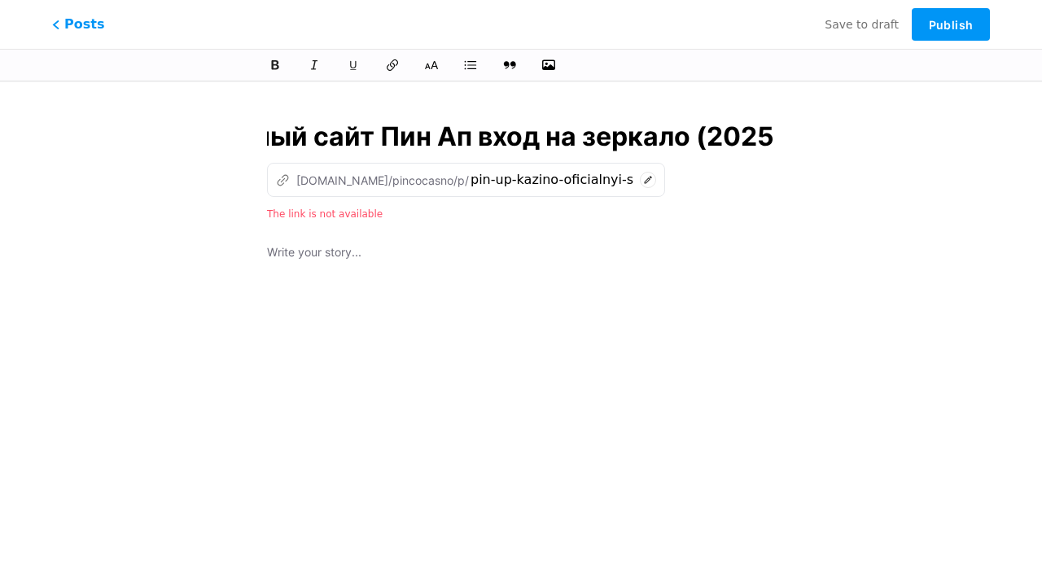
scroll to position [0, 370]
type input "Pin Up Казино – Официальный сайт Пин Ап вход на зеркало (2025)"
click at [521, 331] on div at bounding box center [521, 446] width 508 height 407
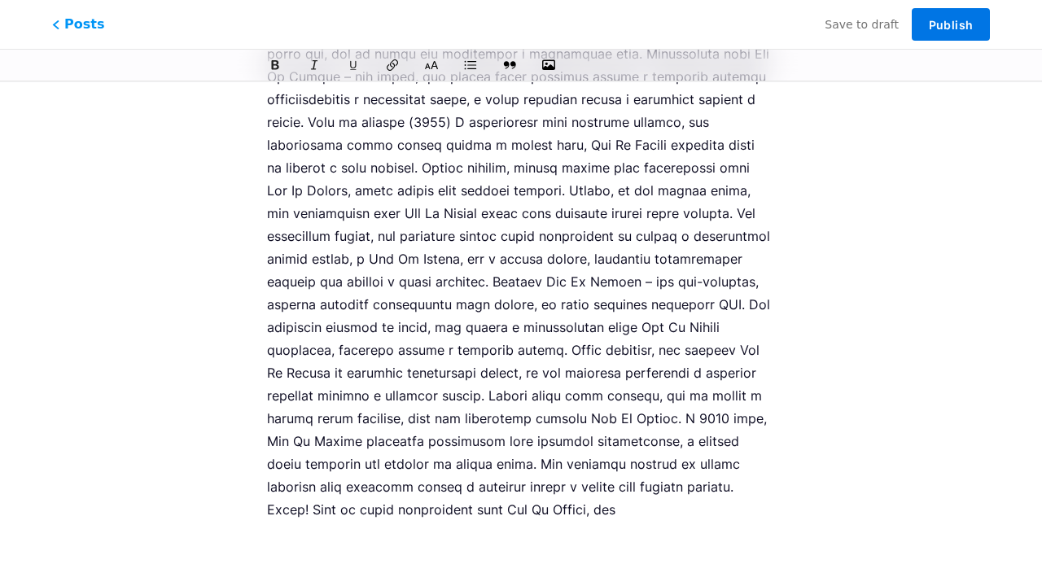
click at [951, 24] on span "Publish" at bounding box center [951, 25] width 44 height 14
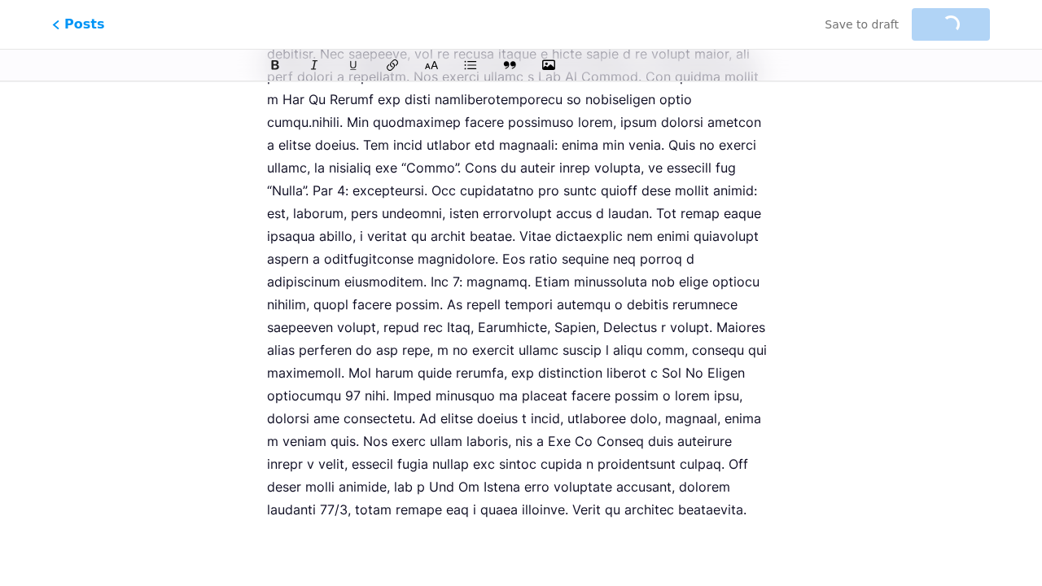
type input "pin-up-kazino-oficialnyi-sait-pin-ap-vxod-na-zerkalo-2025"
